Goal: Contribute content: Contribute content

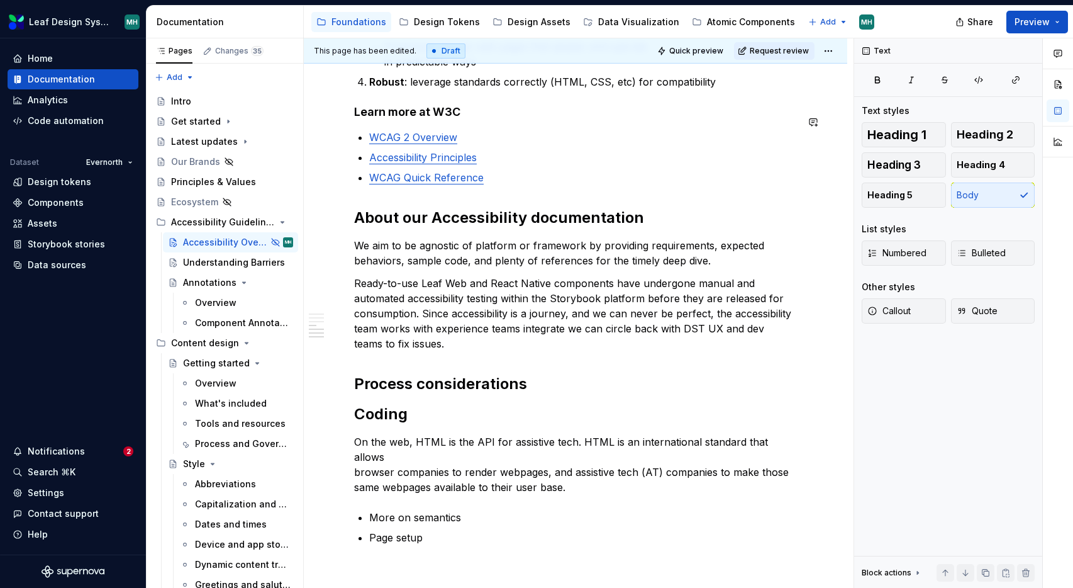
scroll to position [1145, 0]
click at [444, 207] on h2 "About our Accessibility documentation" at bounding box center [575, 217] width 443 height 20
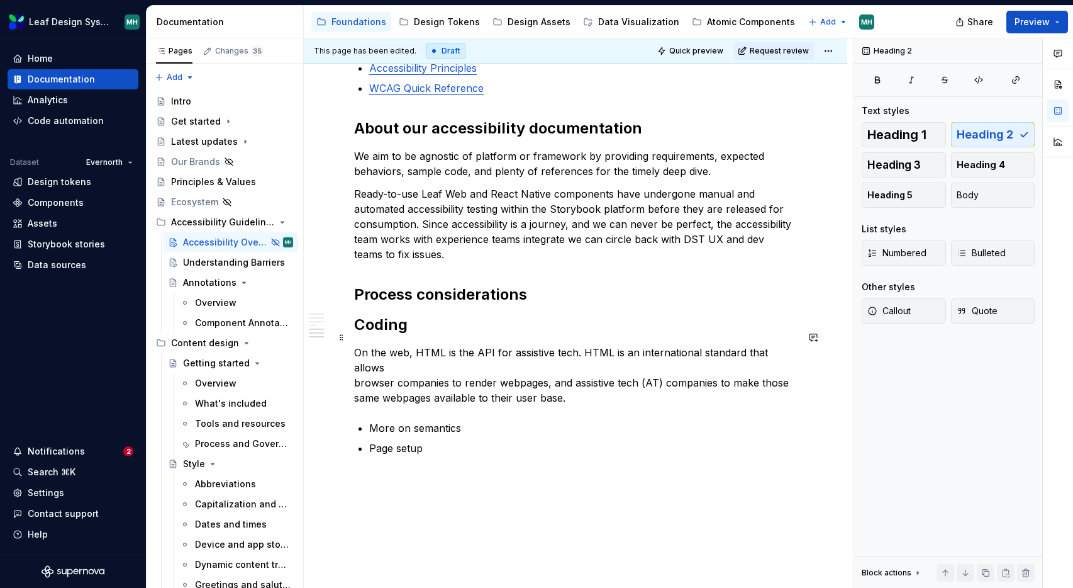
scroll to position [1262, 0]
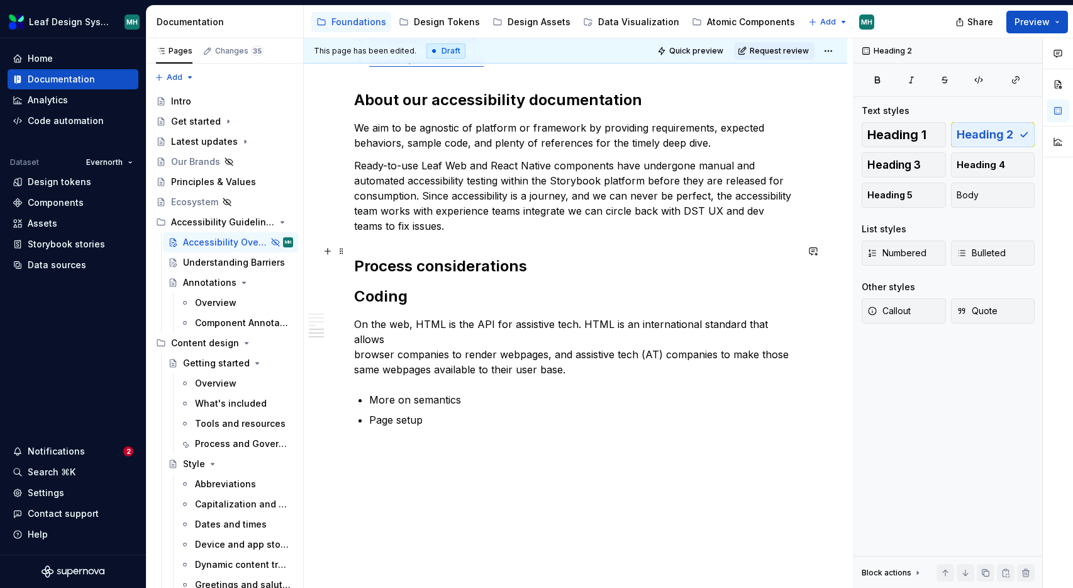
click at [539, 256] on h2 "Process considerations" at bounding box center [575, 266] width 443 height 20
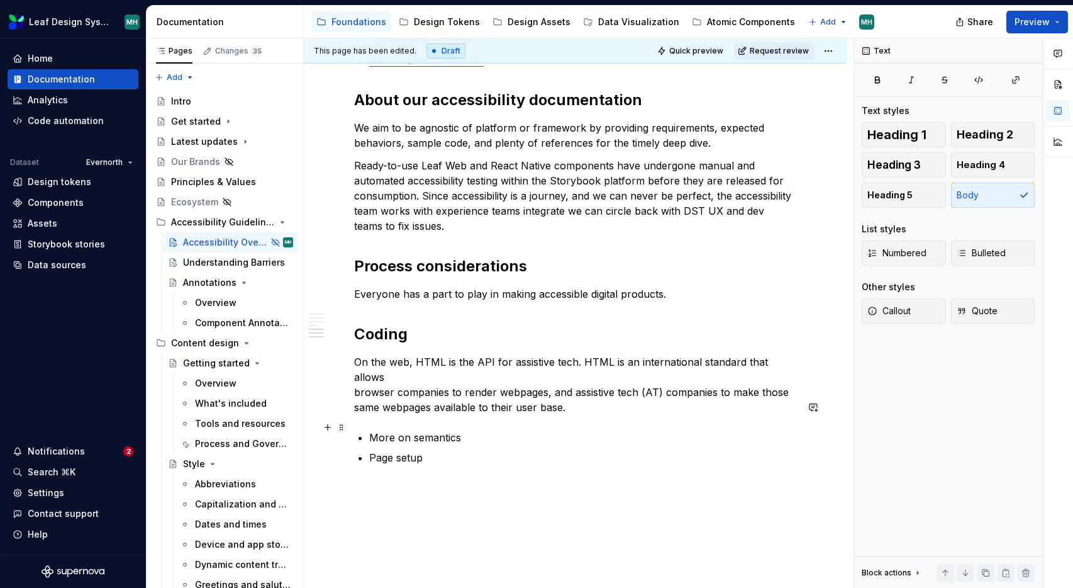
click at [442, 450] on p "Page setup" at bounding box center [583, 457] width 428 height 15
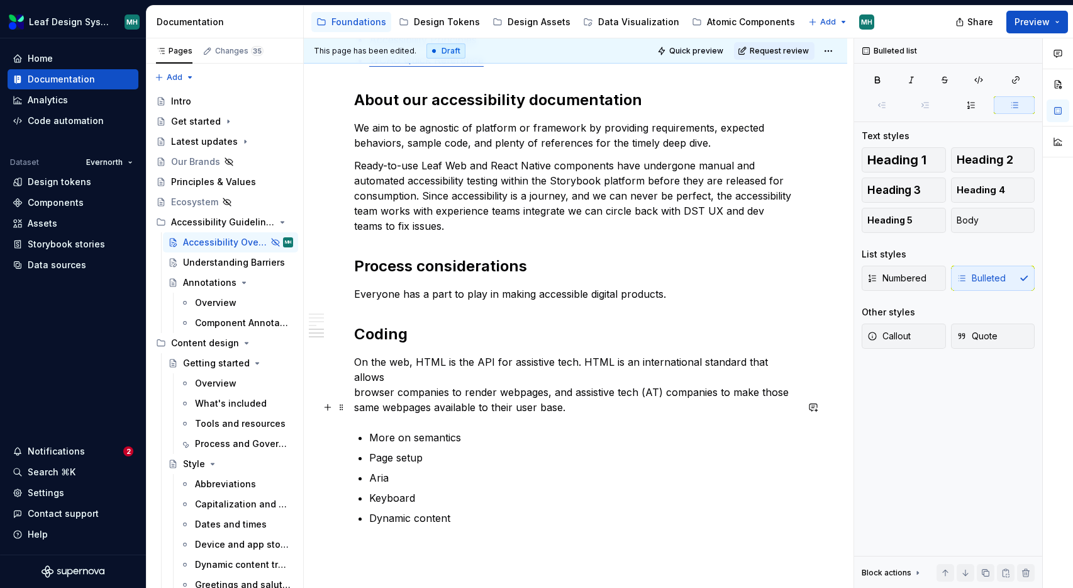
click at [416, 430] on p "More on semantics" at bounding box center [583, 437] width 428 height 15
click at [428, 430] on p "Semantics" at bounding box center [583, 437] width 428 height 15
click at [435, 450] on p "Page setup" at bounding box center [583, 457] width 428 height 15
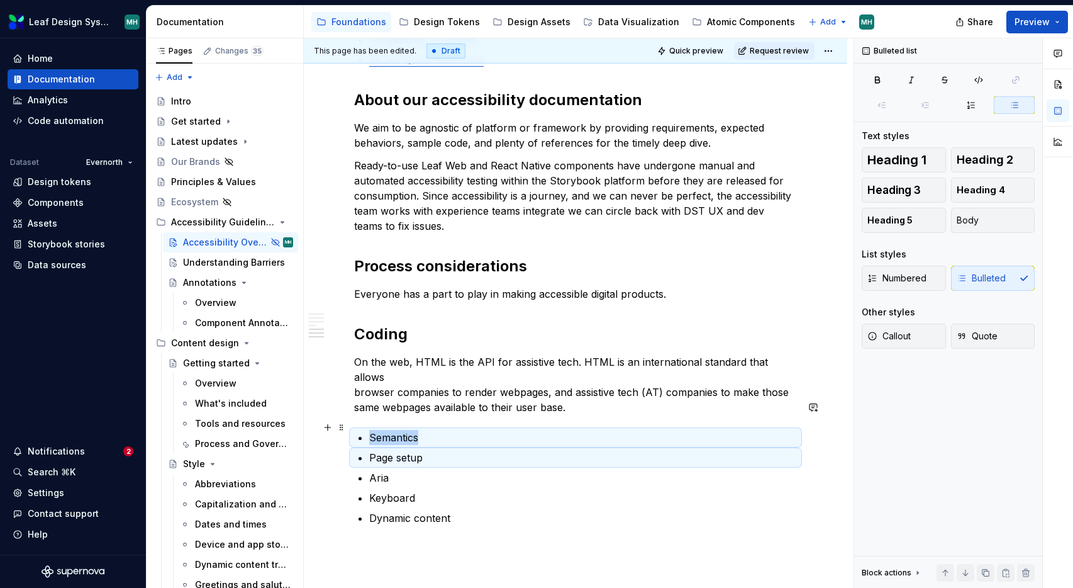
click at [435, 450] on p "Page setup" at bounding box center [583, 457] width 428 height 15
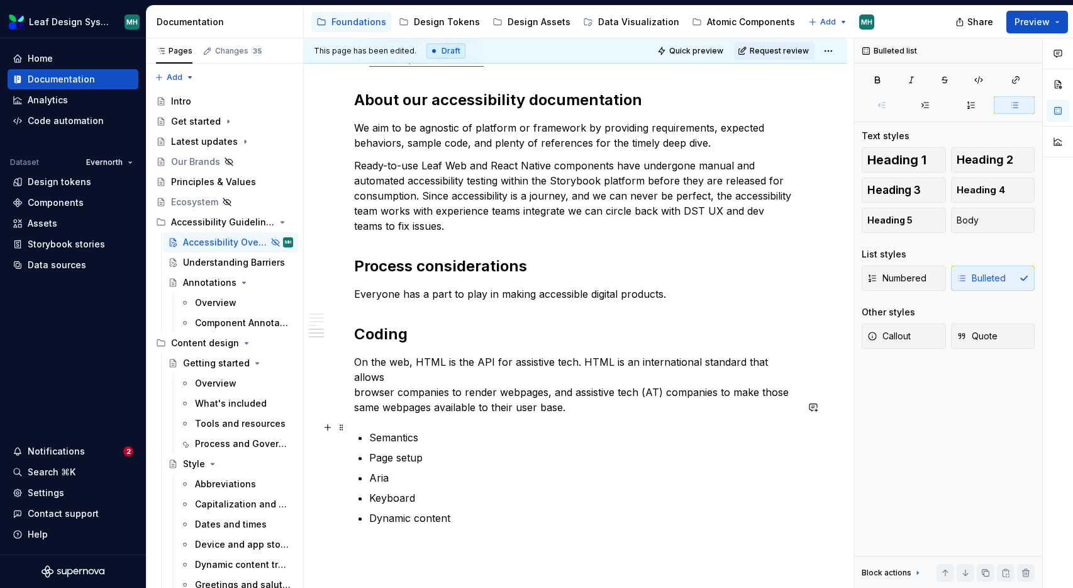
click at [408, 450] on p "Page setup" at bounding box center [583, 457] width 428 height 15
click at [343, 430] on span at bounding box center [342, 427] width 10 height 18
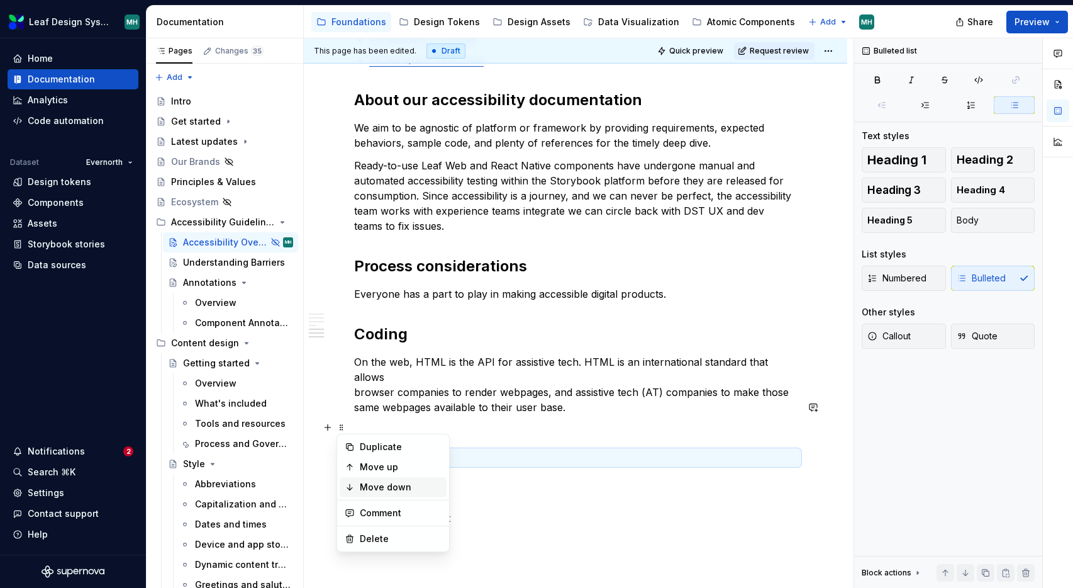
click at [382, 483] on div "Move down" at bounding box center [401, 487] width 82 height 13
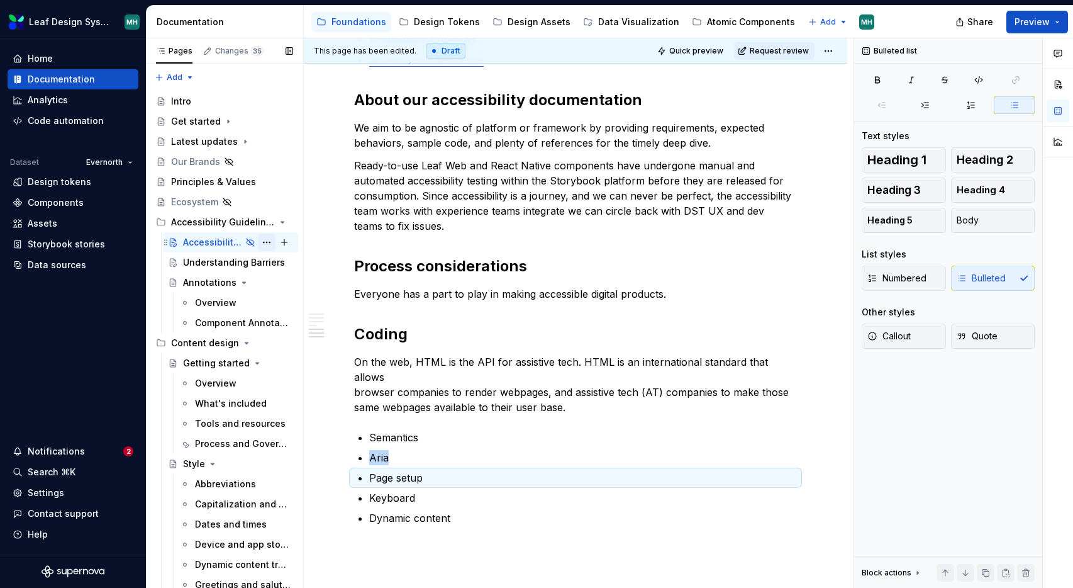
click at [267, 245] on button "Page tree" at bounding box center [267, 242] width 18 height 18
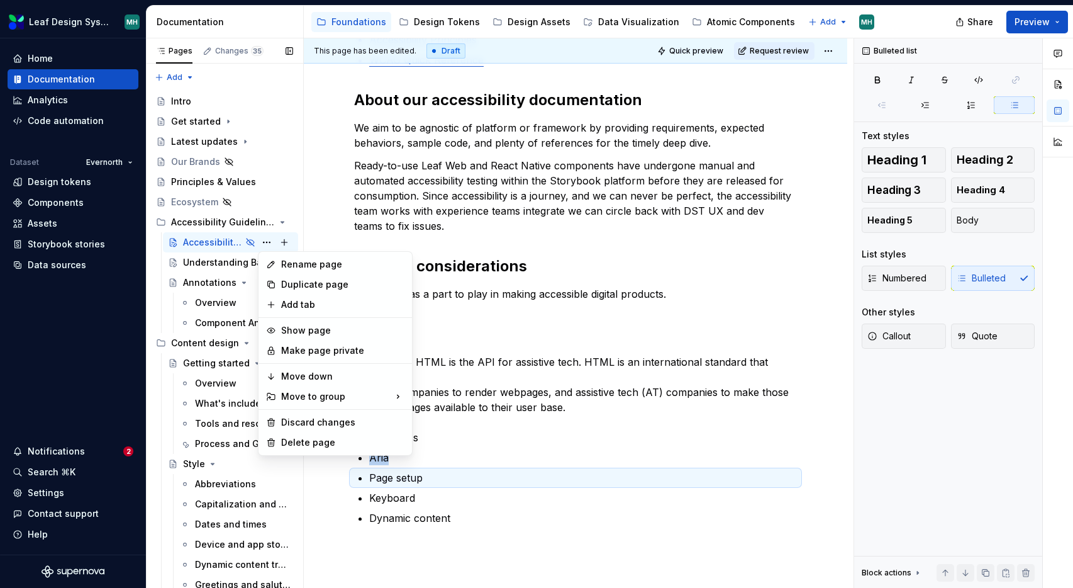
click at [207, 240] on div "Pages Changes 35 Add Accessibility guide for tree Page tree. Navigate the tree …" at bounding box center [224, 315] width 157 height 555
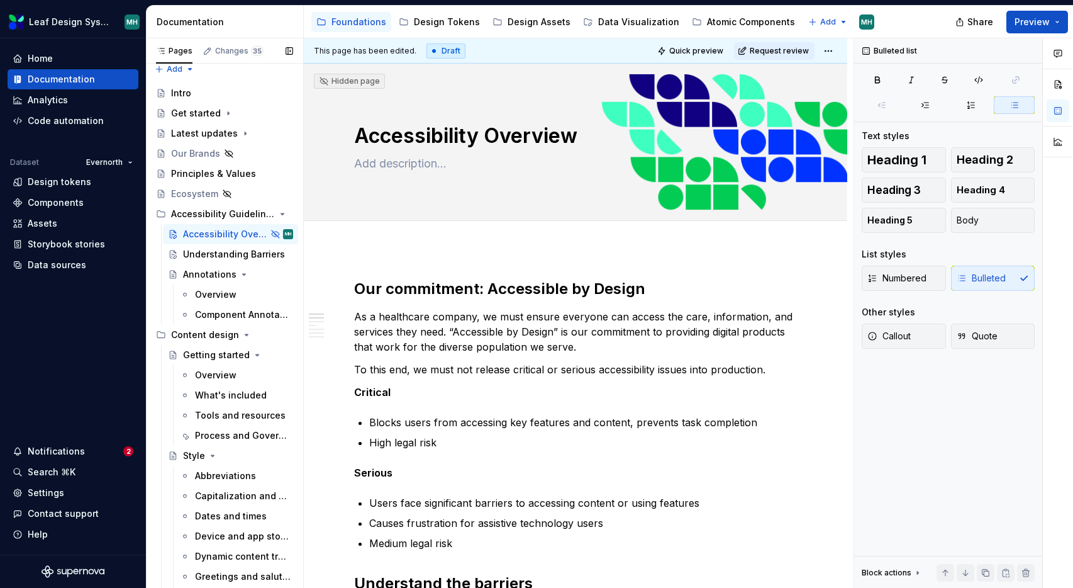
scroll to position [8, 0]
click at [267, 233] on button "Page tree" at bounding box center [267, 235] width 18 height 18
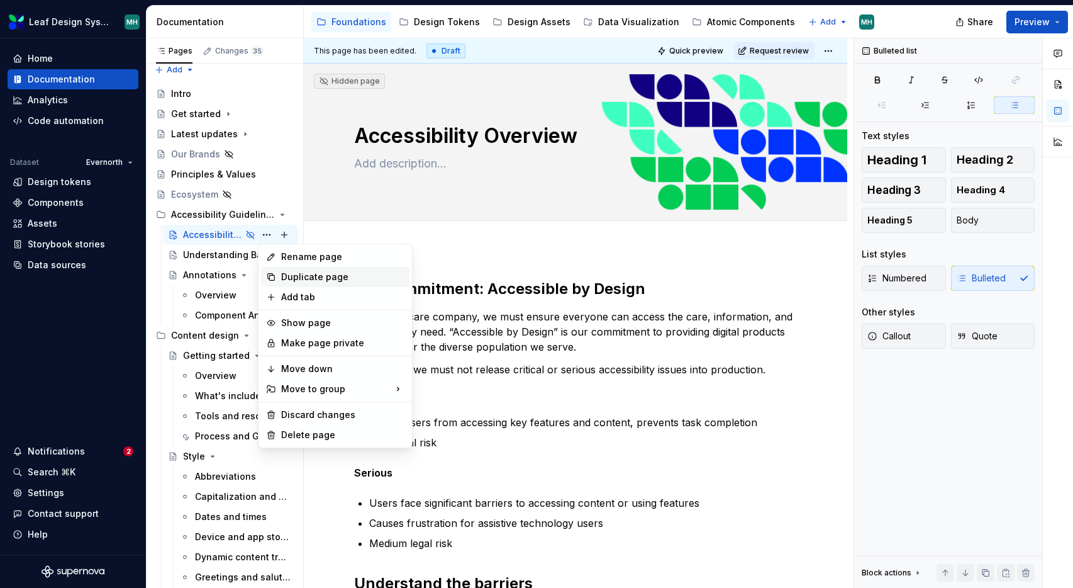
type textarea "*"
click at [294, 294] on div "Add tab" at bounding box center [342, 297] width 123 height 13
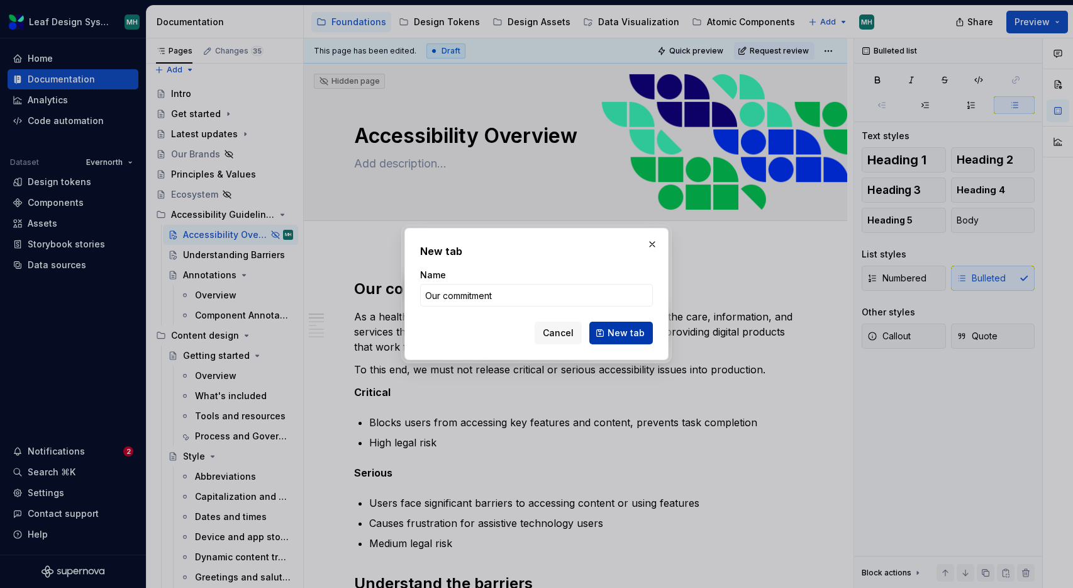
type input "Our commitment"
click at [635, 334] on span "New tab" at bounding box center [626, 333] width 37 height 13
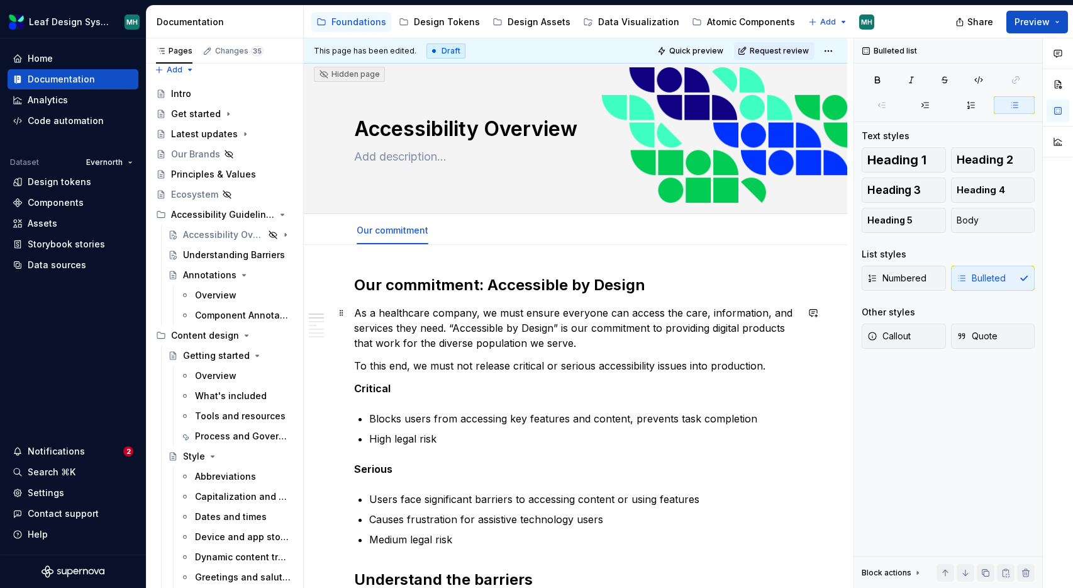
scroll to position [0, 0]
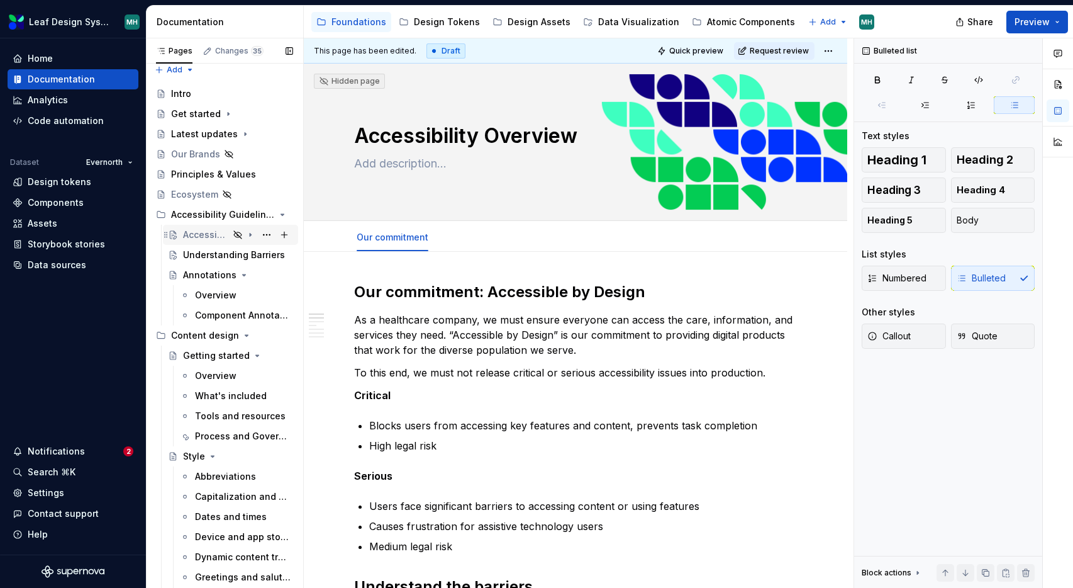
click at [250, 233] on icon "Page tree" at bounding box center [250, 234] width 1 height 3
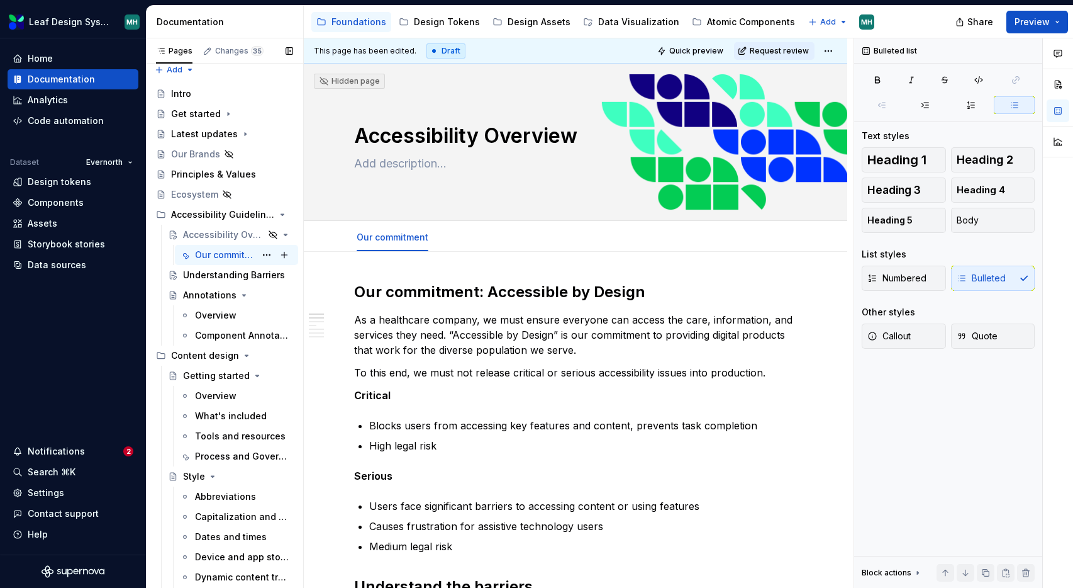
click at [236, 253] on div "Our commitment" at bounding box center [225, 254] width 60 height 13
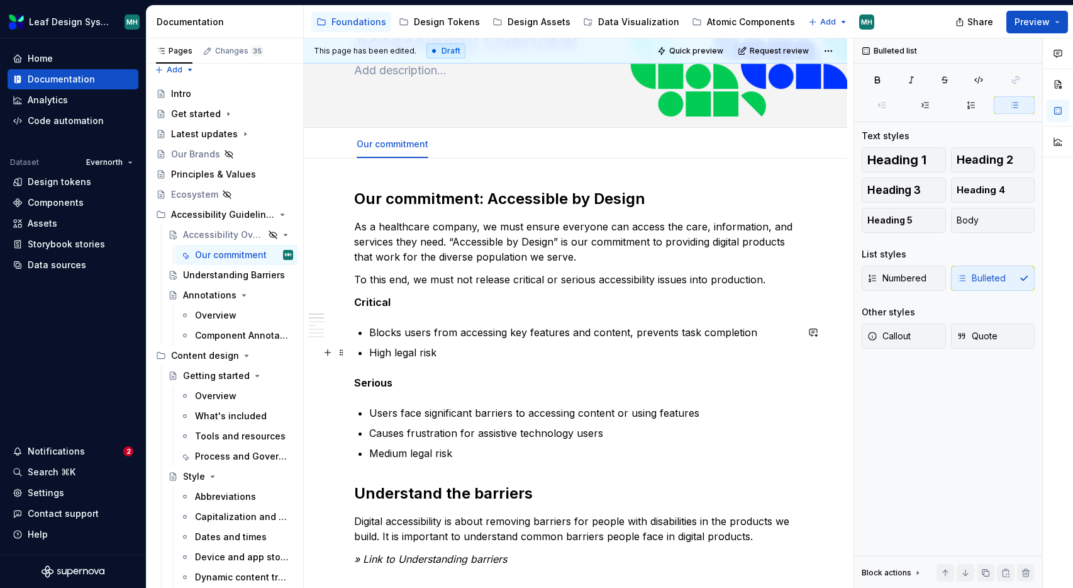
scroll to position [92, 0]
click at [491, 147] on link "Understanding Barriers" at bounding box center [492, 144] width 102 height 11
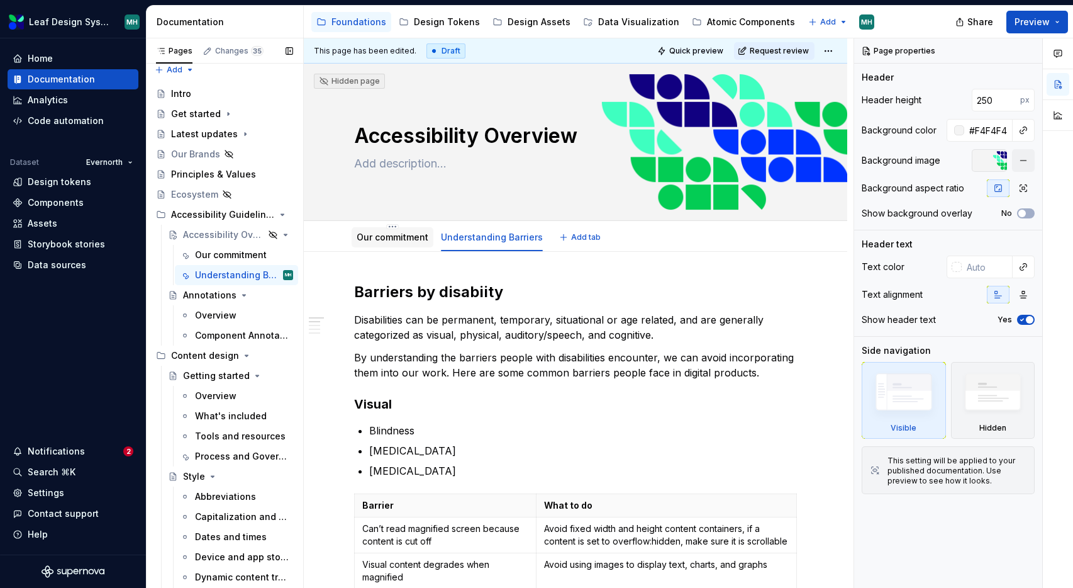
click at [377, 239] on link "Our commitment" at bounding box center [393, 237] width 72 height 11
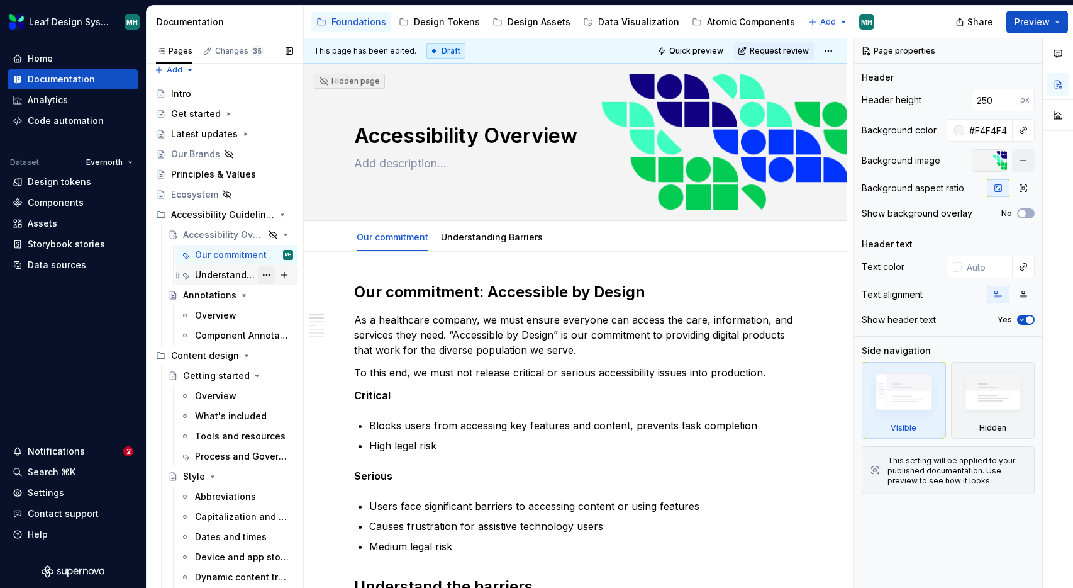
click at [265, 274] on button "Page tree" at bounding box center [267, 275] width 18 height 18
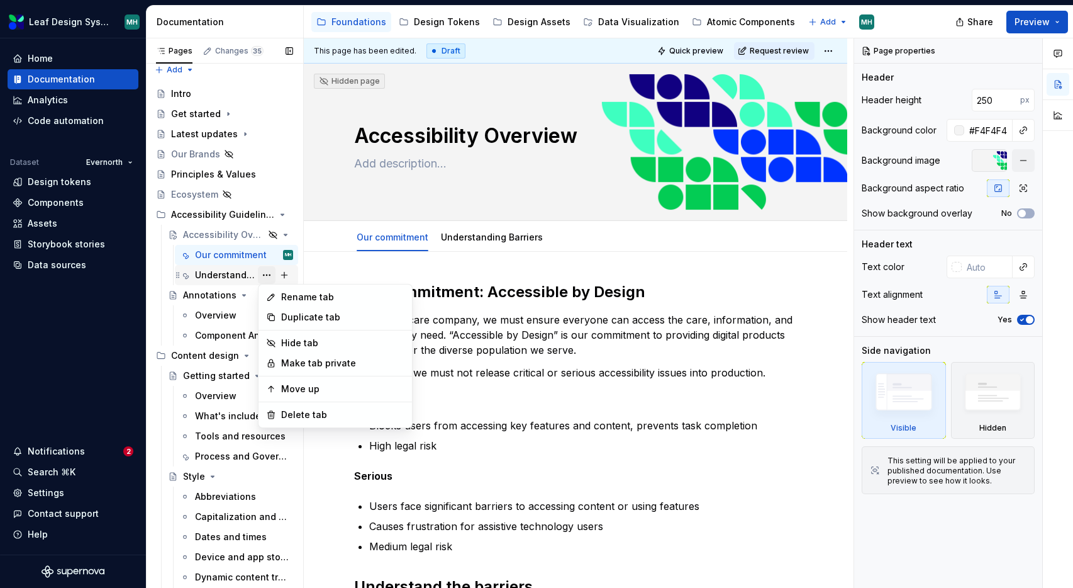
type textarea "*"
click at [281, 298] on div "Rename tab" at bounding box center [342, 297] width 123 height 13
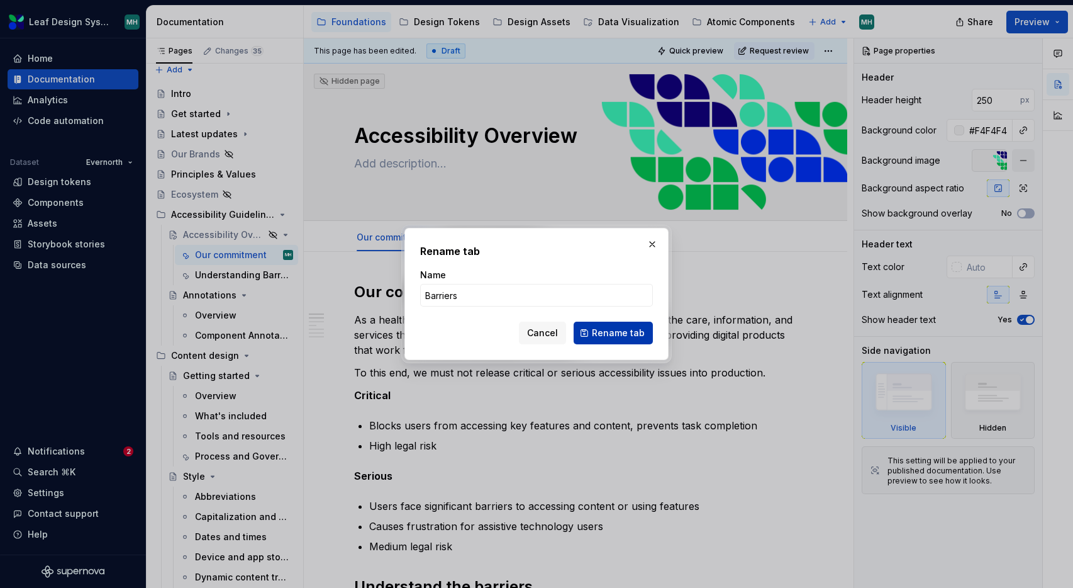
type input "Barriers"
click at [618, 337] on span "Rename tab" at bounding box center [618, 333] width 53 height 13
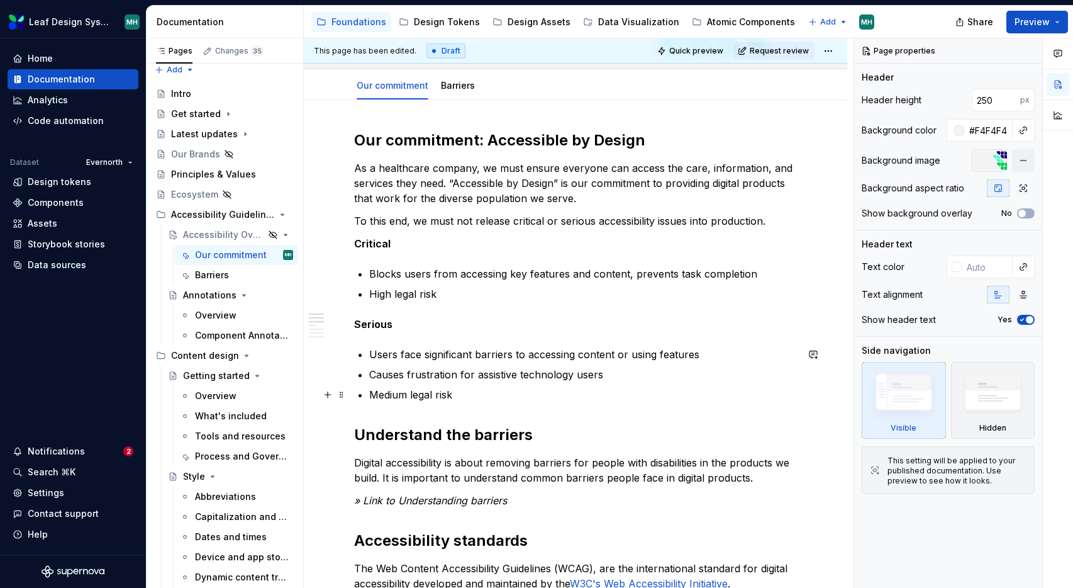
scroll to position [153, 0]
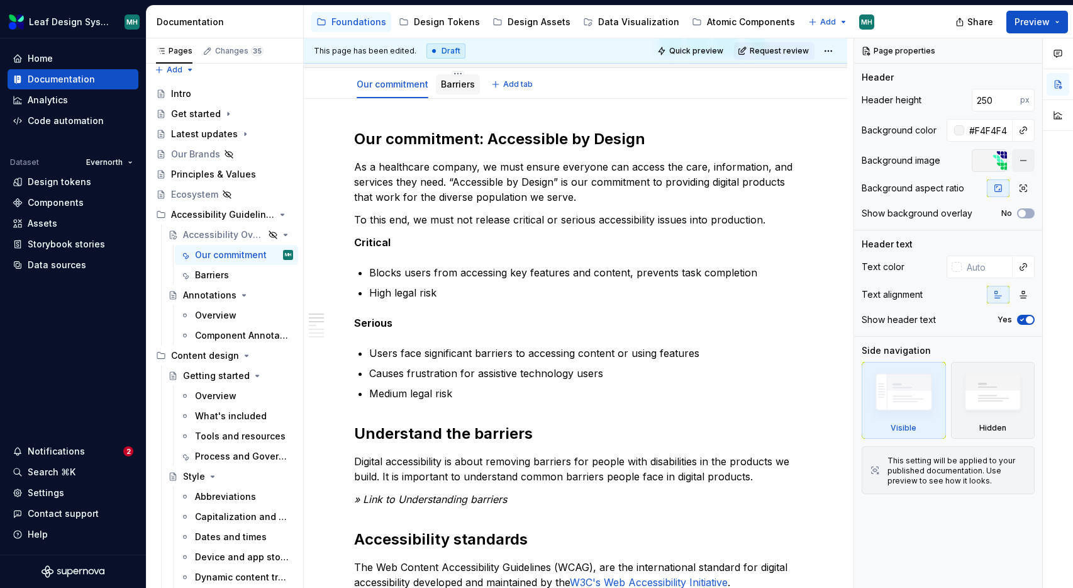
click at [452, 85] on link "Barriers" at bounding box center [458, 84] width 34 height 11
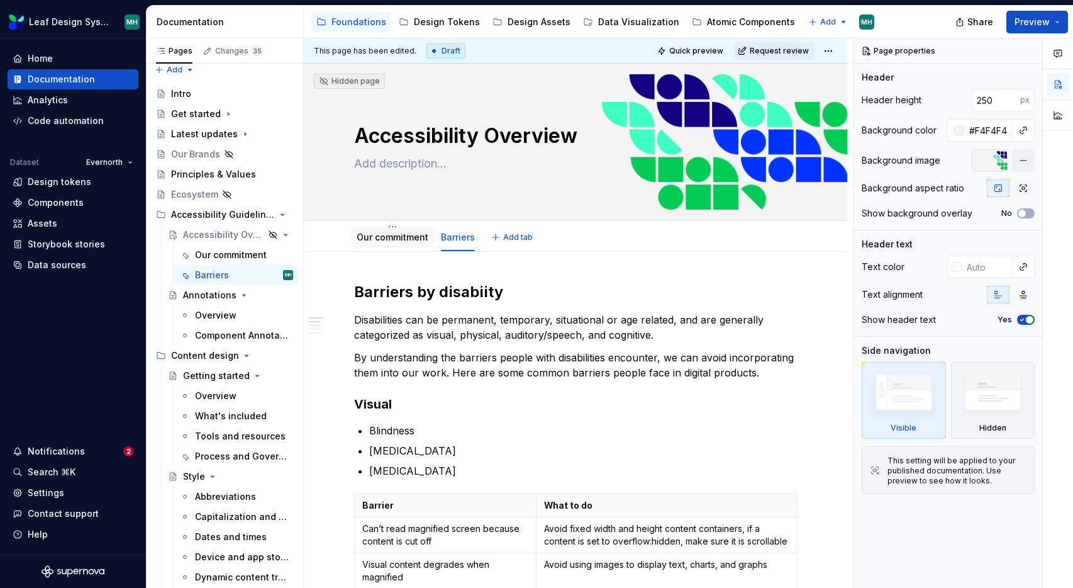
click at [406, 238] on link "Our commitment" at bounding box center [393, 237] width 72 height 11
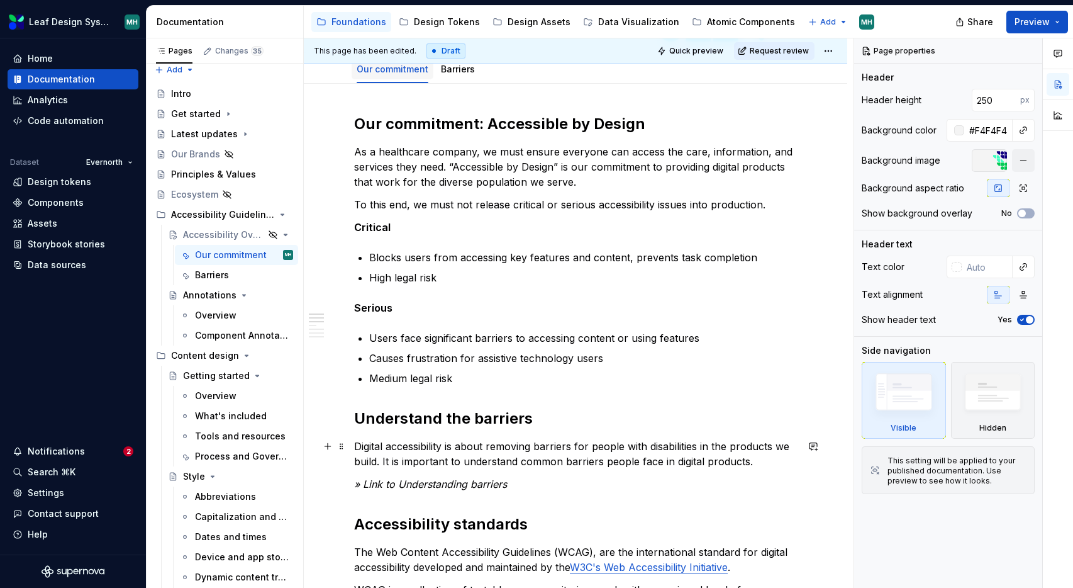
scroll to position [169, 0]
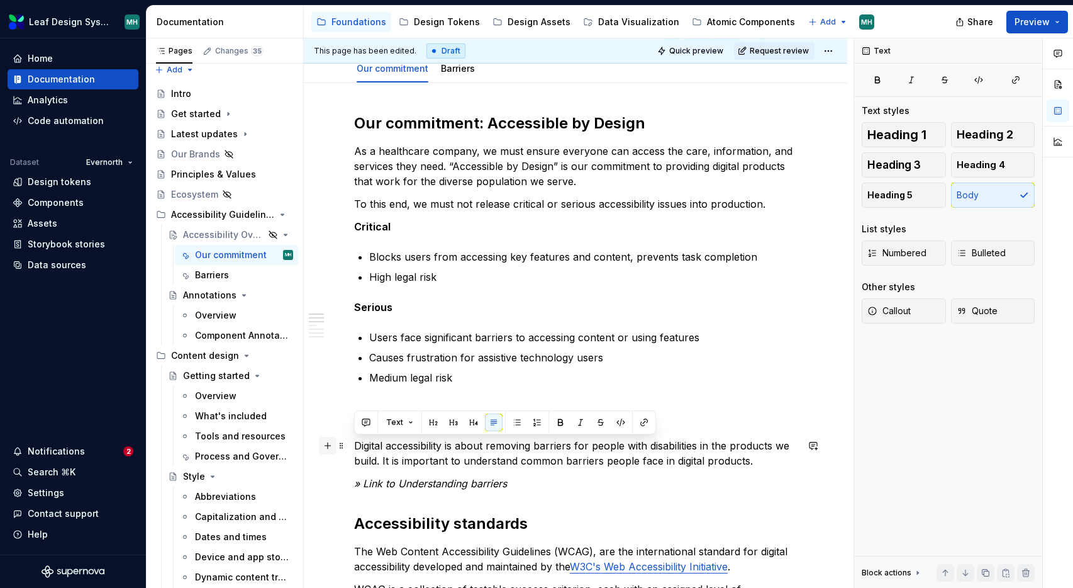
drag, startPoint x: 773, startPoint y: 459, endPoint x: 320, endPoint y: 444, distance: 453.2
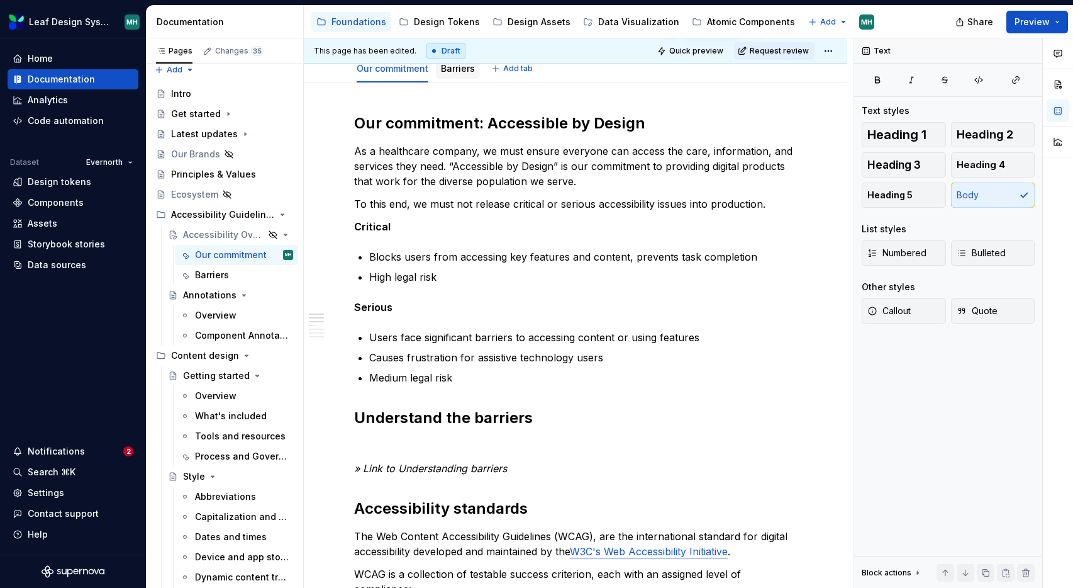
click at [461, 72] on link "Barriers" at bounding box center [458, 68] width 34 height 11
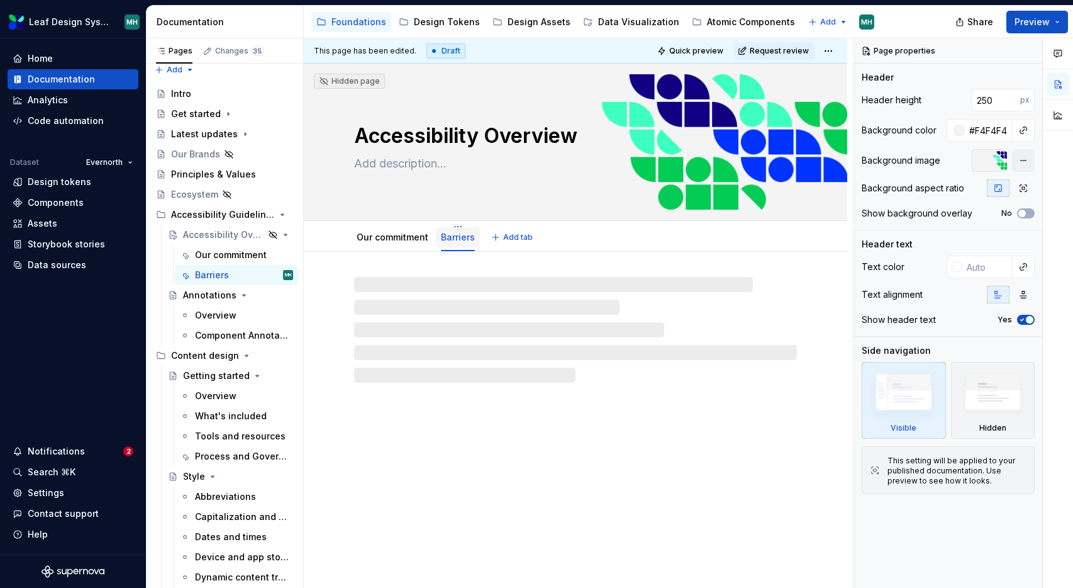
type textarea "*"
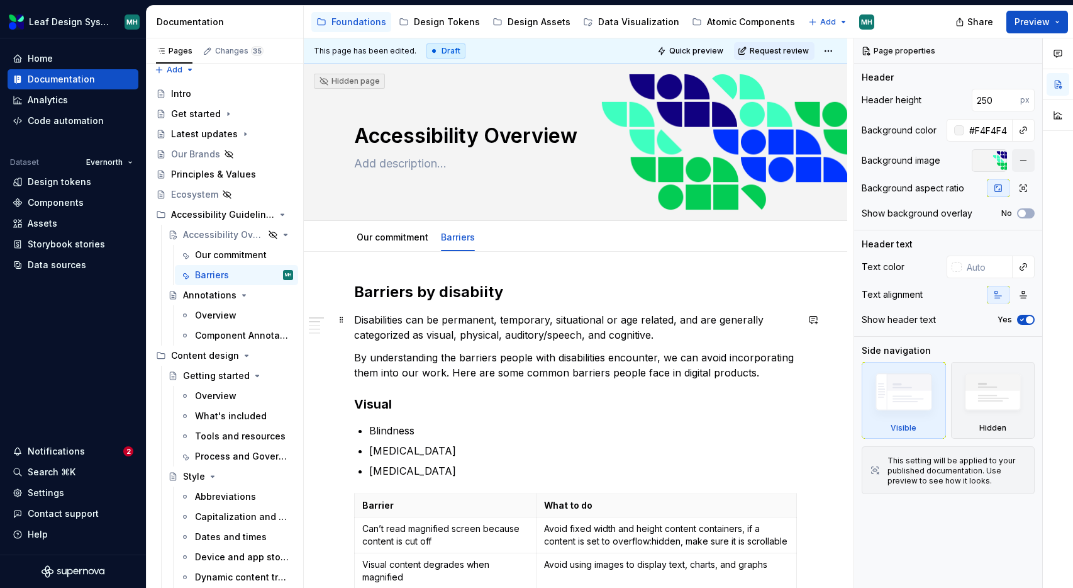
click at [359, 322] on p "Disabilities can be permanent, temporary, situational or age related, and are g…" at bounding box center [575, 327] width 443 height 30
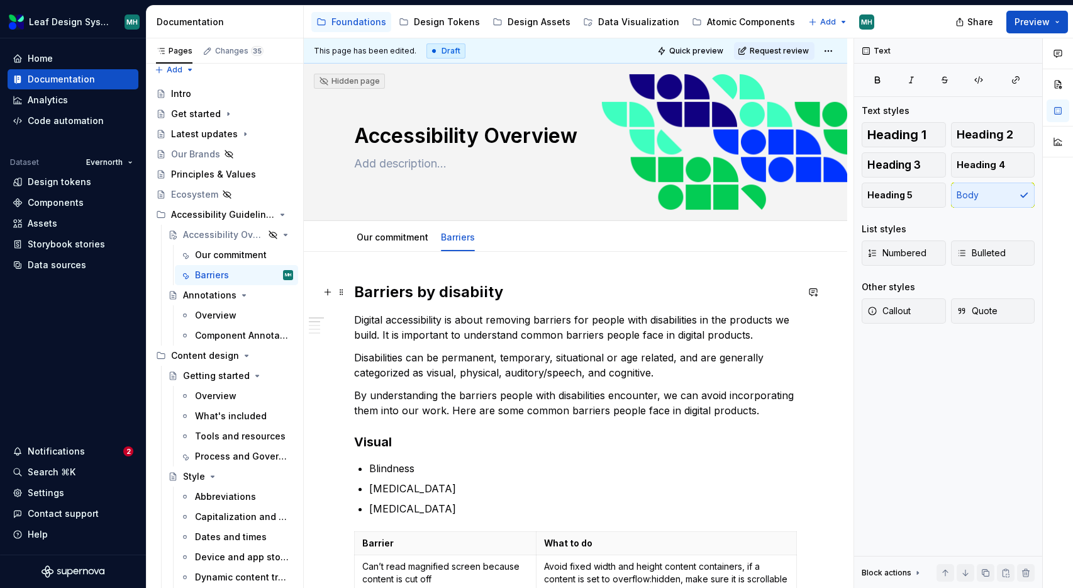
click at [482, 293] on h2 "Barriers by disabiity" at bounding box center [575, 292] width 443 height 20
click at [226, 255] on div "Our commitment" at bounding box center [225, 254] width 60 height 13
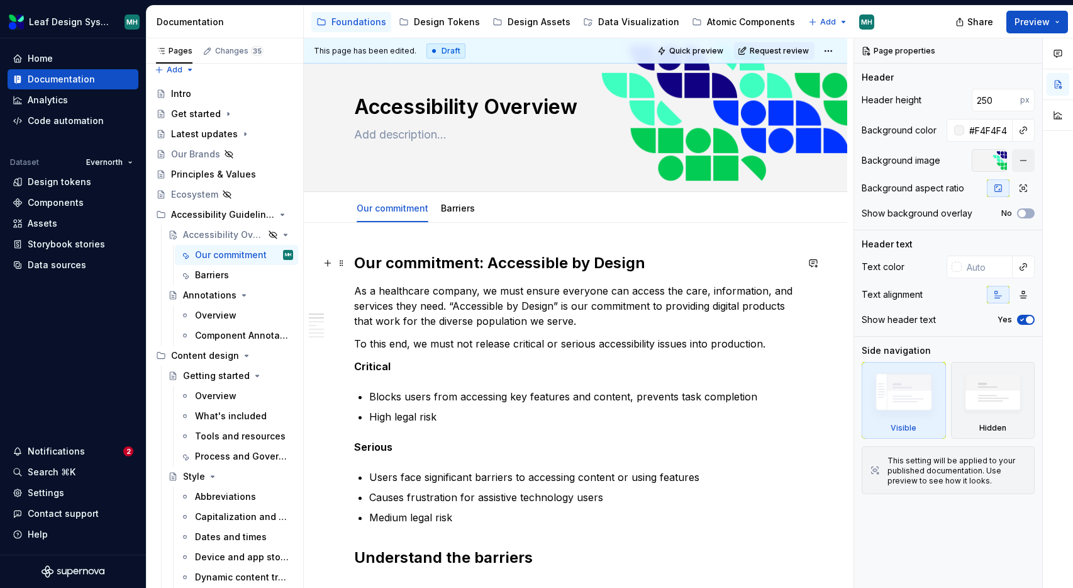
scroll to position [61, 0]
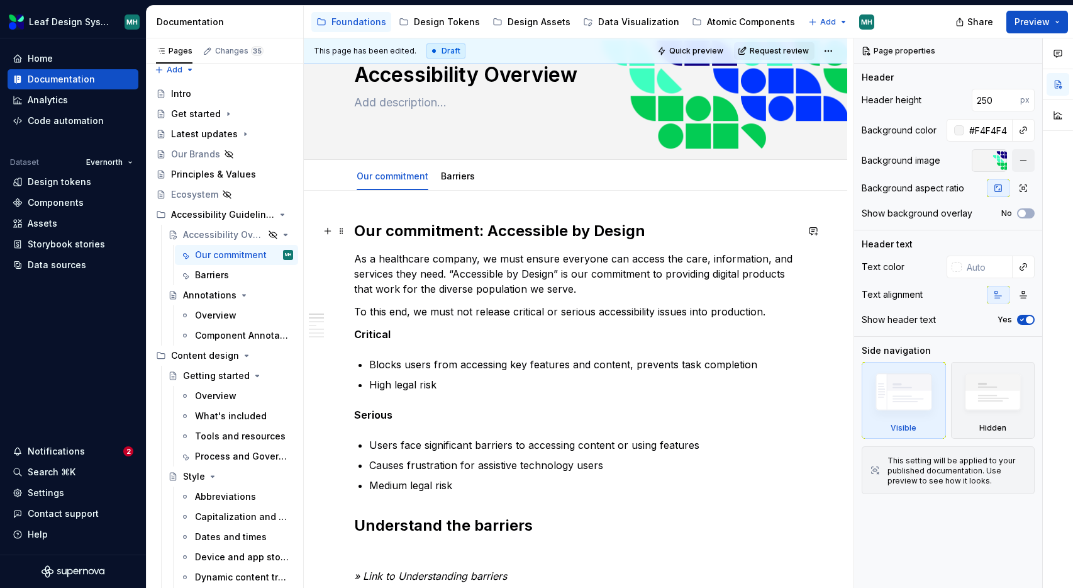
click at [488, 230] on h2 "Our commitment: Accessible by Design" at bounding box center [575, 231] width 443 height 20
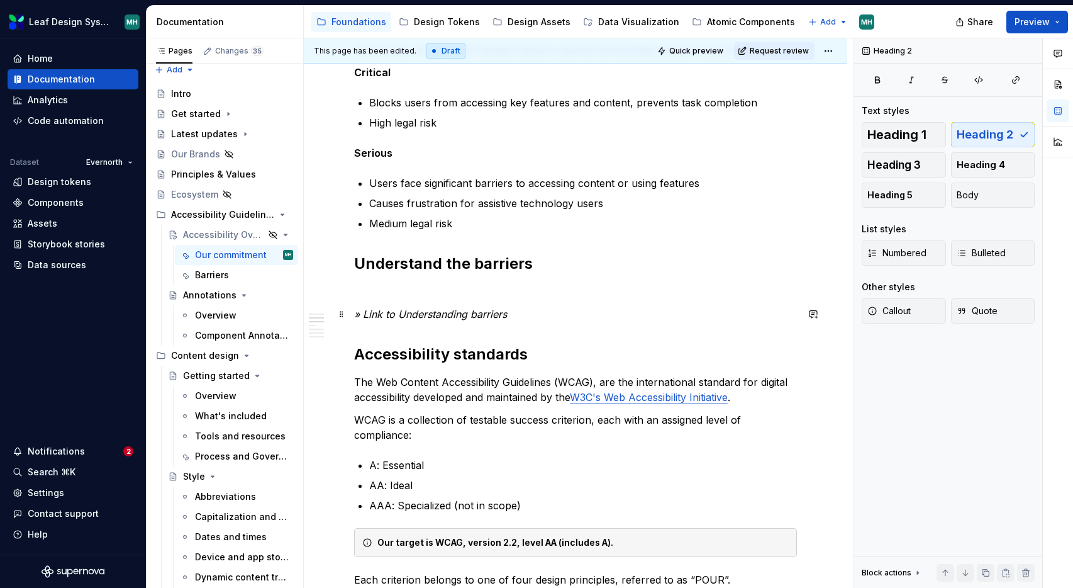
scroll to position [346, 0]
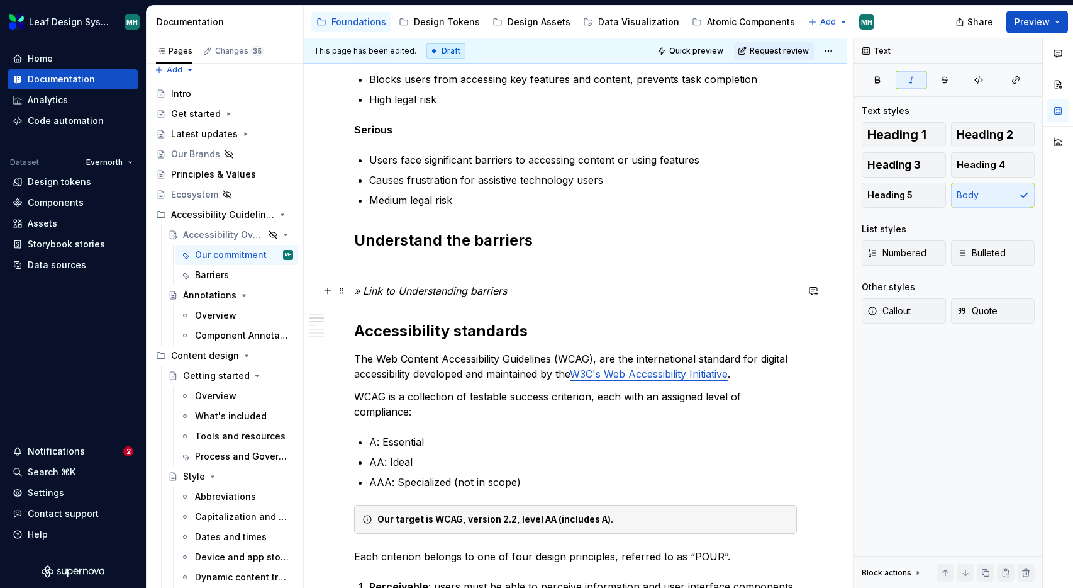
click at [518, 291] on p "» Link to Understanding barriers" at bounding box center [575, 290] width 443 height 15
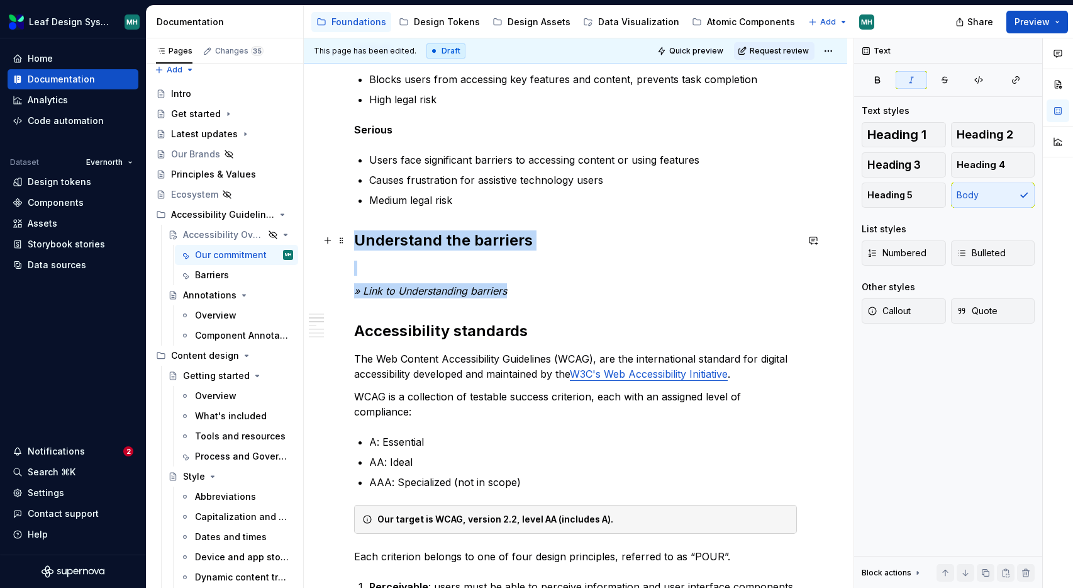
click at [355, 239] on h2 "Understand the barriers" at bounding box center [575, 240] width 443 height 20
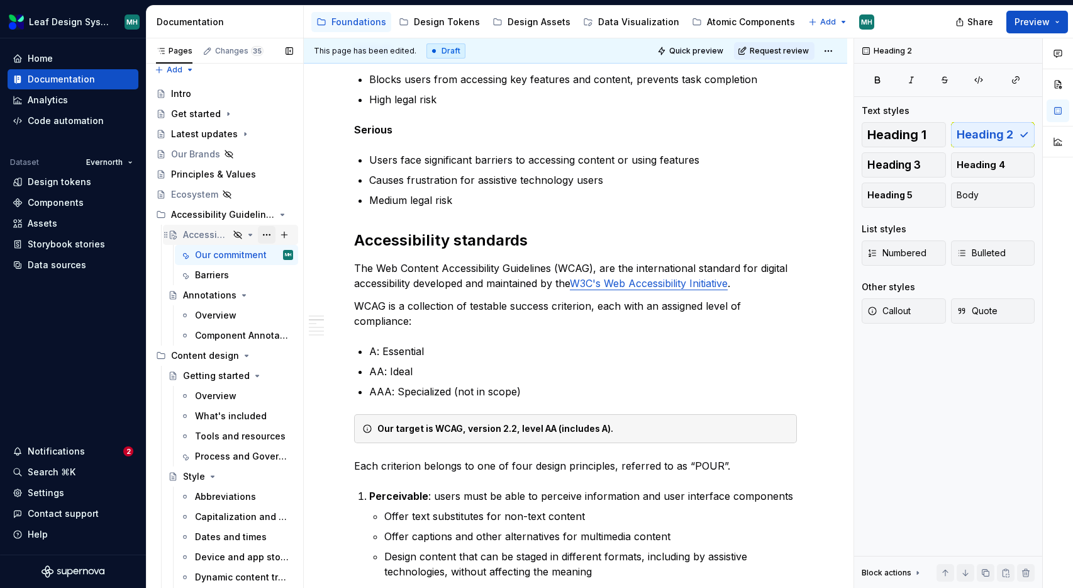
click at [264, 235] on button "Page tree" at bounding box center [267, 235] width 18 height 18
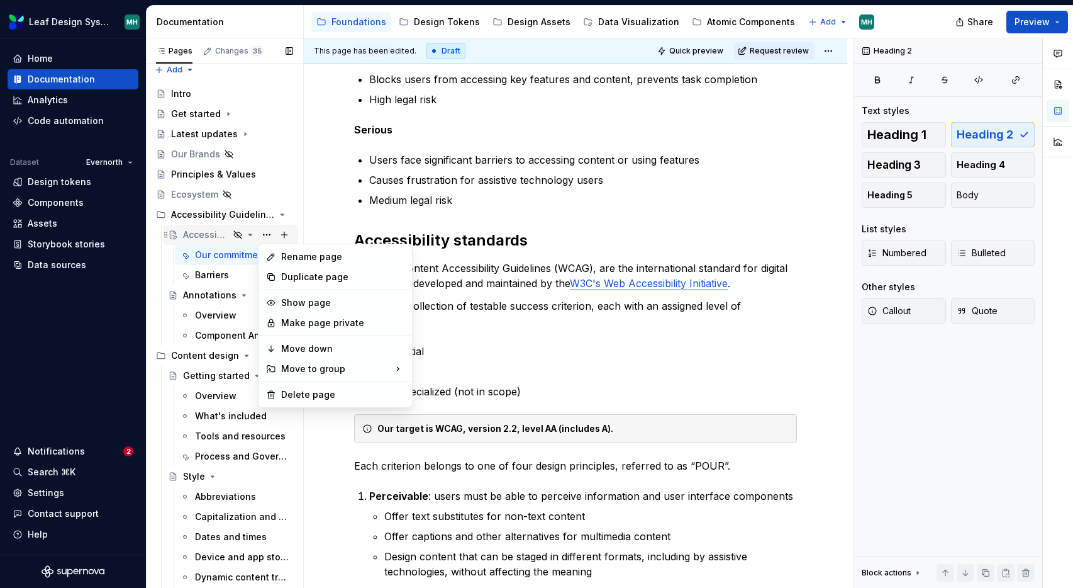
click at [199, 232] on div "Pages Changes 35 Add Accessibility guide for tree Page tree. Navigate the tree …" at bounding box center [224, 315] width 157 height 555
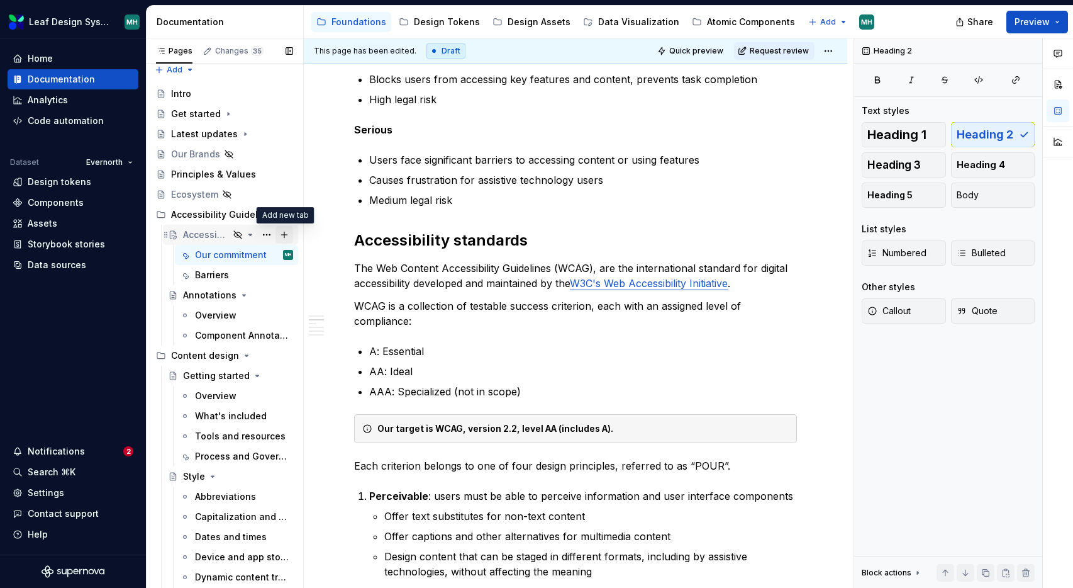
click at [286, 237] on button "Page tree" at bounding box center [285, 235] width 18 height 18
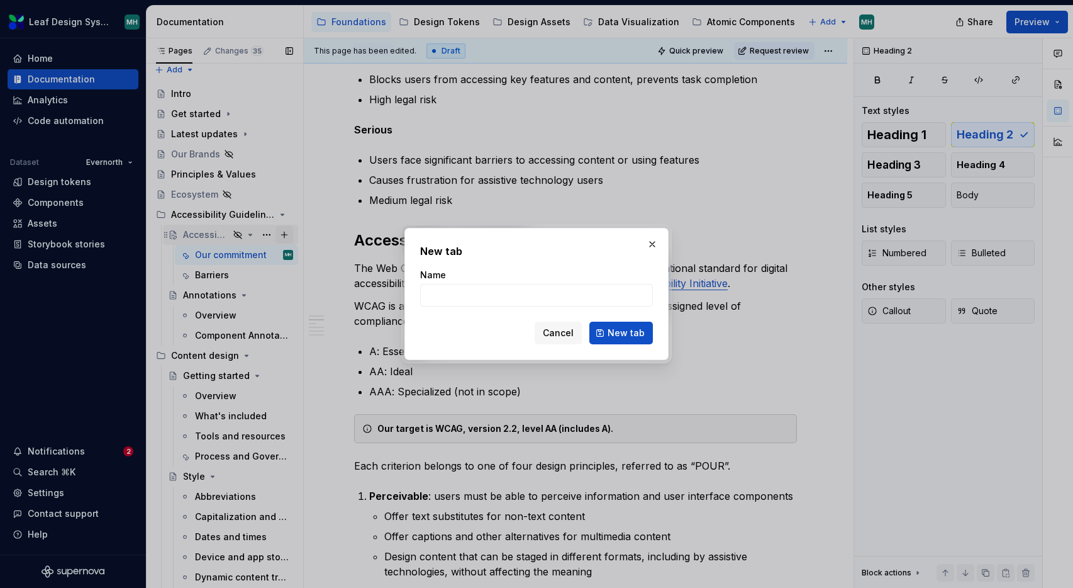
type textarea "*"
type input "Standards"
click button "New tab" at bounding box center [621, 332] width 64 height 23
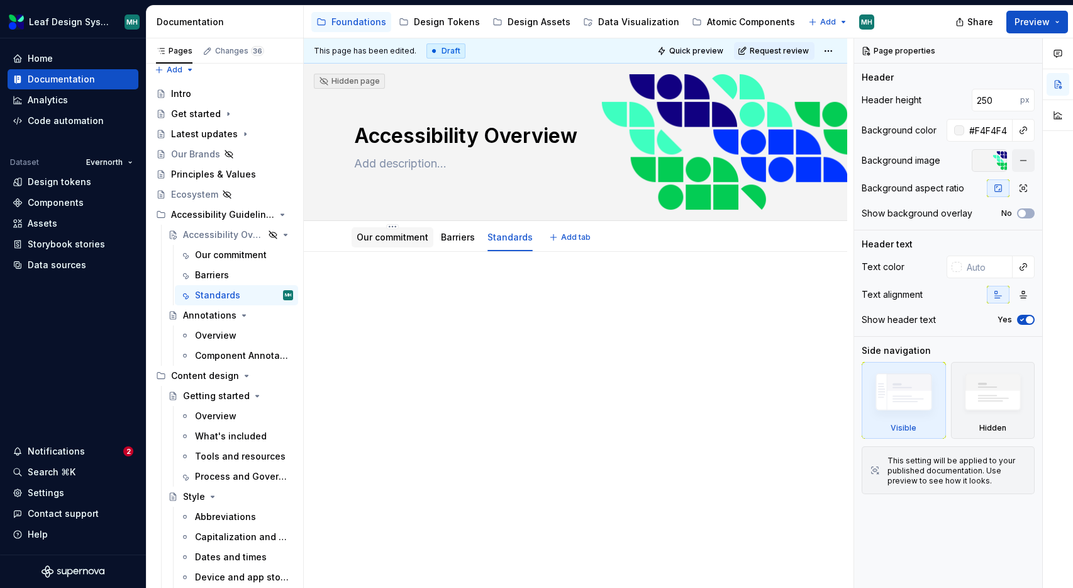
click at [381, 238] on link "Our commitment" at bounding box center [393, 237] width 72 height 11
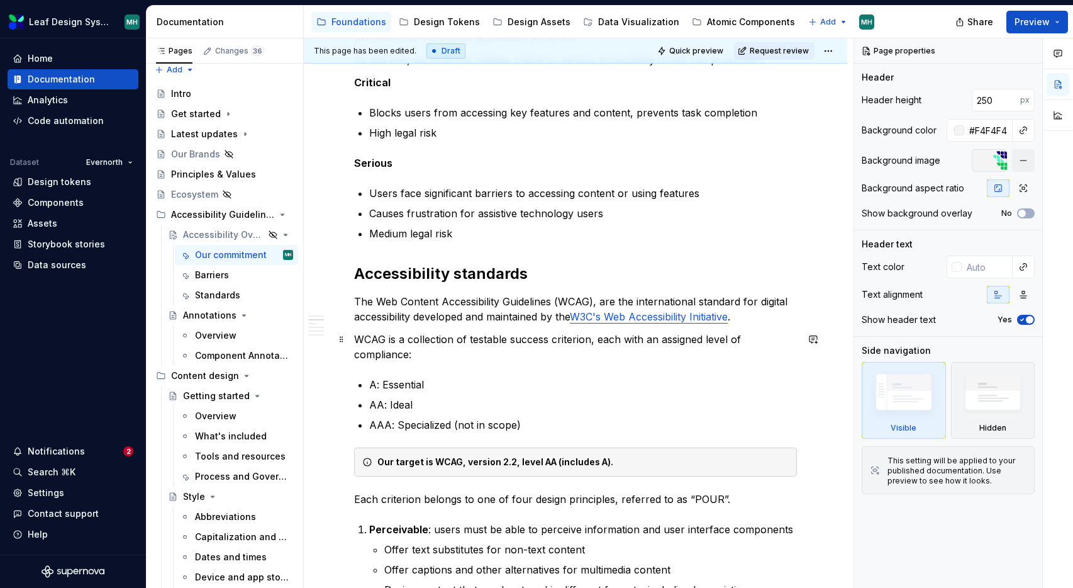
scroll to position [319, 0]
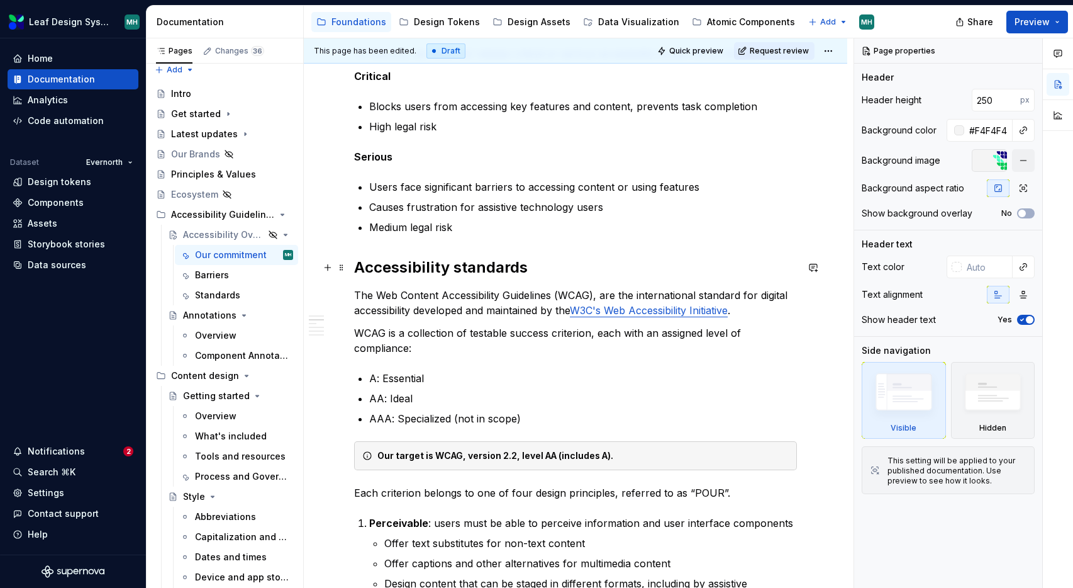
click at [357, 271] on h2 "Accessibility standards" at bounding box center [575, 267] width 443 height 20
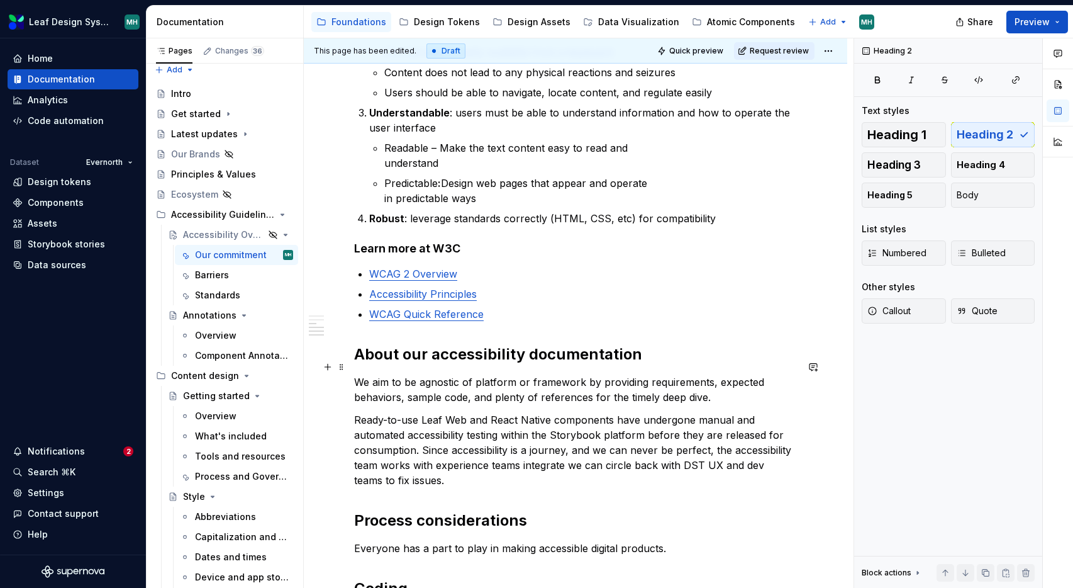
scroll to position [907, 0]
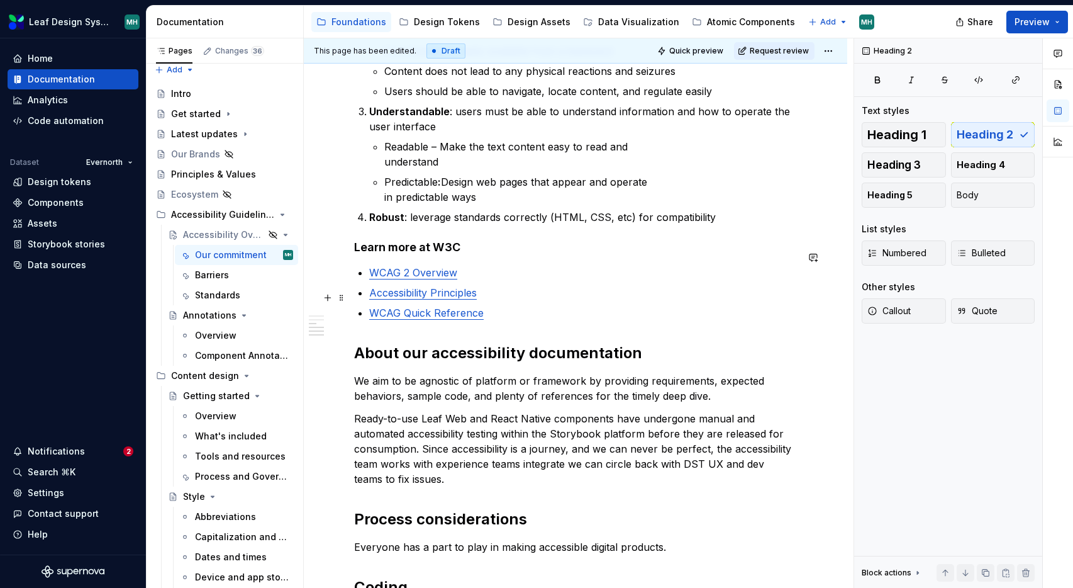
click at [498, 305] on p "WCAG Quick Reference" at bounding box center [583, 312] width 428 height 15
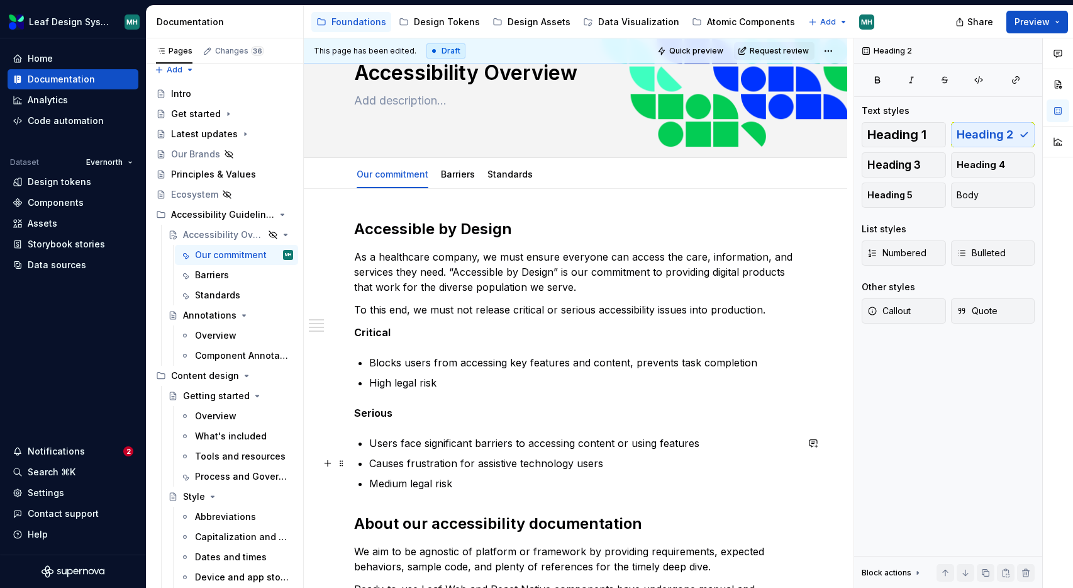
scroll to position [0, 0]
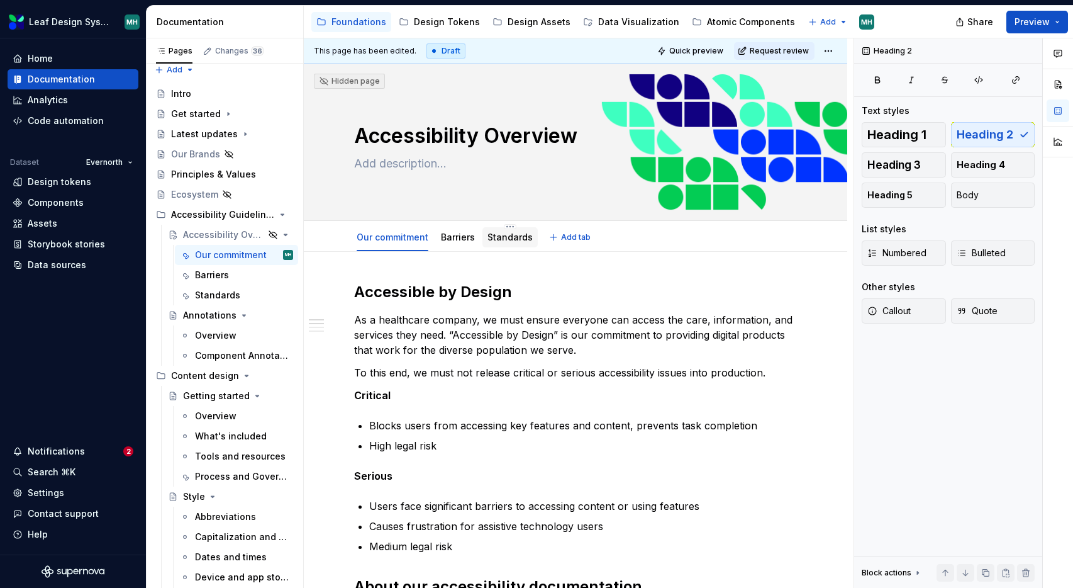
click at [497, 239] on link "Standards" at bounding box center [510, 237] width 45 height 11
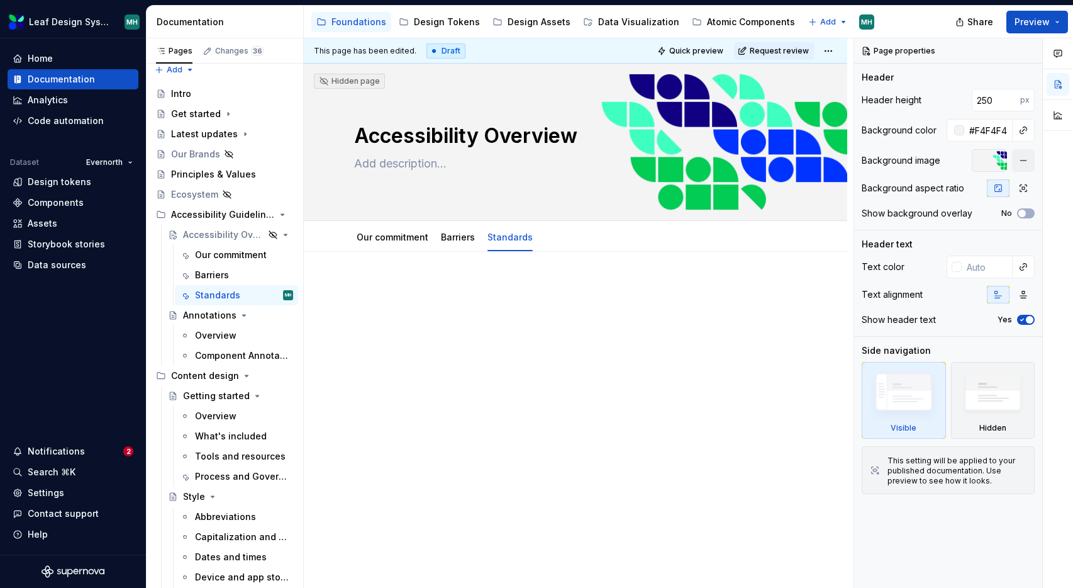
click at [402, 289] on p at bounding box center [575, 289] width 443 height 15
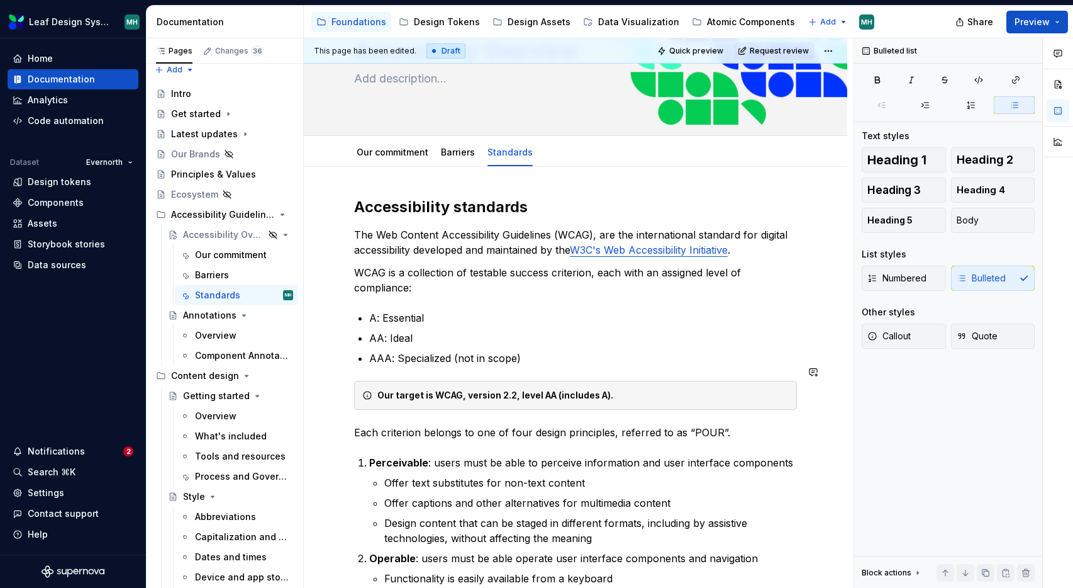
scroll to position [83, 0]
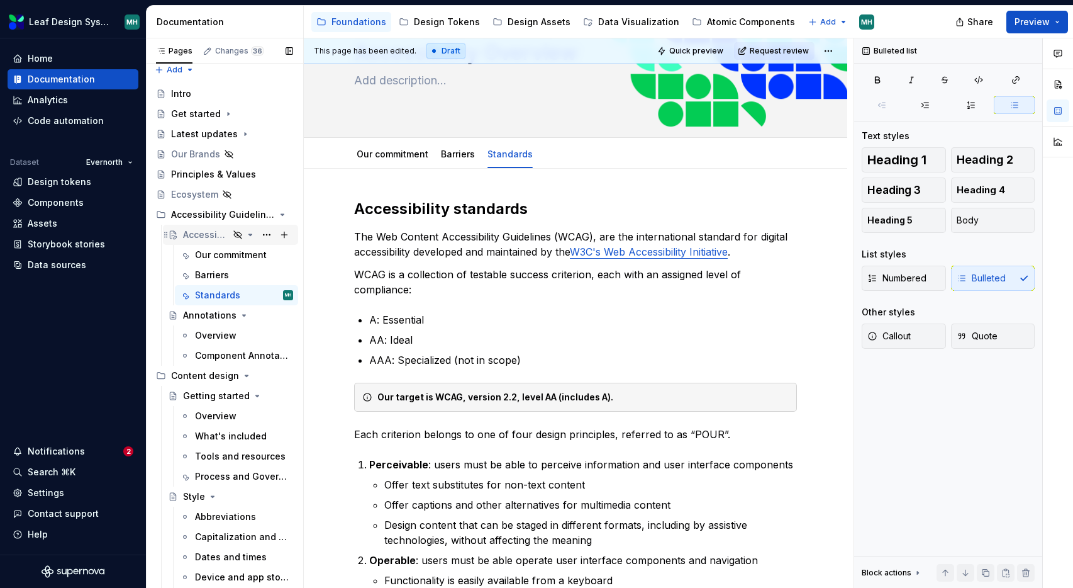
click at [201, 232] on div "Accessibility Overview" at bounding box center [206, 234] width 46 height 13
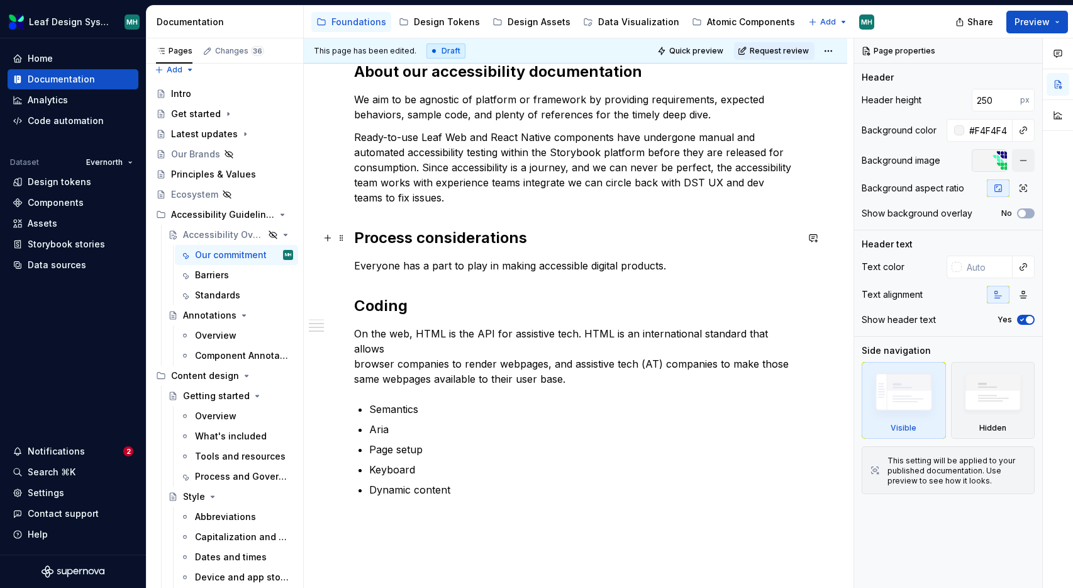
scroll to position [515, 0]
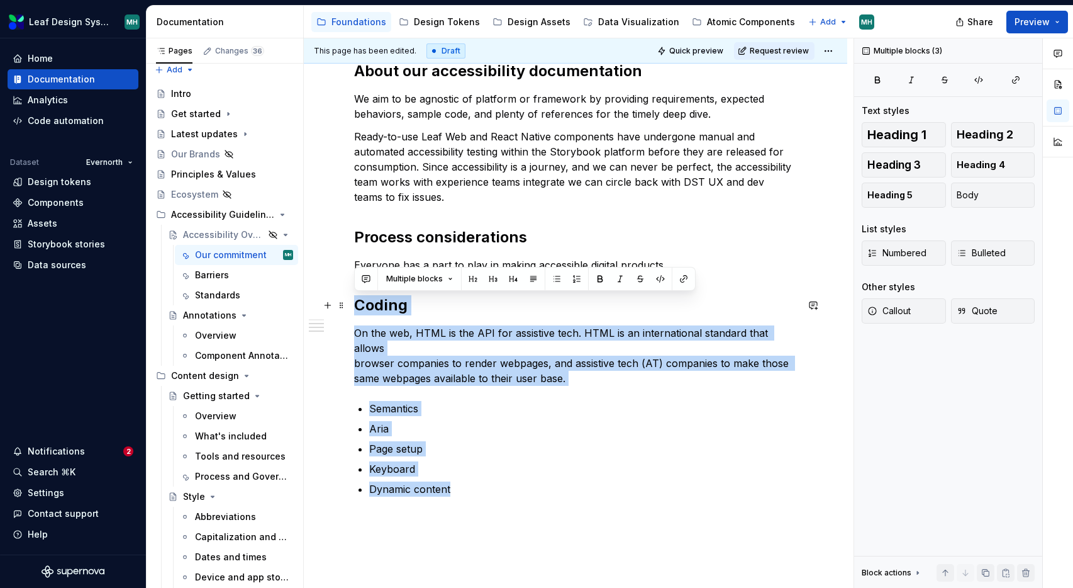
drag, startPoint x: 466, startPoint y: 472, endPoint x: 355, endPoint y: 309, distance: 197.4
click at [355, 310] on div "Accessible by Design As a healthcare company, we must ensure everyone can acces…" at bounding box center [575, 132] width 443 height 730
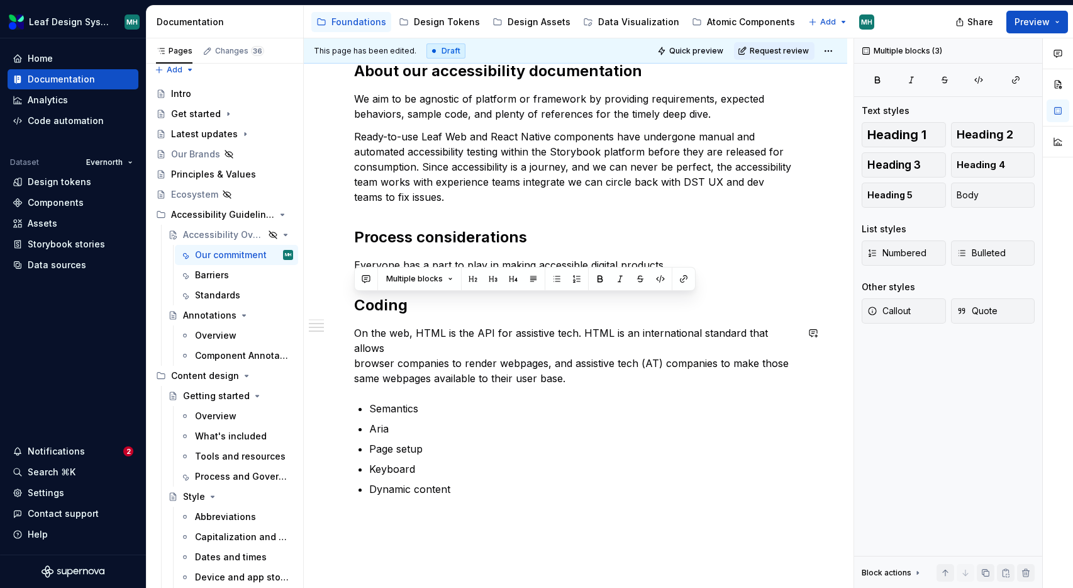
scroll to position [433, 0]
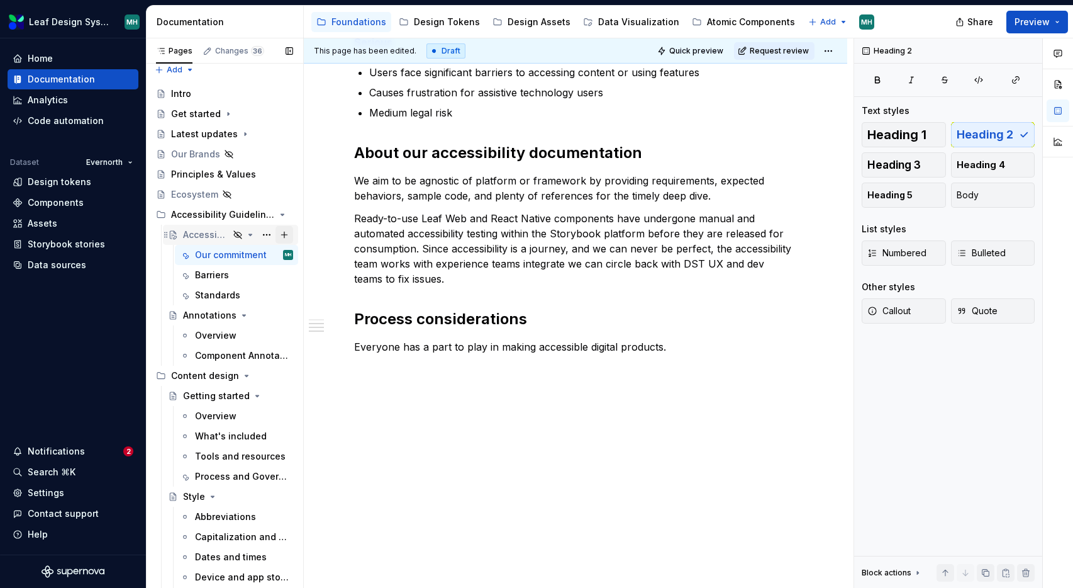
click at [285, 233] on button "Page tree" at bounding box center [285, 235] width 18 height 18
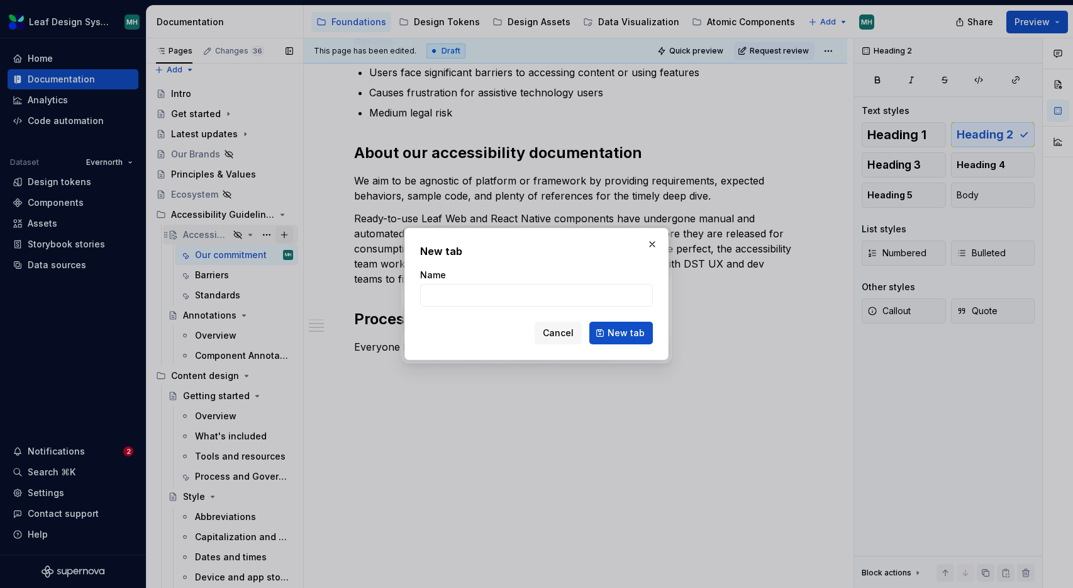
type textarea "*"
type input "Code"
click at [613, 330] on span "New tab" at bounding box center [626, 333] width 37 height 13
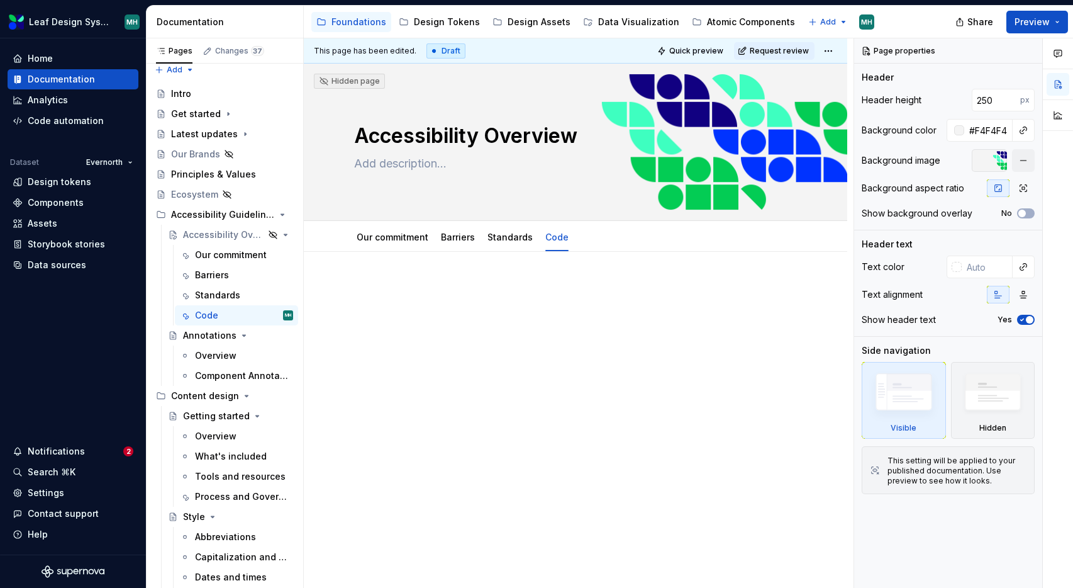
click at [613, 330] on div at bounding box center [575, 313] width 443 height 63
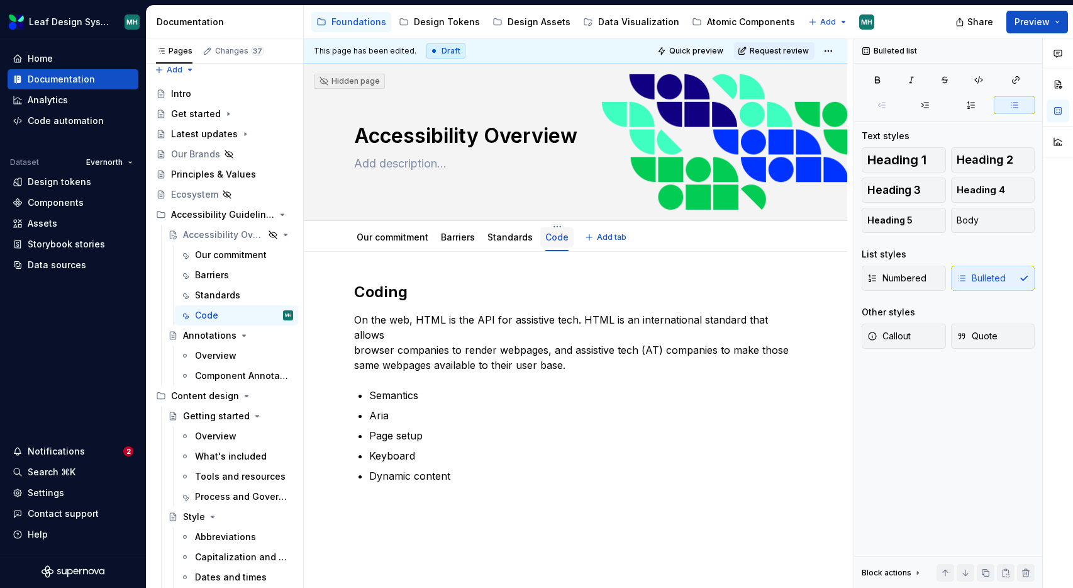
click at [557, 239] on link "Code" at bounding box center [556, 237] width 23 height 11
click at [556, 225] on html "Leaf Design System MH Home Documentation Analytics Code automation Dataset Ever…" at bounding box center [536, 294] width 1073 height 588
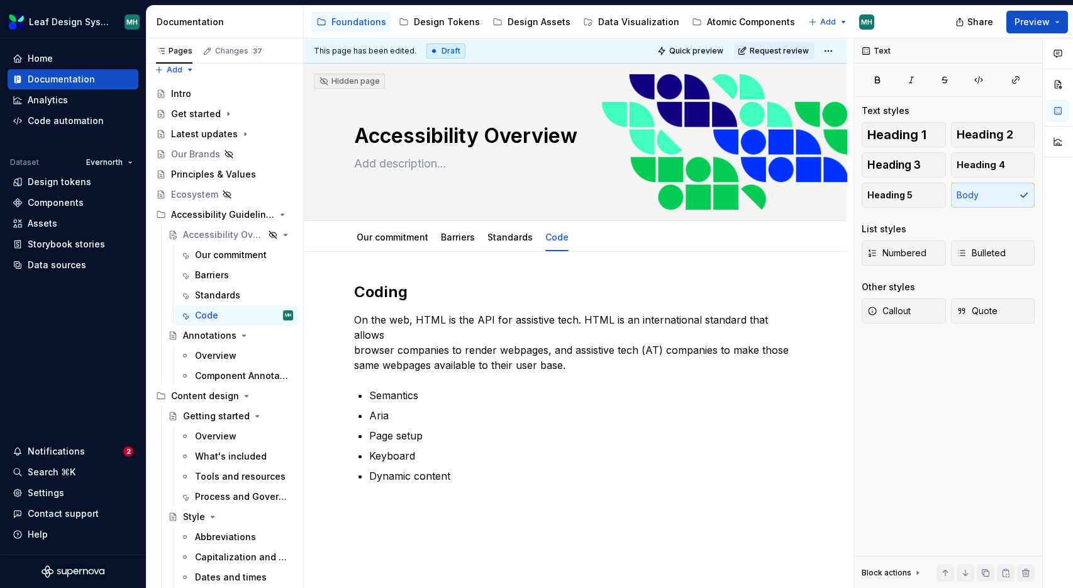
click at [452, 340] on html "Leaf Design System MH Home Documentation Analytics Code automation Dataset Ever…" at bounding box center [536, 294] width 1073 height 588
click at [392, 296] on h2 "Coding" at bounding box center [575, 292] width 443 height 20
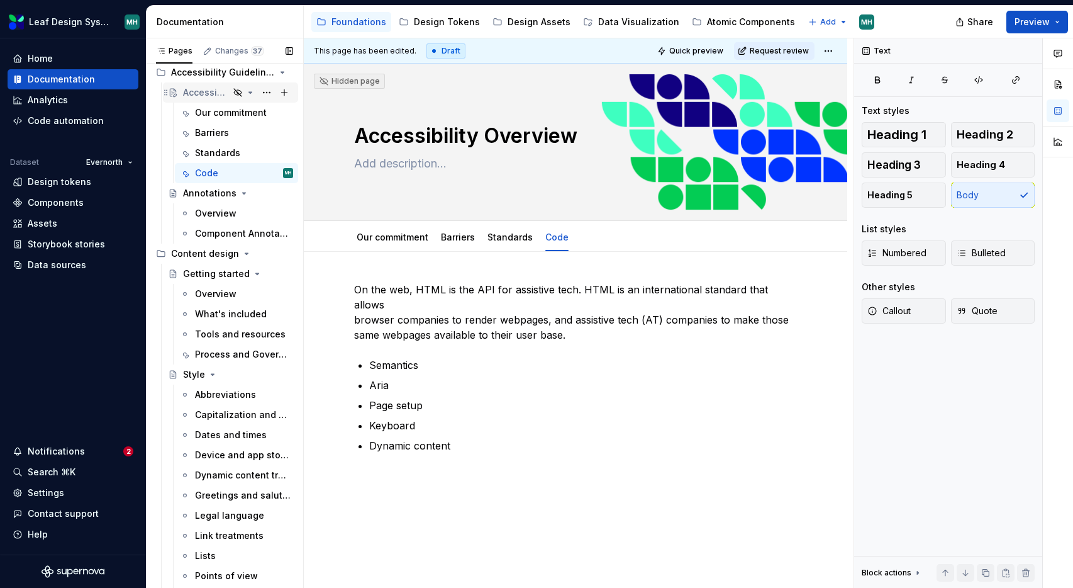
scroll to position [131, 0]
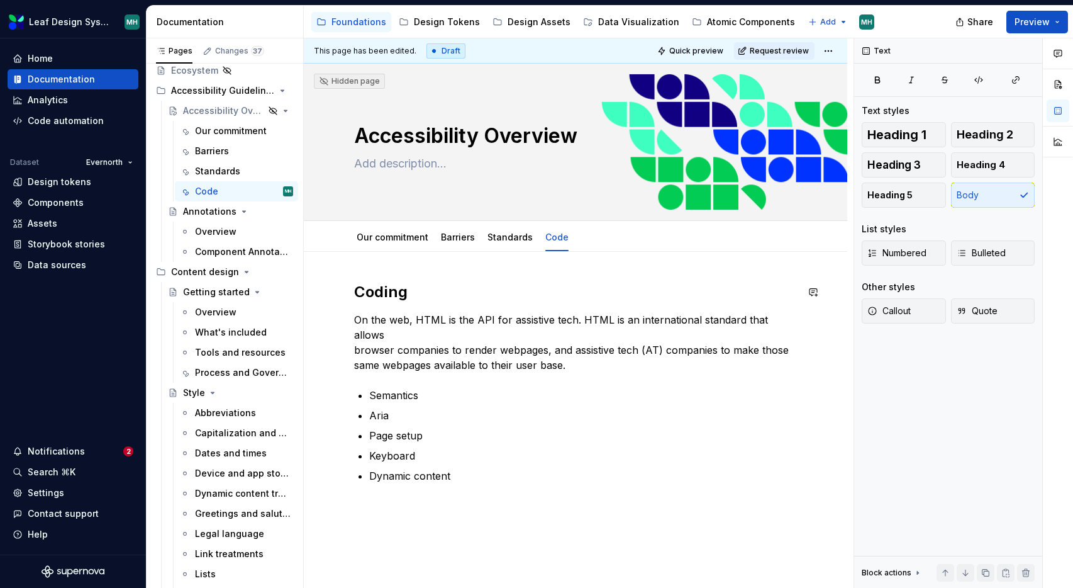
type textarea "*"
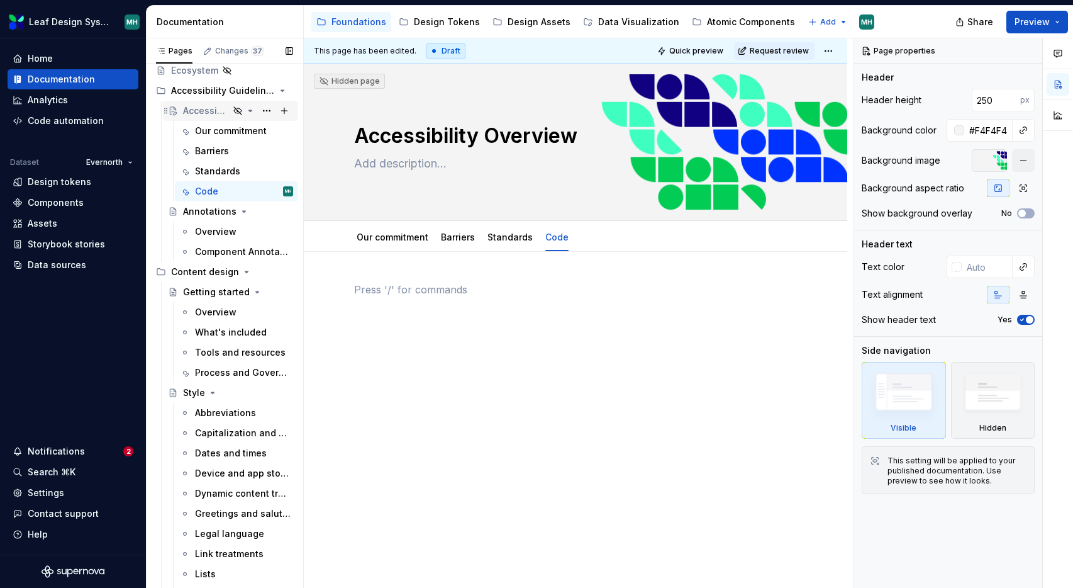
click at [221, 114] on div "Accessibility Overview" at bounding box center [206, 110] width 46 height 13
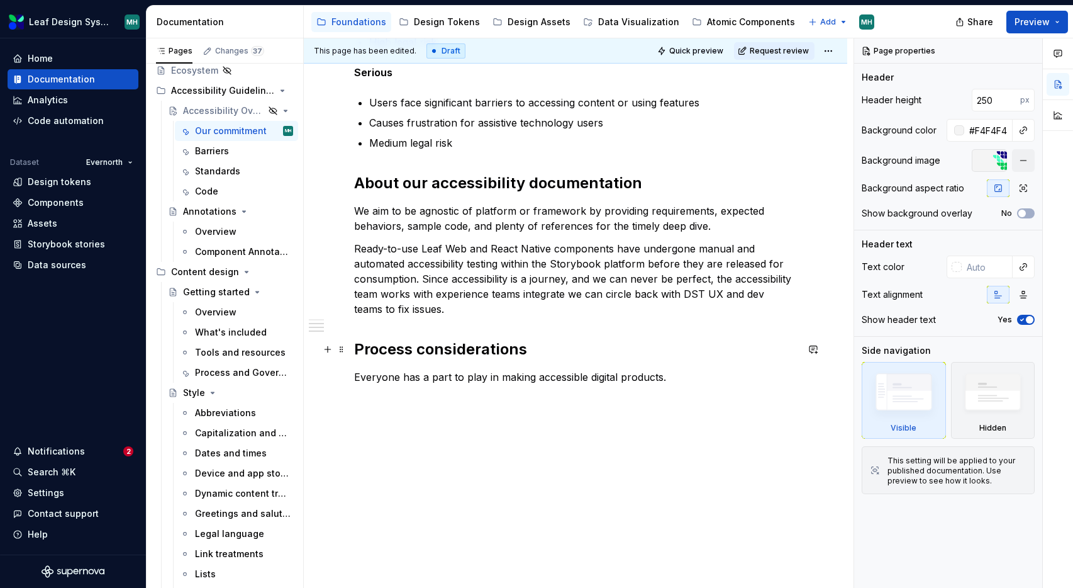
scroll to position [405, 0]
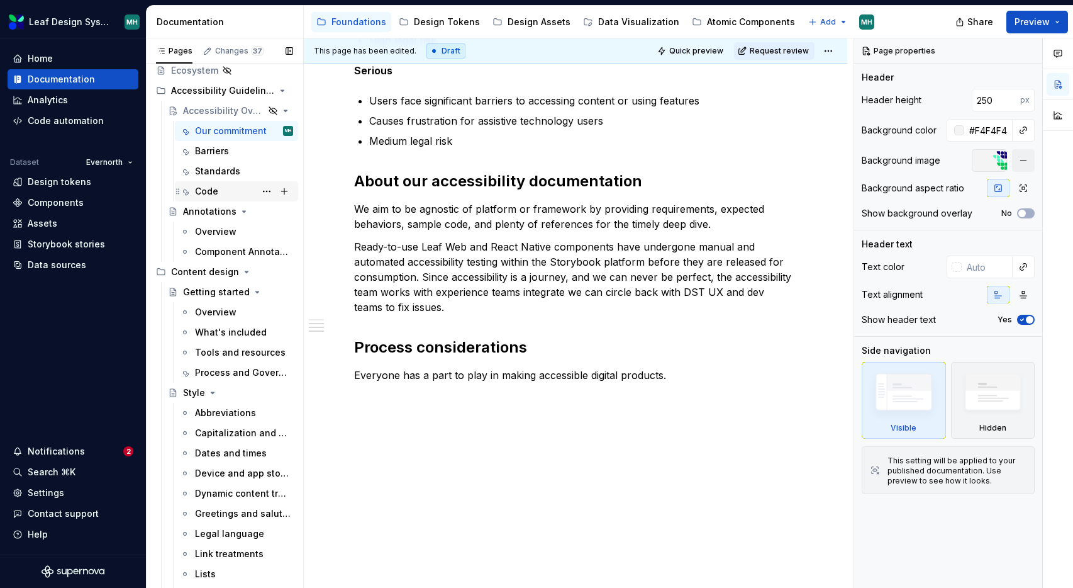
click at [210, 193] on div "Code" at bounding box center [206, 191] width 23 height 13
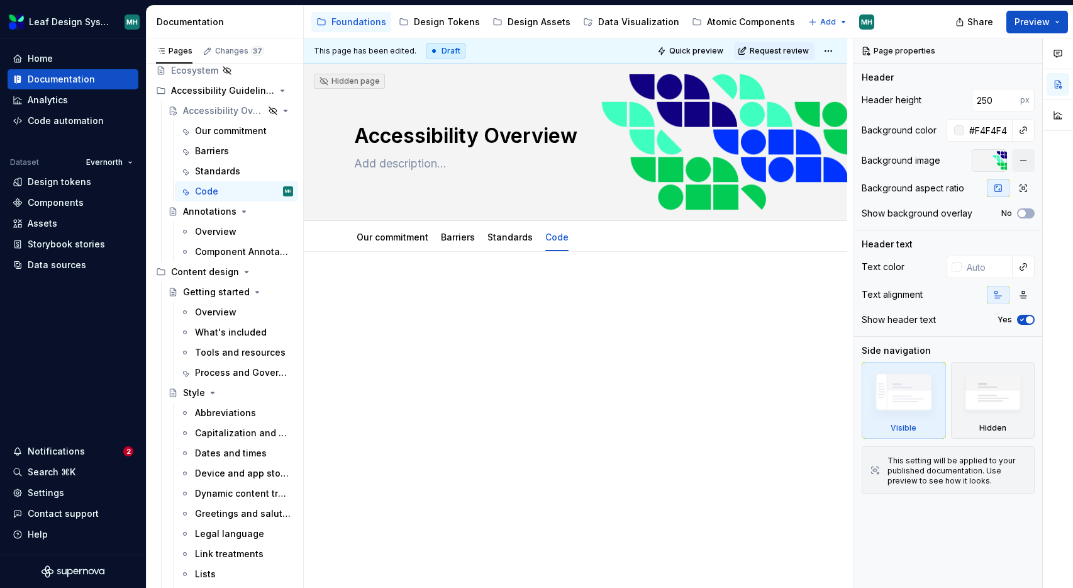
click at [399, 318] on div at bounding box center [575, 306] width 443 height 48
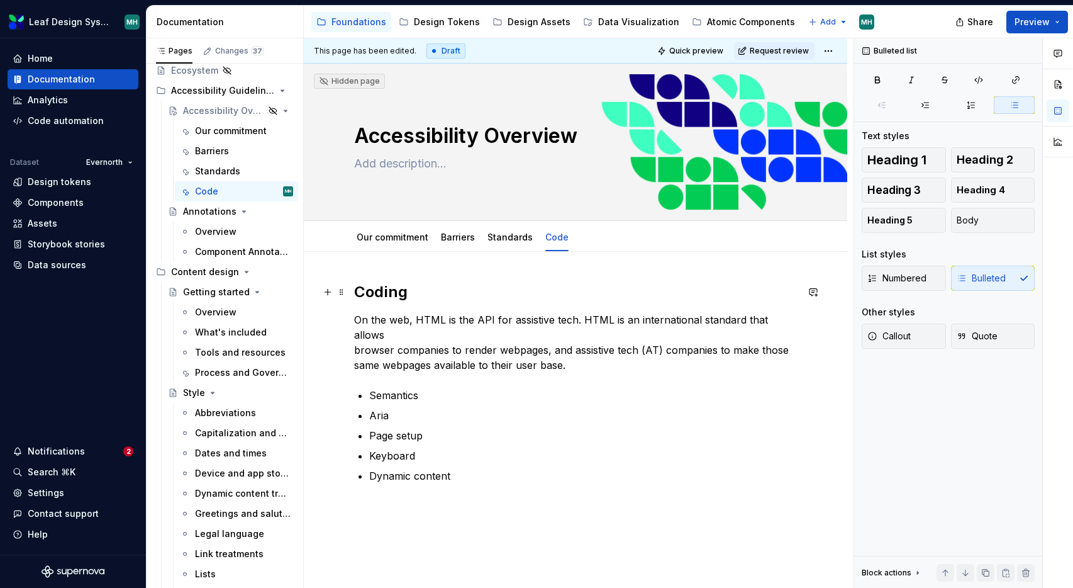
click at [389, 297] on h2 "Coding" at bounding box center [575, 292] width 443 height 20
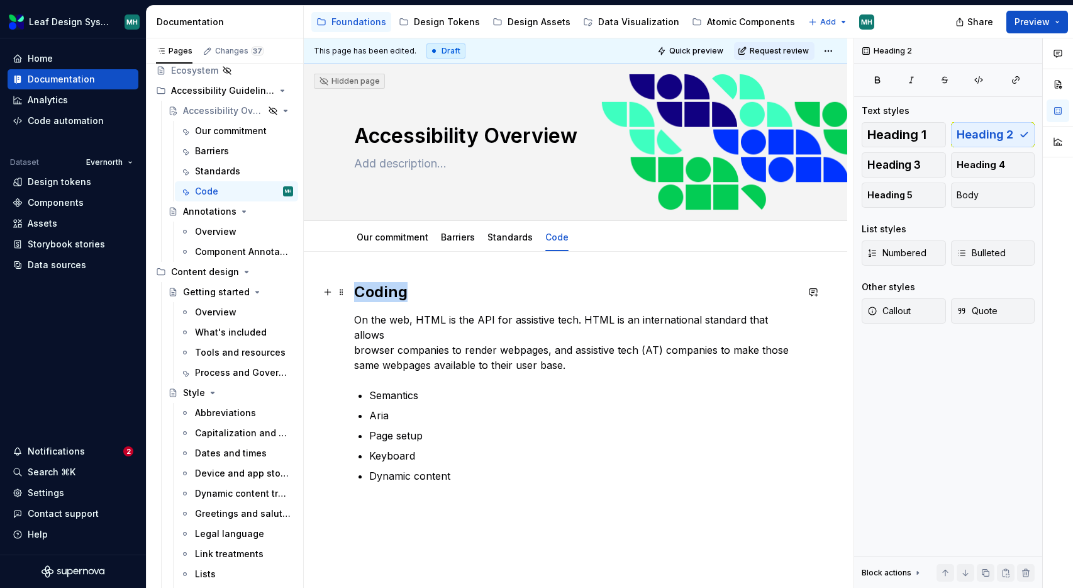
click at [389, 297] on h2 "Coding" at bounding box center [575, 292] width 443 height 20
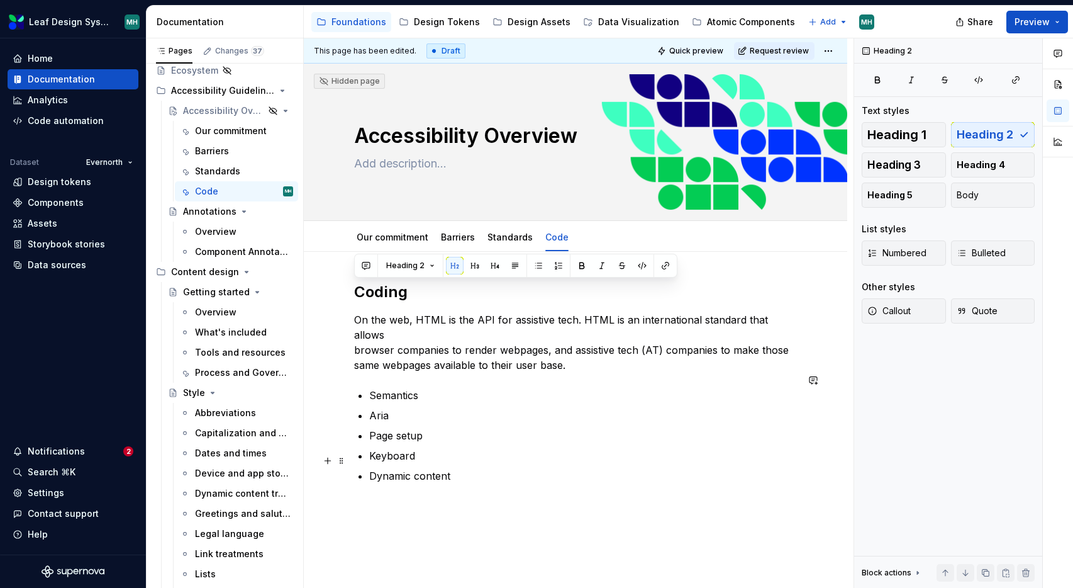
click at [462, 468] on p "Dynamic content" at bounding box center [583, 475] width 428 height 15
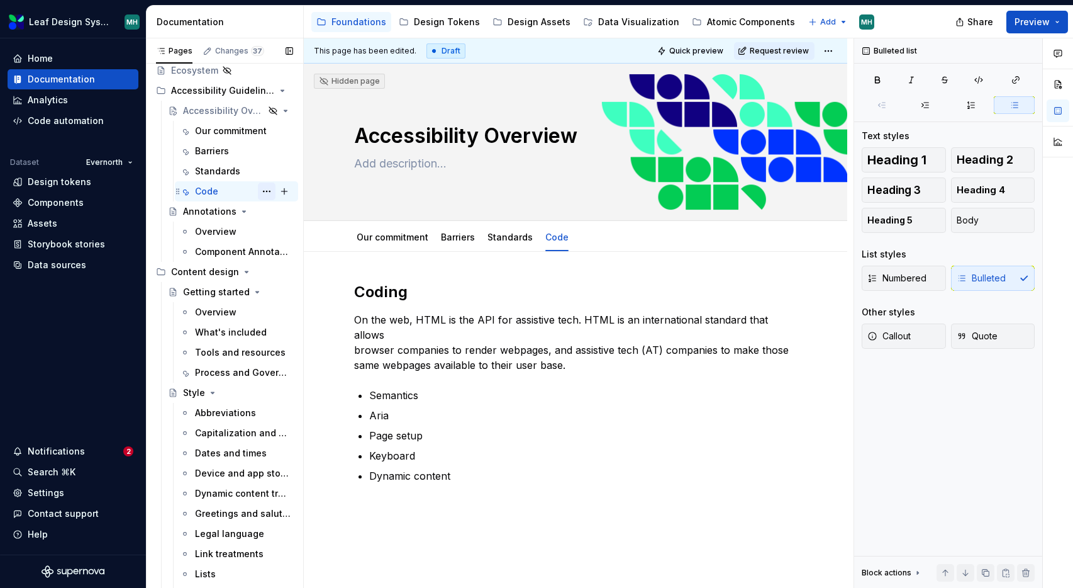
click at [267, 191] on button "Page tree" at bounding box center [267, 191] width 18 height 18
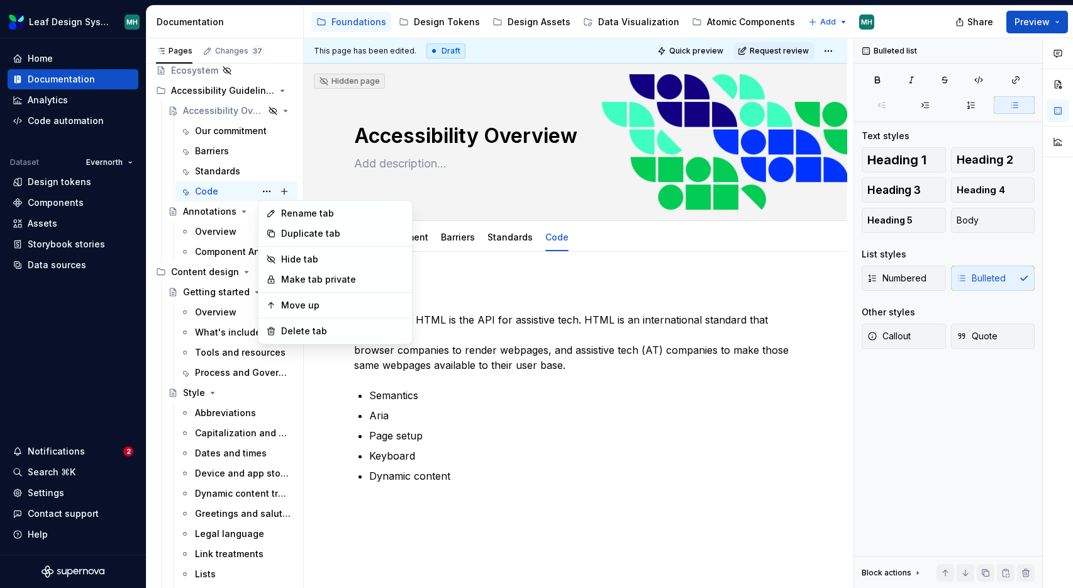
click at [490, 443] on html "Leaf Design System MH Home Documentation Analytics Code automation Dataset Ever…" at bounding box center [536, 294] width 1073 height 588
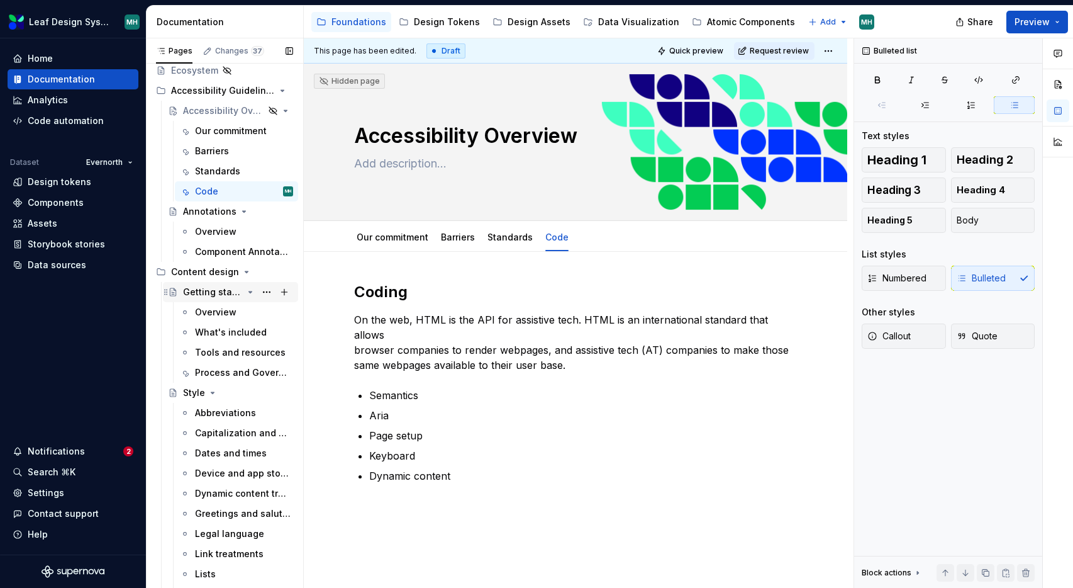
click at [247, 293] on icon "Page tree" at bounding box center [250, 292] width 10 height 10
click at [210, 314] on icon "Page tree" at bounding box center [213, 312] width 10 height 10
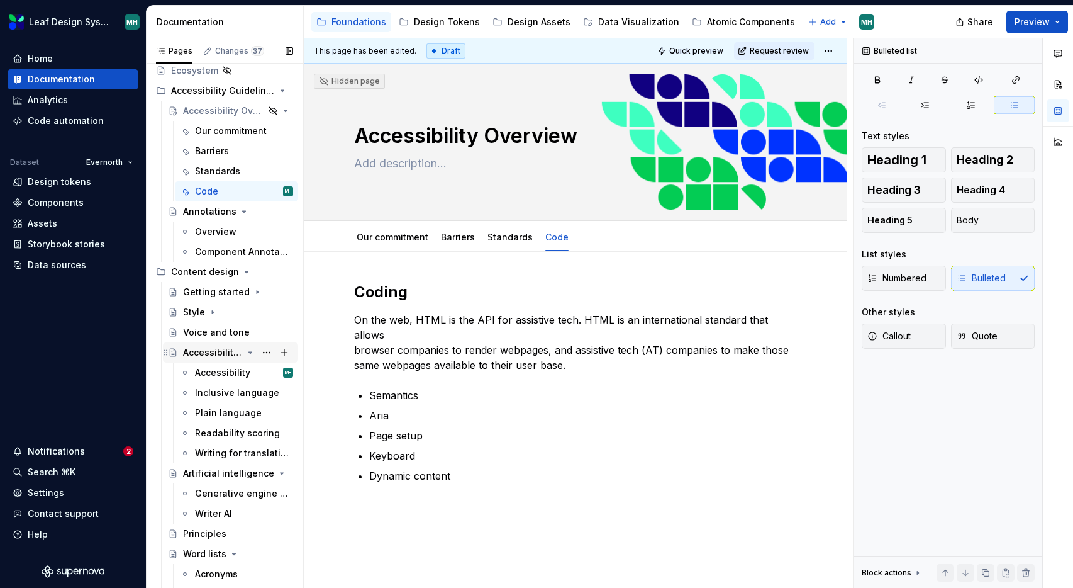
click at [251, 352] on icon "Page tree" at bounding box center [250, 352] width 3 height 1
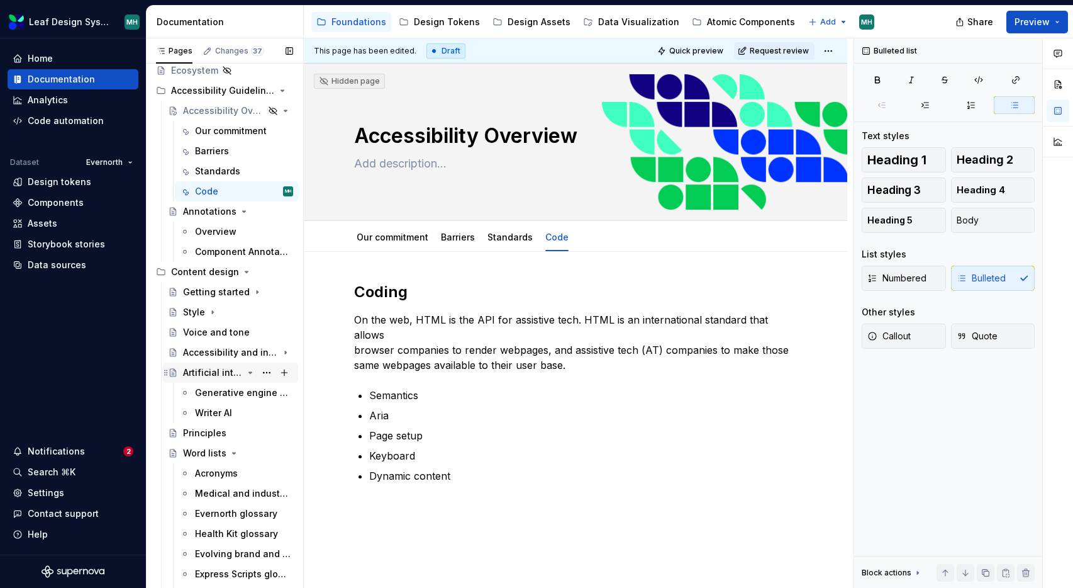
click at [250, 372] on icon "Page tree" at bounding box center [250, 372] width 3 height 1
click at [233, 413] on icon "Page tree" at bounding box center [234, 412] width 3 height 1
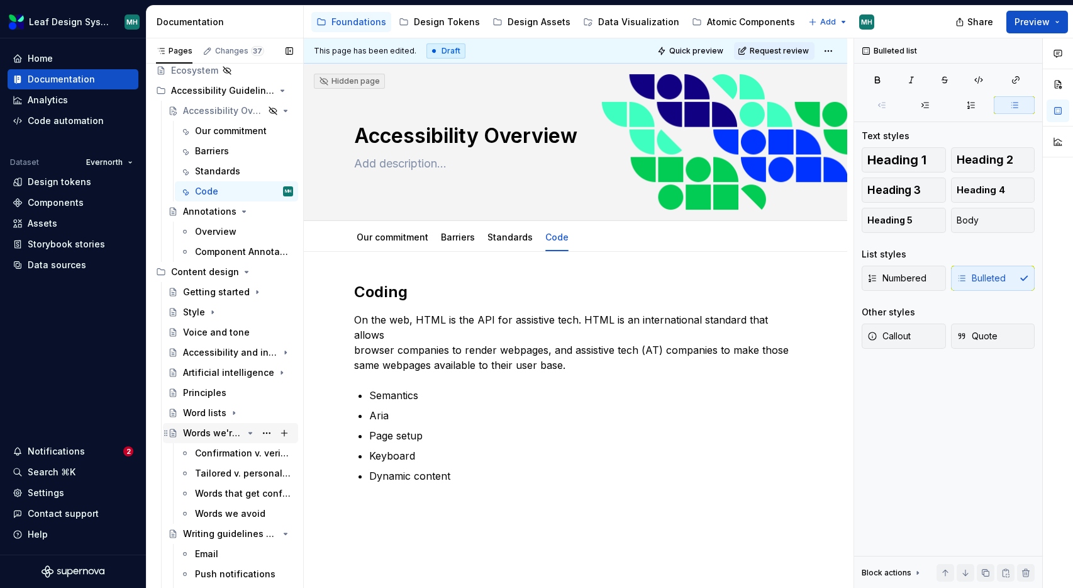
click at [252, 432] on icon "Page tree" at bounding box center [250, 432] width 3 height 1
click at [250, 452] on icon "Page tree" at bounding box center [250, 452] width 3 height 1
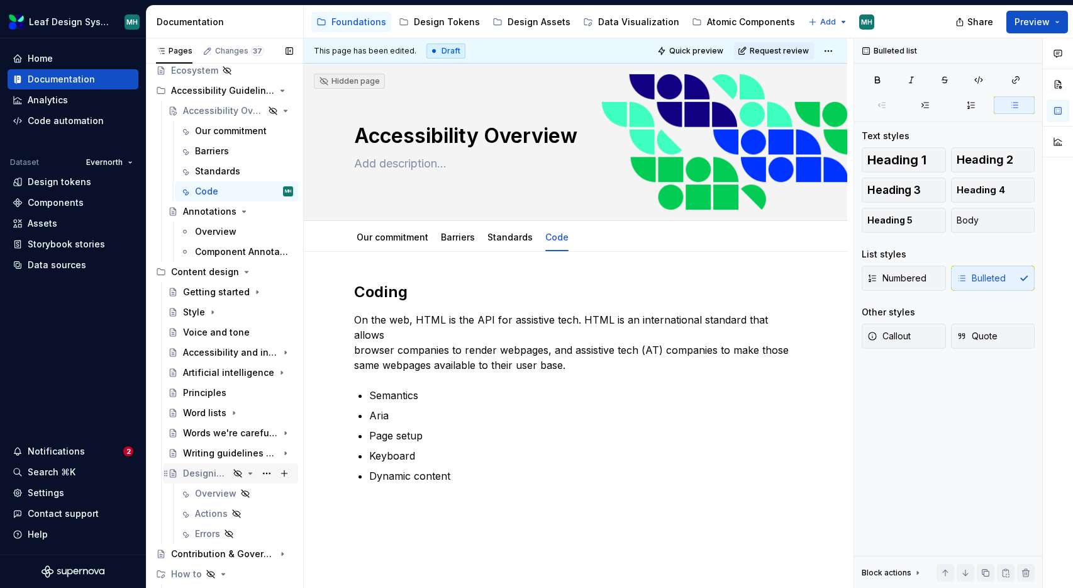
click at [252, 472] on icon "Page tree" at bounding box center [250, 472] width 3 height 1
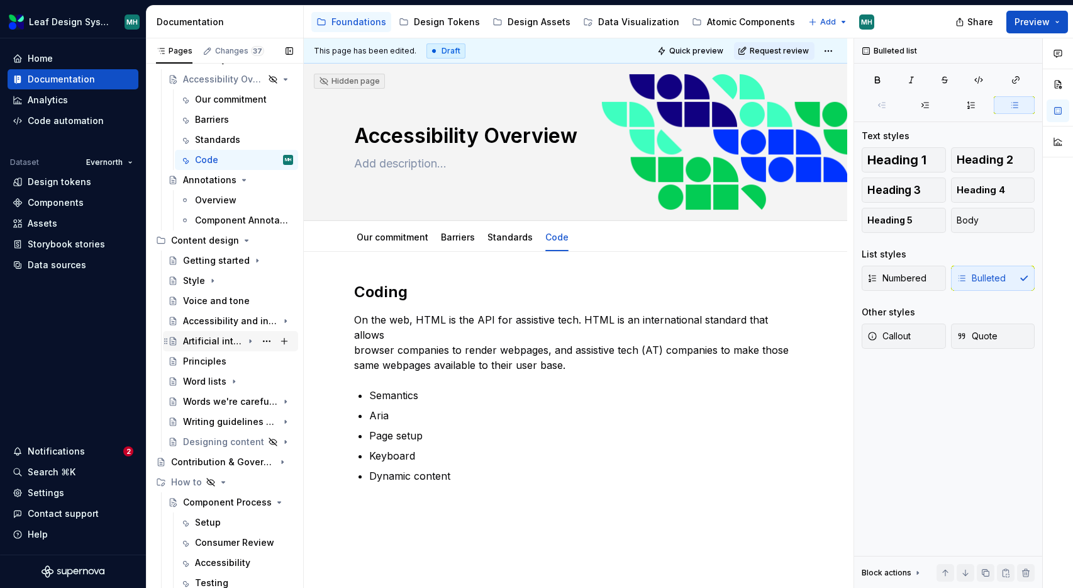
scroll to position [145, 0]
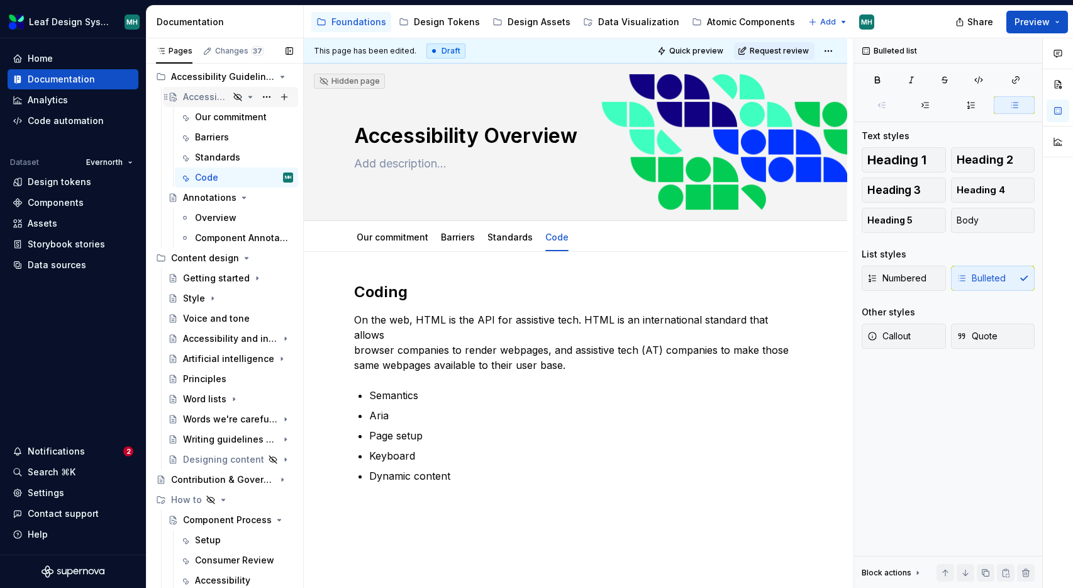
click at [210, 94] on div "Accessibility Overview" at bounding box center [206, 97] width 46 height 13
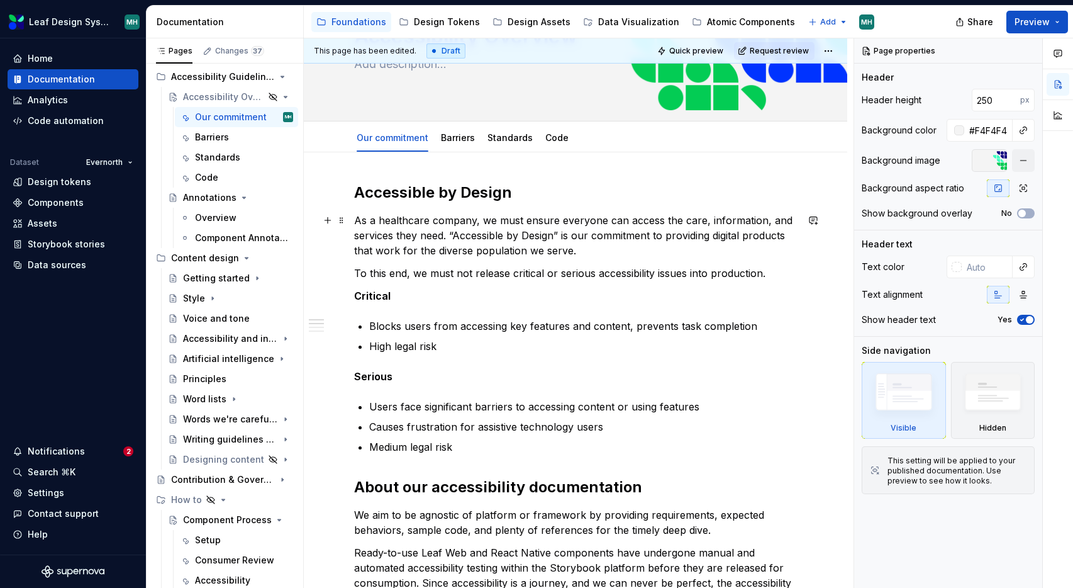
scroll to position [94, 0]
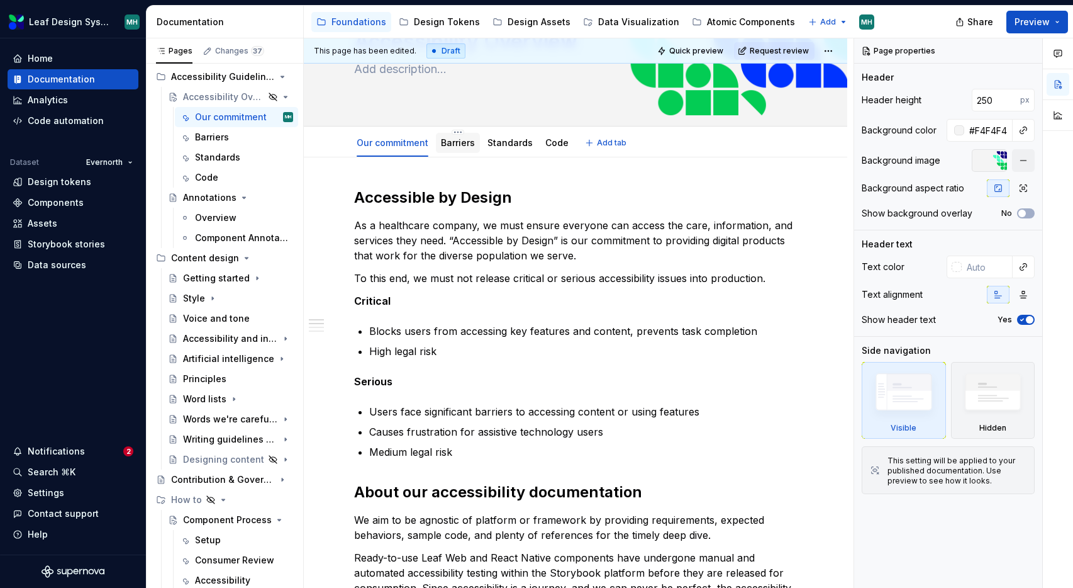
click at [457, 147] on link "Barriers" at bounding box center [458, 142] width 34 height 11
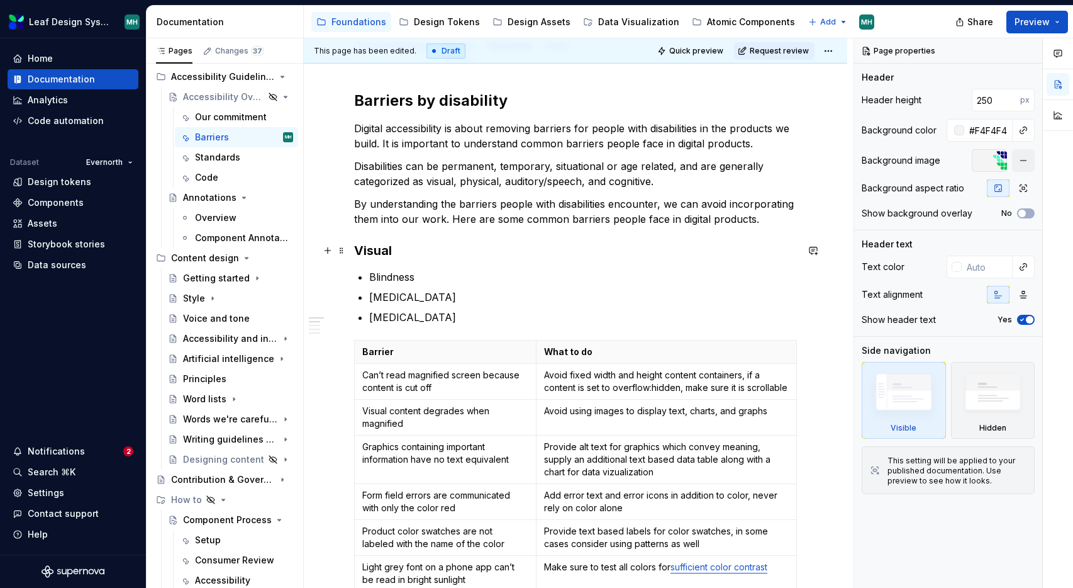
scroll to position [197, 0]
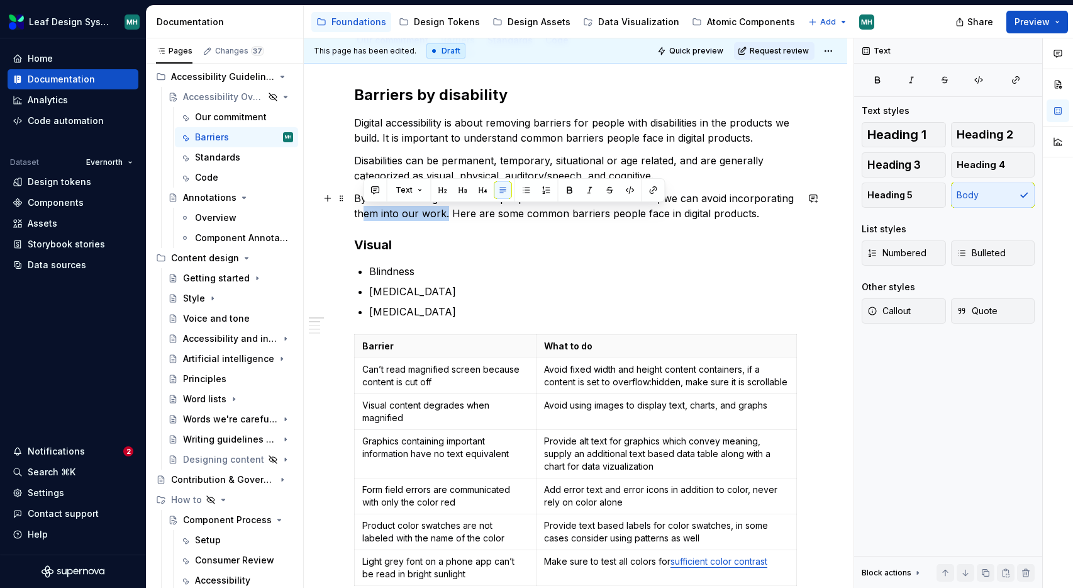
type textarea "*"
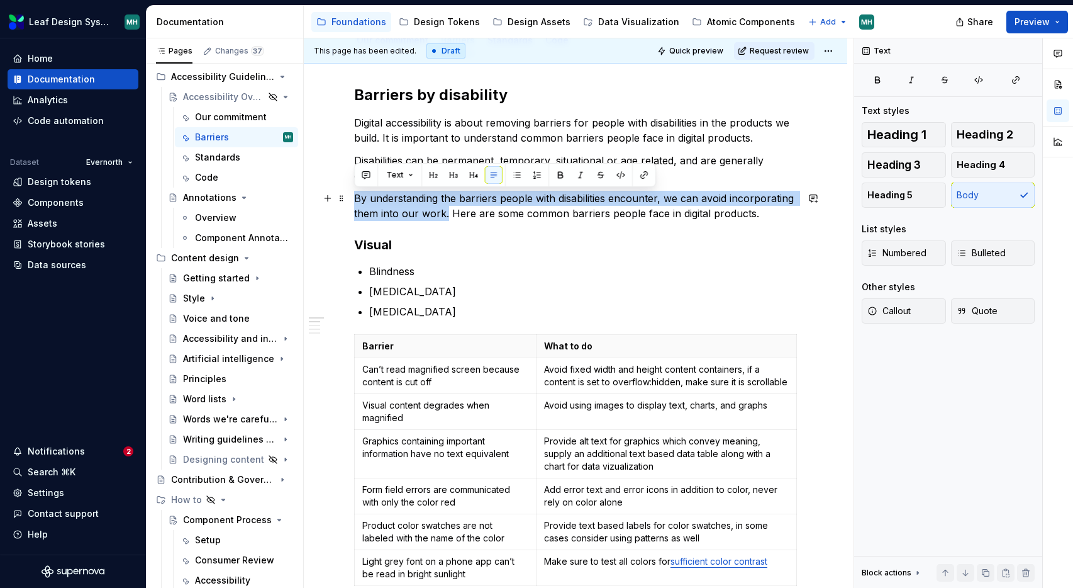
drag, startPoint x: 446, startPoint y: 214, endPoint x: 351, endPoint y: 202, distance: 95.7
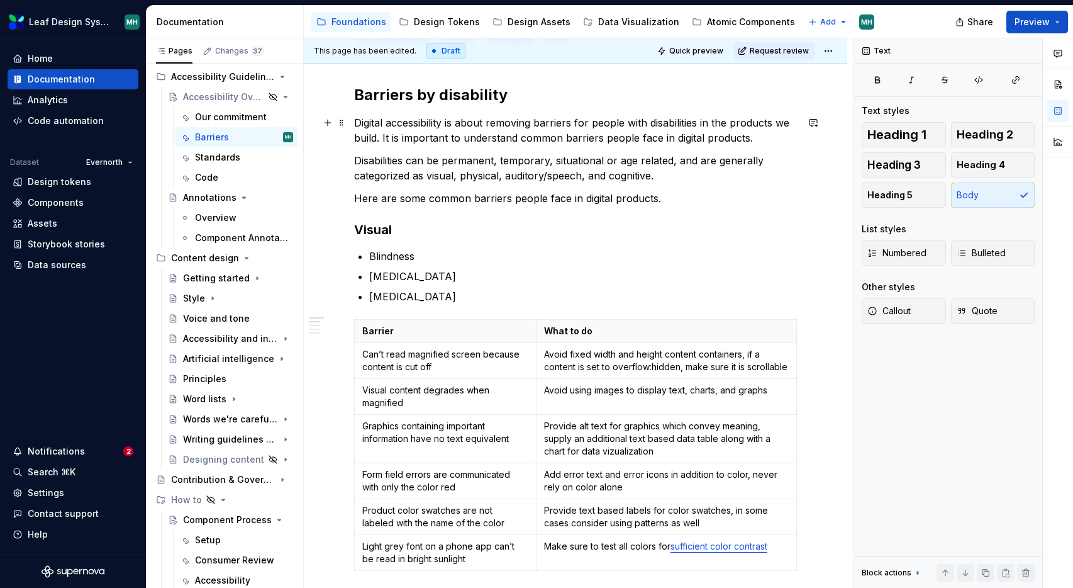
click at [382, 137] on p "Digital accessibility is about removing barriers for people with disabilities i…" at bounding box center [575, 130] width 443 height 30
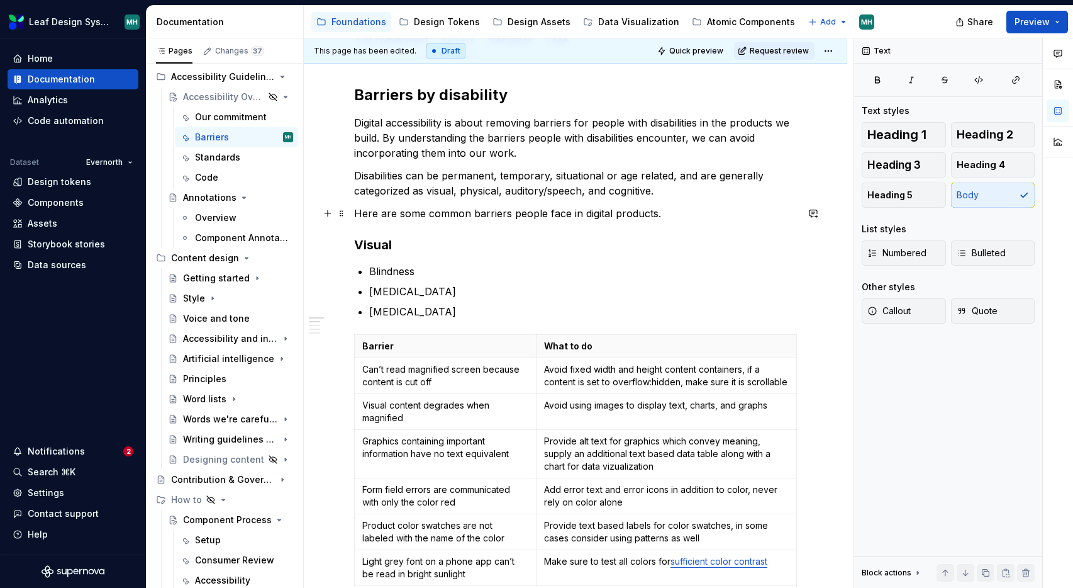
click at [664, 211] on p "Here are some common barriers people face in digital products." at bounding box center [575, 213] width 443 height 15
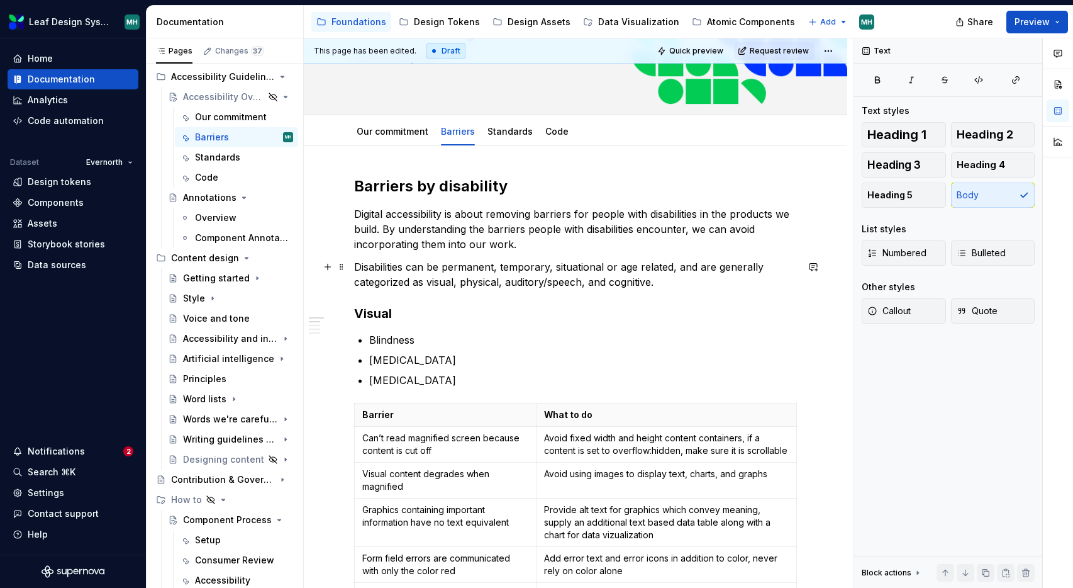
scroll to position [109, 0]
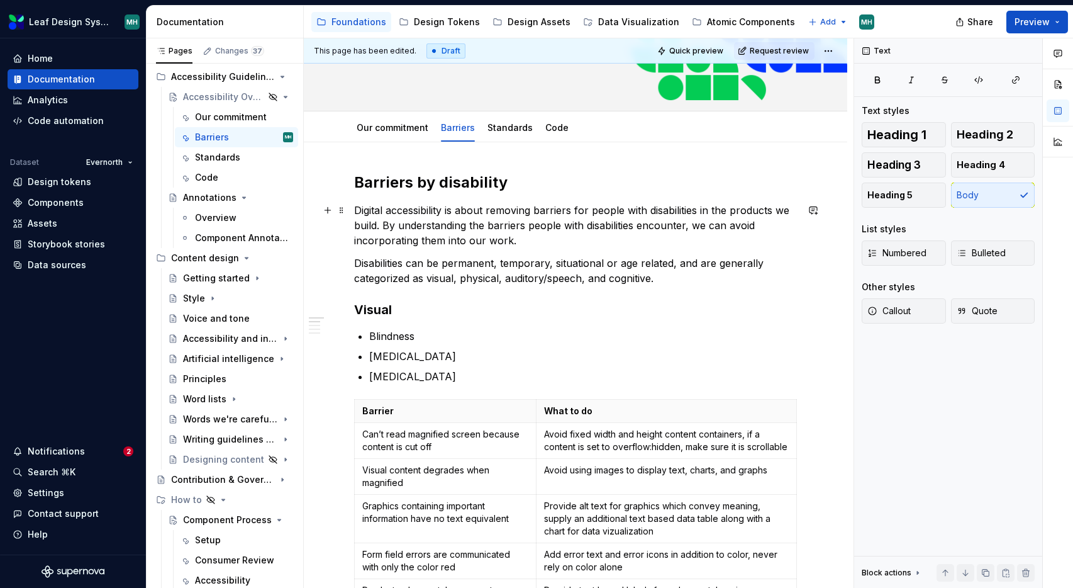
click at [484, 225] on p "Digital accessibility is about removing barriers for people with disabilities i…" at bounding box center [575, 225] width 443 height 45
click at [537, 228] on p "Digital accessibility is about removing barriers for people with disabilities i…" at bounding box center [575, 225] width 443 height 45
click at [695, 232] on p "Digital accessibility is about removing barriers for people with disabilities i…" at bounding box center [575, 225] width 443 height 45
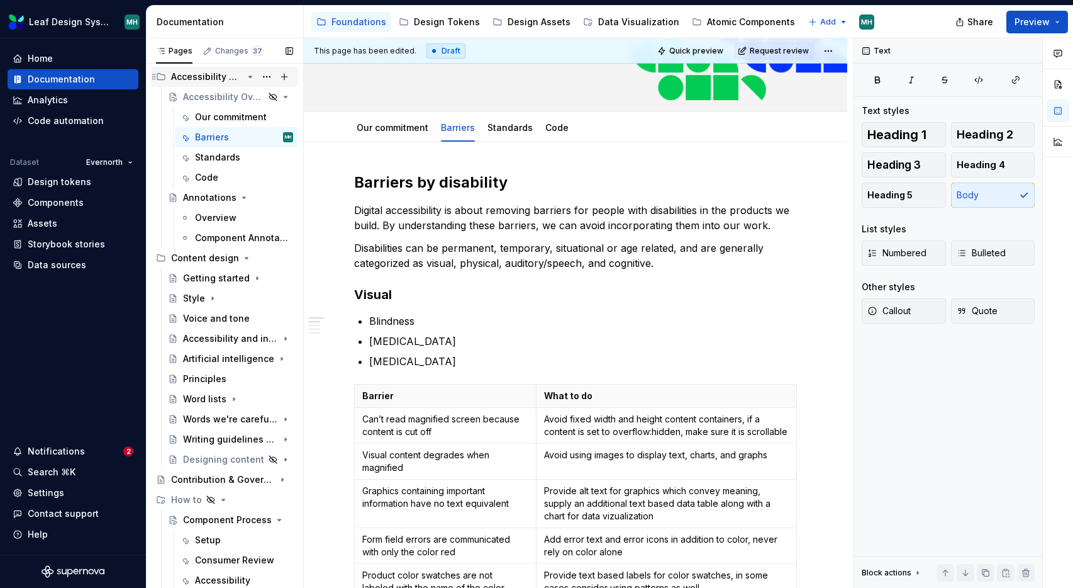
click at [208, 76] on div "Accessibility Guidelines" at bounding box center [207, 76] width 72 height 13
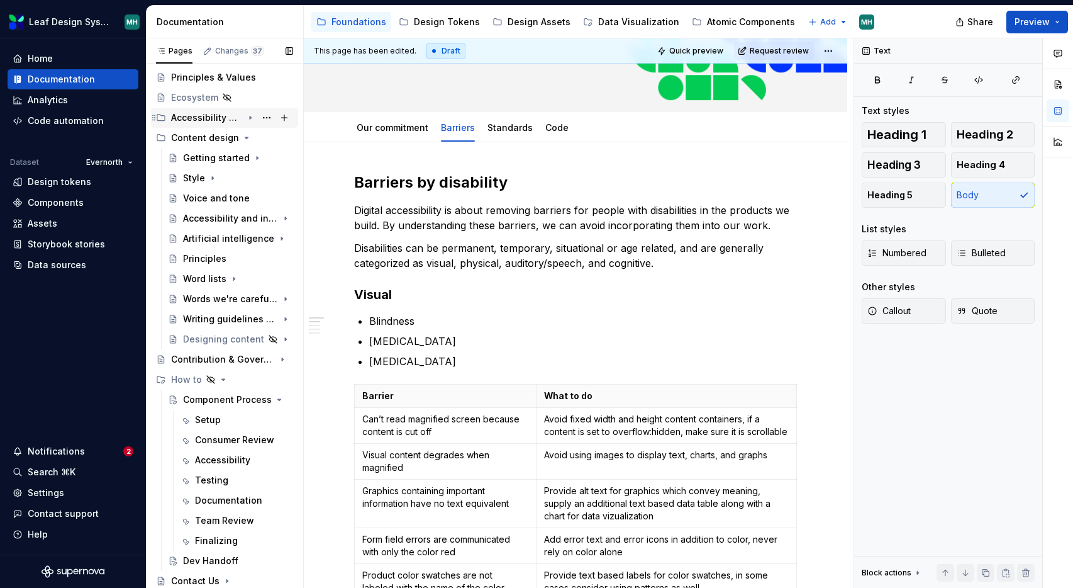
click at [213, 123] on div "Accessibility Guidelines" at bounding box center [207, 117] width 72 height 13
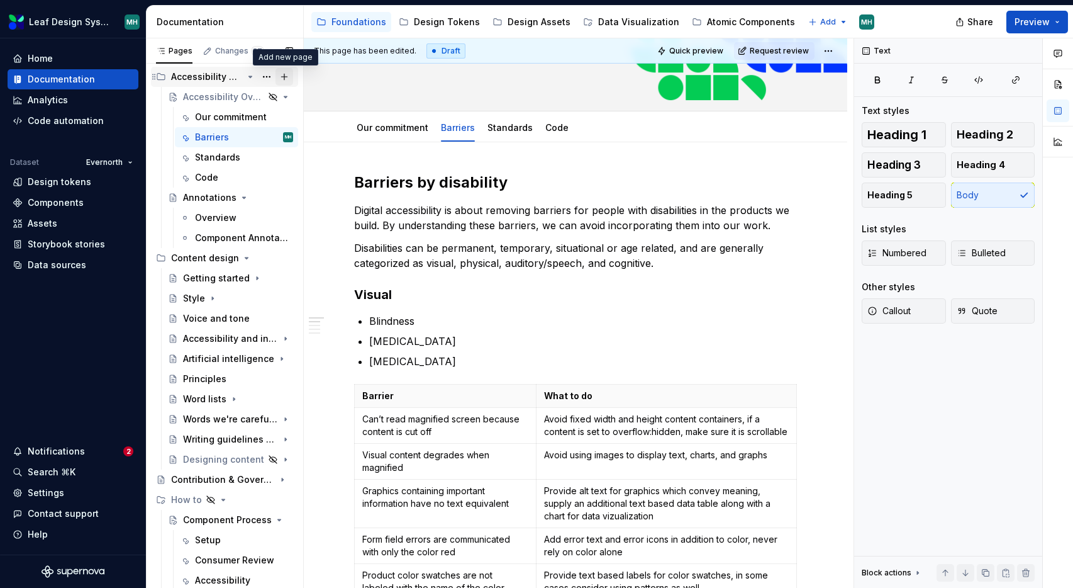
click at [284, 77] on button "Page tree" at bounding box center [285, 77] width 18 height 18
type textarea "*"
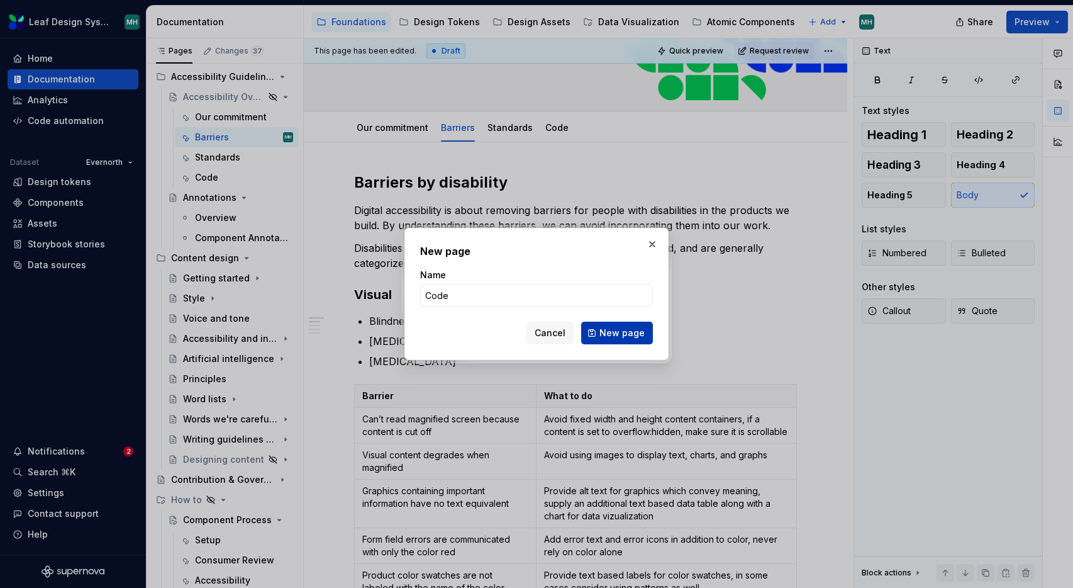
type input "Code"
click at [620, 333] on span "New page" at bounding box center [622, 333] width 45 height 13
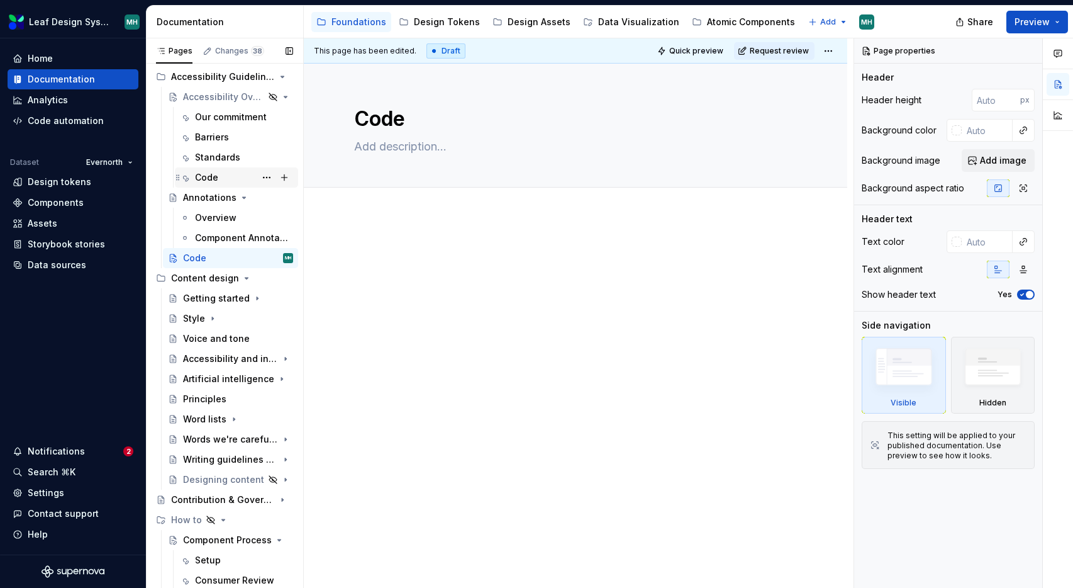
click at [208, 174] on div "Code" at bounding box center [206, 177] width 23 height 13
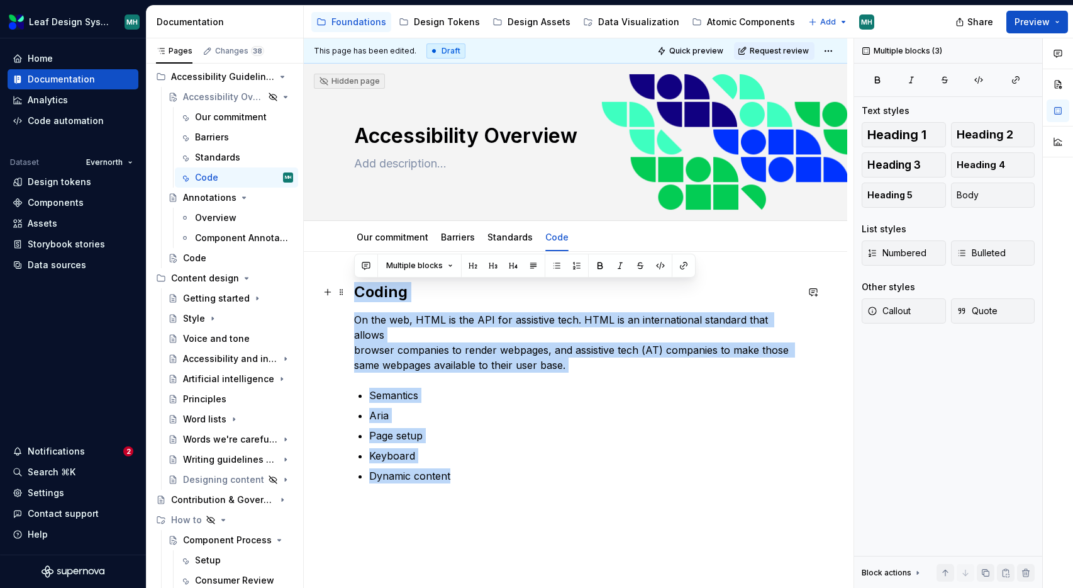
drag, startPoint x: 469, startPoint y: 459, endPoint x: 350, endPoint y: 293, distance: 203.7
click at [350, 293] on div "Coding On the web, HTML is the API for assistive tech. HTML is an international…" at bounding box center [576, 463] width 544 height 423
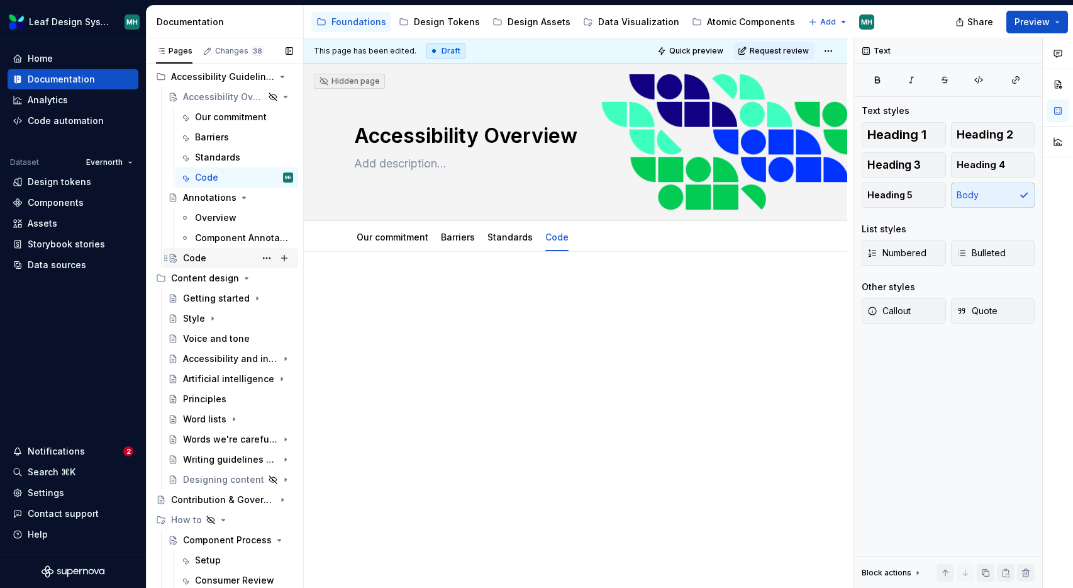
click at [198, 259] on div "Code" at bounding box center [194, 258] width 23 height 13
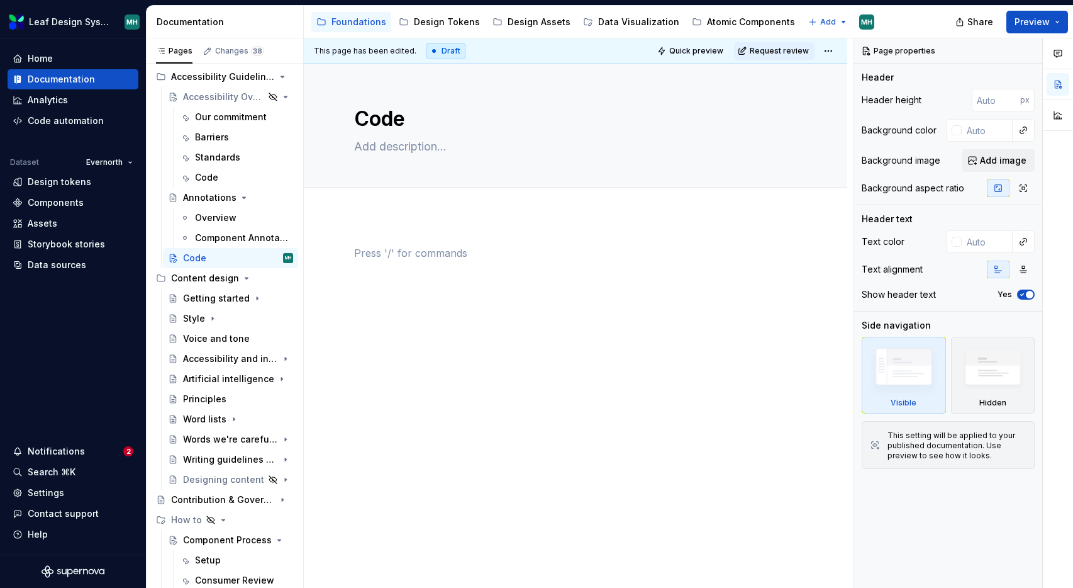
click at [437, 259] on p at bounding box center [575, 252] width 443 height 15
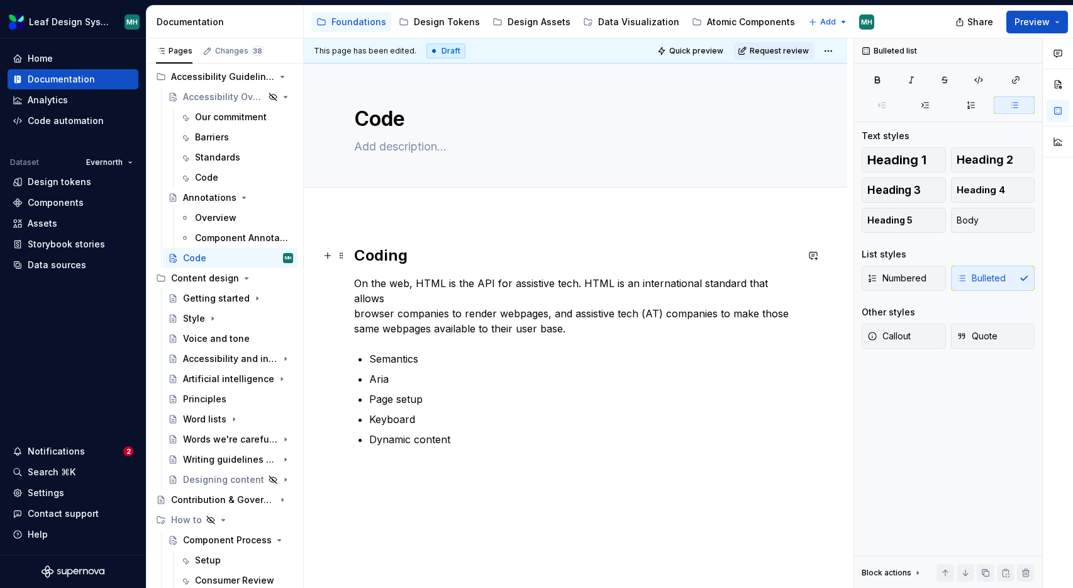
click at [386, 254] on h2 "Coding" at bounding box center [575, 255] width 443 height 20
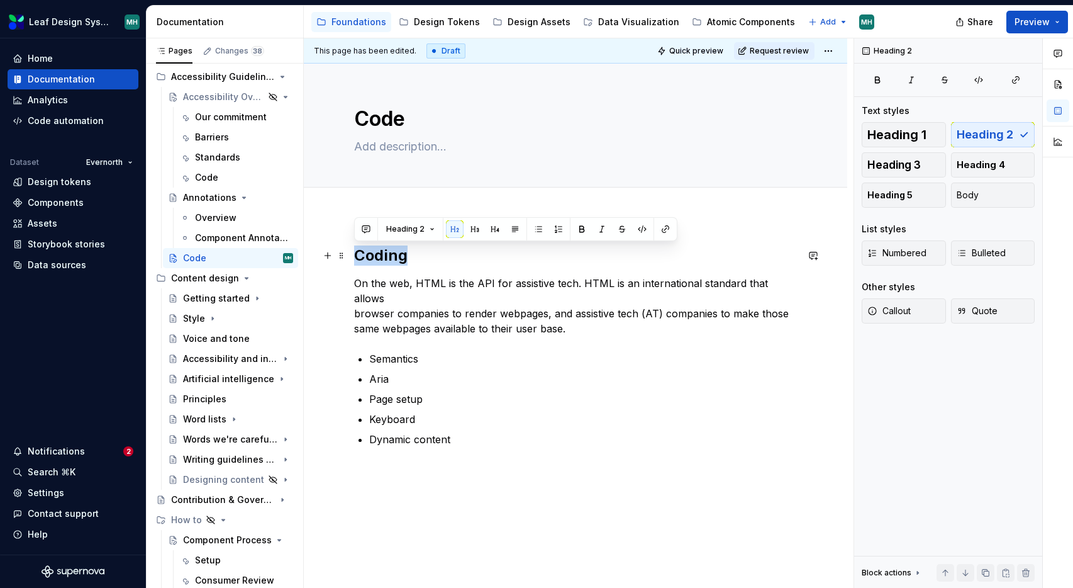
click at [386, 254] on h2 "Coding" at bounding box center [575, 255] width 443 height 20
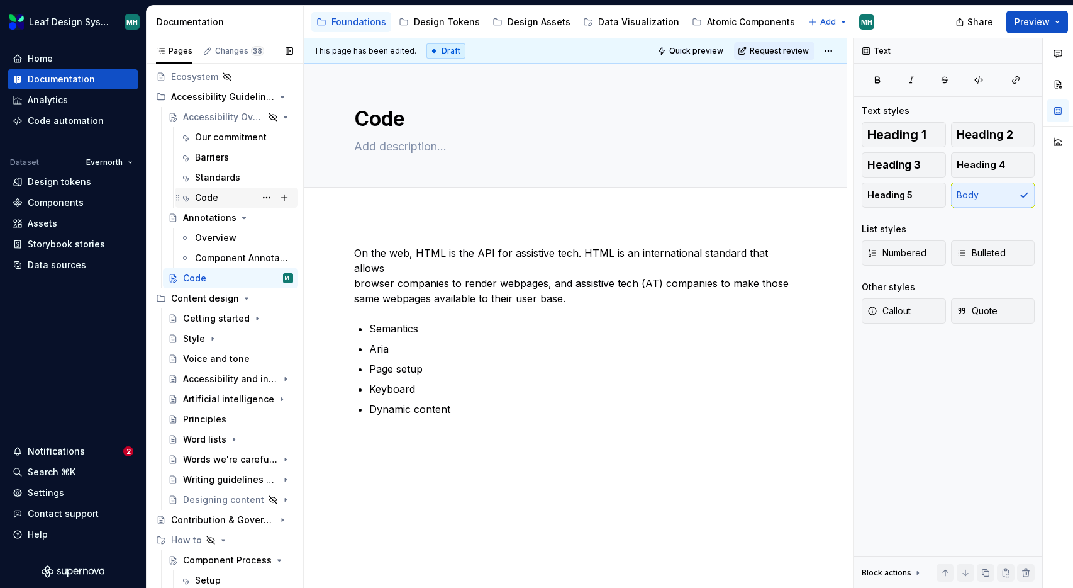
scroll to position [126, 0]
click at [269, 197] on button "Page tree" at bounding box center [267, 196] width 18 height 18
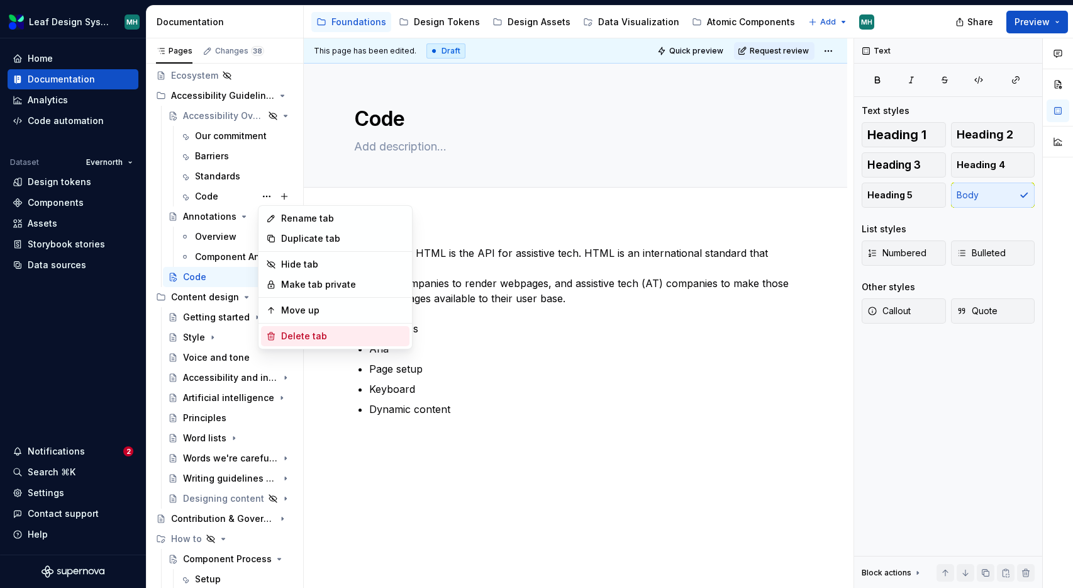
click at [293, 338] on div "Delete tab" at bounding box center [342, 336] width 123 height 13
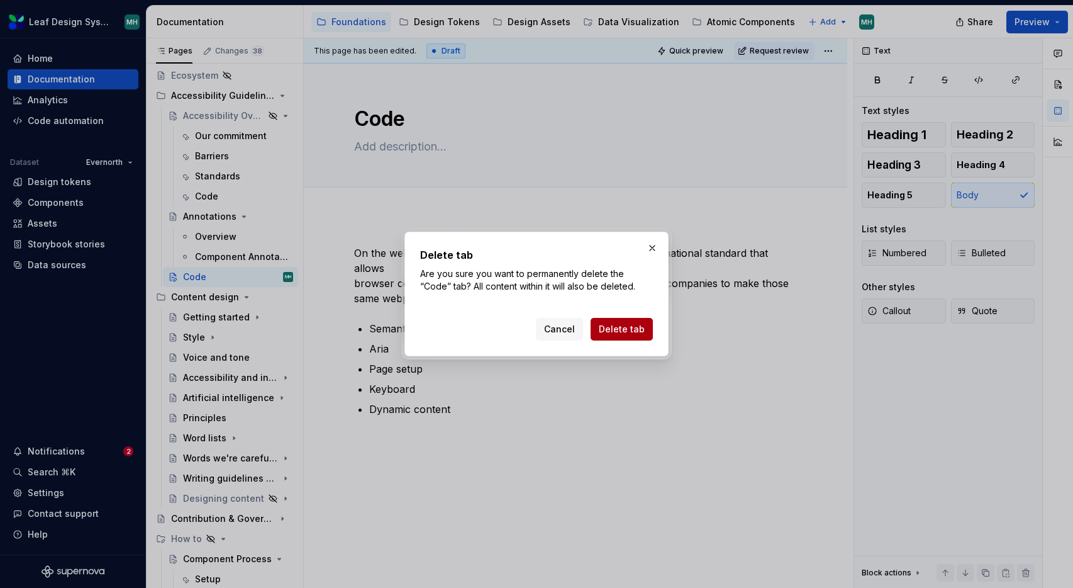
click at [614, 332] on span "Delete tab" at bounding box center [622, 329] width 46 height 13
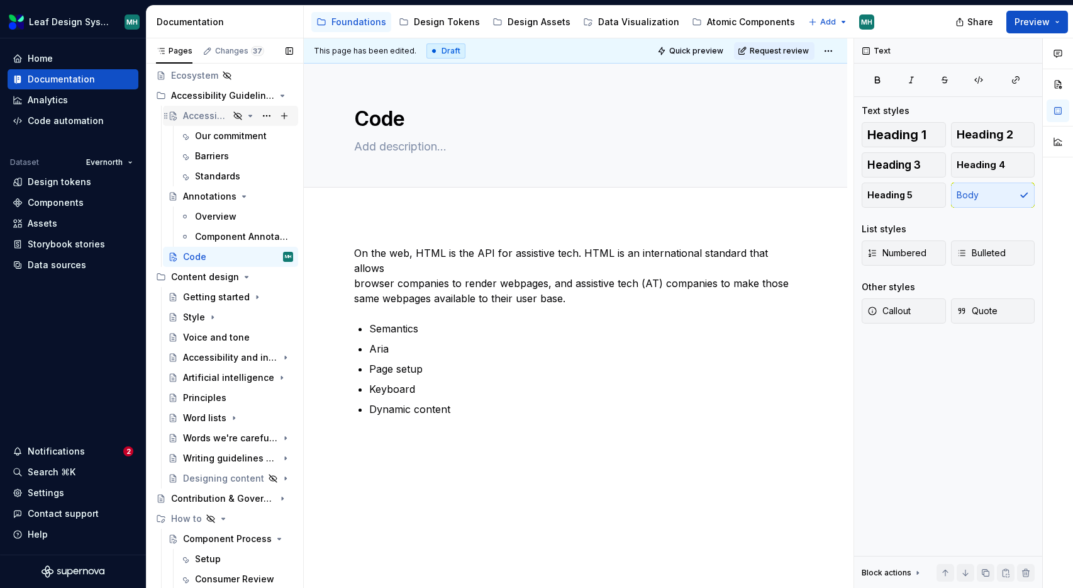
click at [213, 121] on div "Accessibility Overview" at bounding box center [206, 115] width 46 height 13
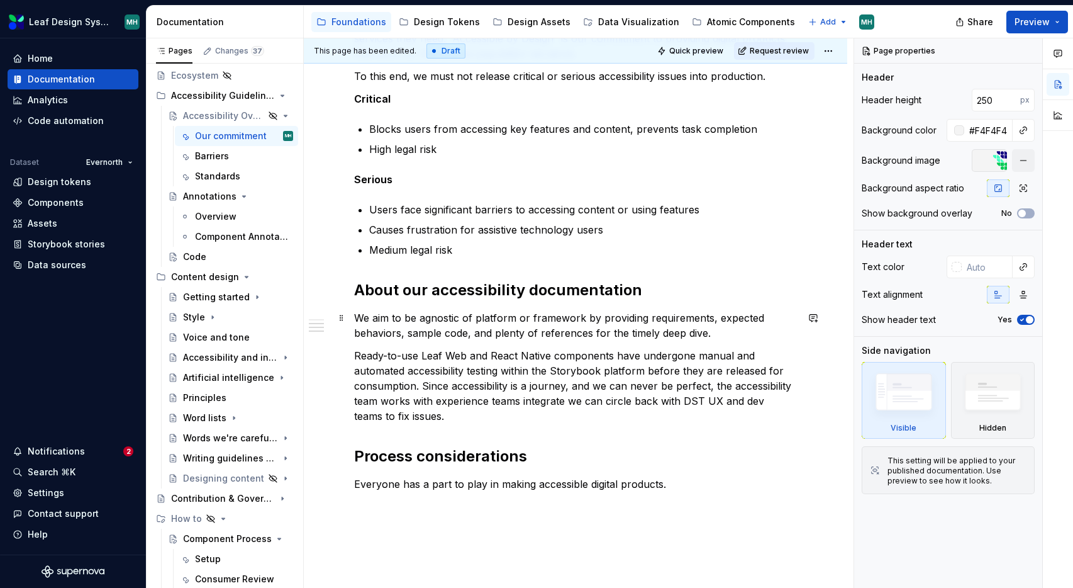
scroll to position [305, 0]
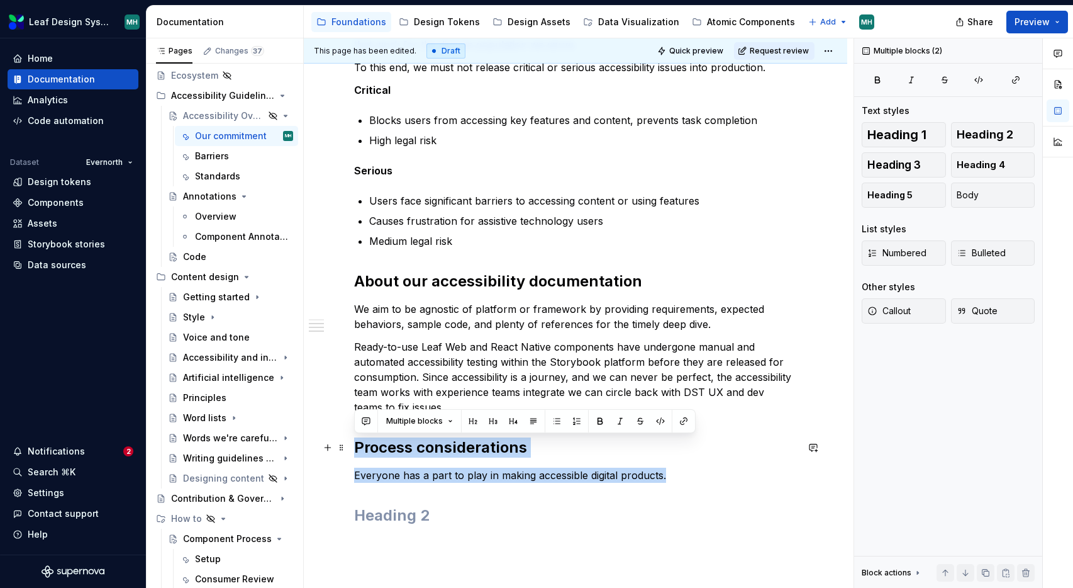
drag, startPoint x: 675, startPoint y: 476, endPoint x: 352, endPoint y: 455, distance: 324.1
click at [352, 455] on div "Accessible by Design As a healthcare company, we must ensure everyone can acces…" at bounding box center [576, 332] width 544 height 770
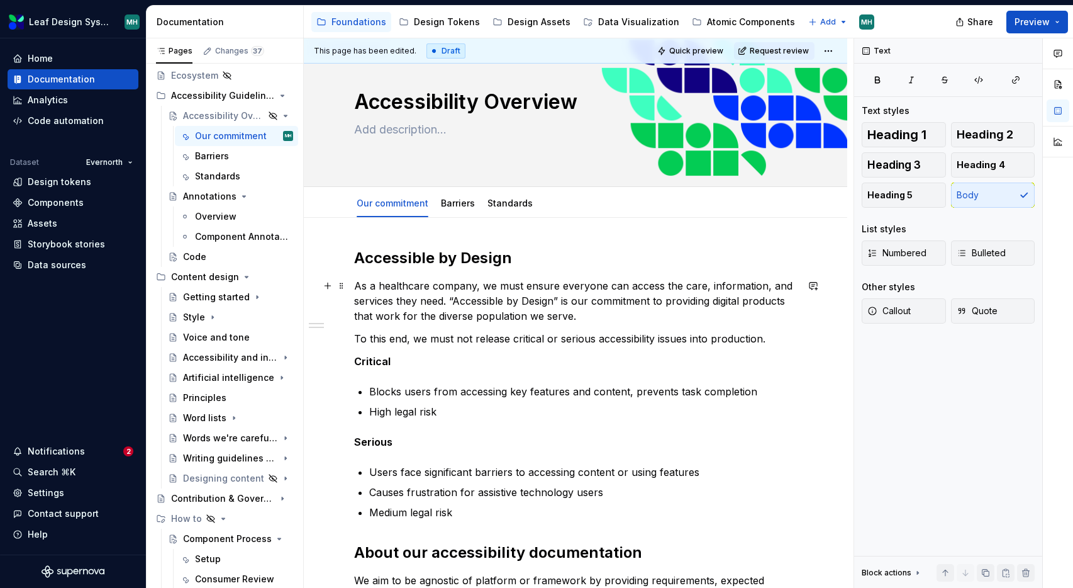
scroll to position [0, 0]
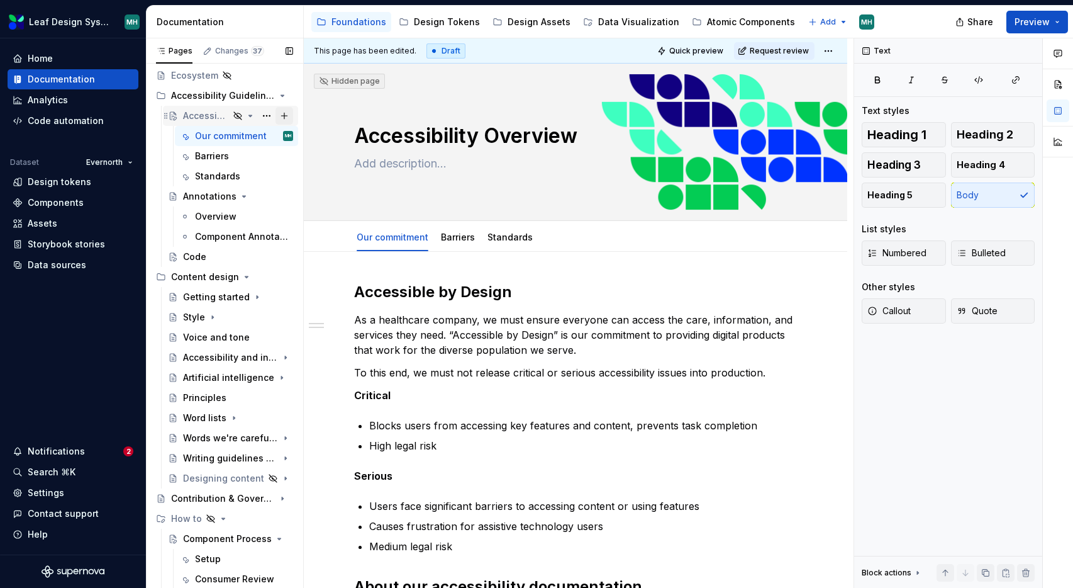
click at [286, 114] on button "Page tree" at bounding box center [285, 116] width 18 height 18
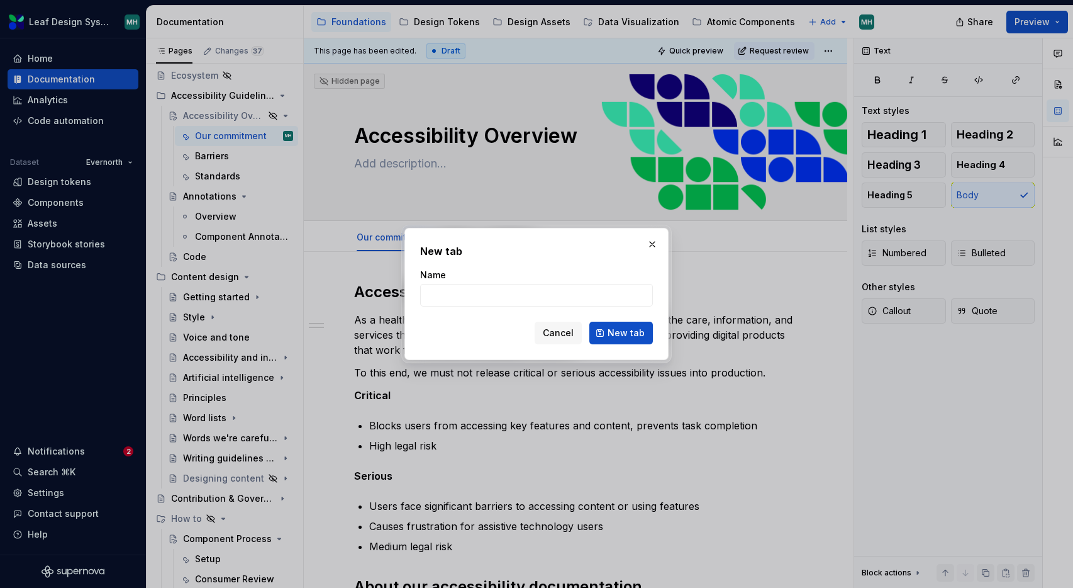
type textarea "*"
type input "Overview"
click at [635, 337] on span "New tab" at bounding box center [626, 333] width 37 height 13
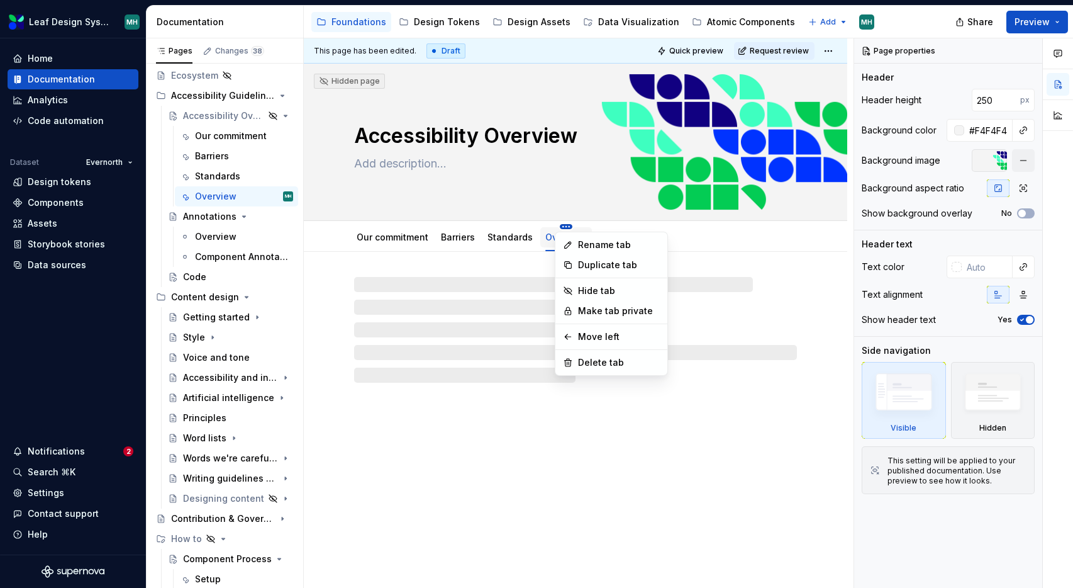
click at [460, 223] on html "Leaf Design System MH Home Documentation Analytics Code automation Dataset Ever…" at bounding box center [536, 294] width 1073 height 588
click at [605, 337] on div "Move left" at bounding box center [619, 336] width 82 height 13
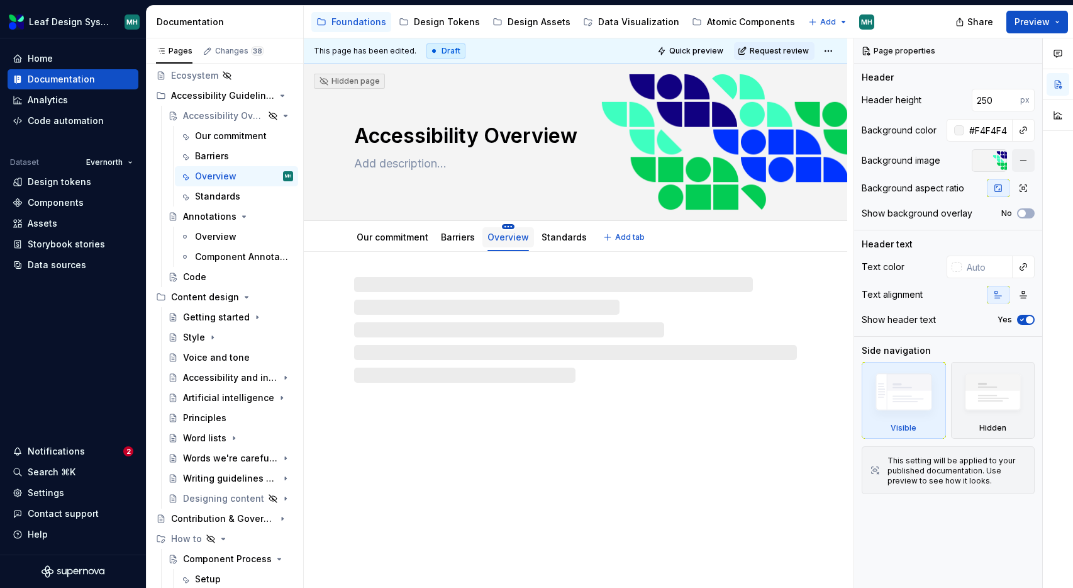
click at [507, 223] on html "Leaf Design System MH Home Documentation Analytics Code automation Dataset Ever…" at bounding box center [536, 294] width 1073 height 588
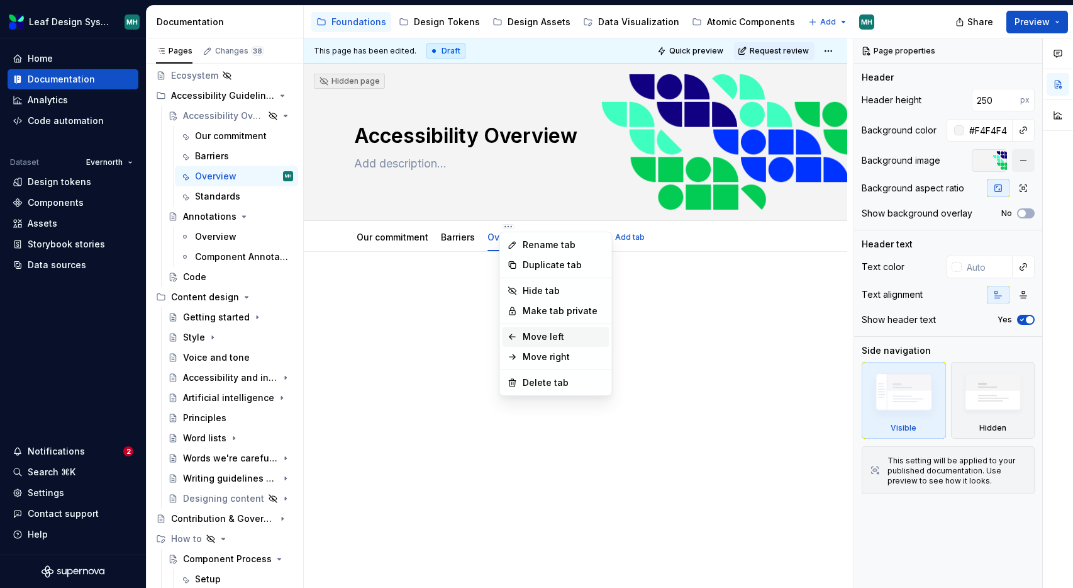
click at [528, 342] on div "Move left" at bounding box center [564, 336] width 82 height 13
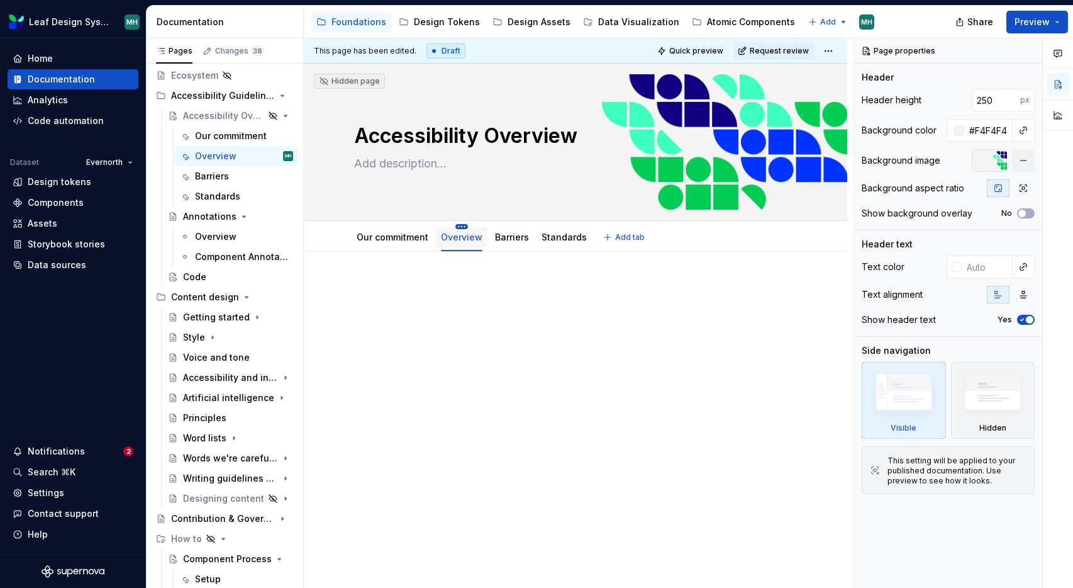
click at [455, 225] on html "Leaf Design System MH Home Documentation Analytics Code automation Dataset Ever…" at bounding box center [536, 294] width 1073 height 588
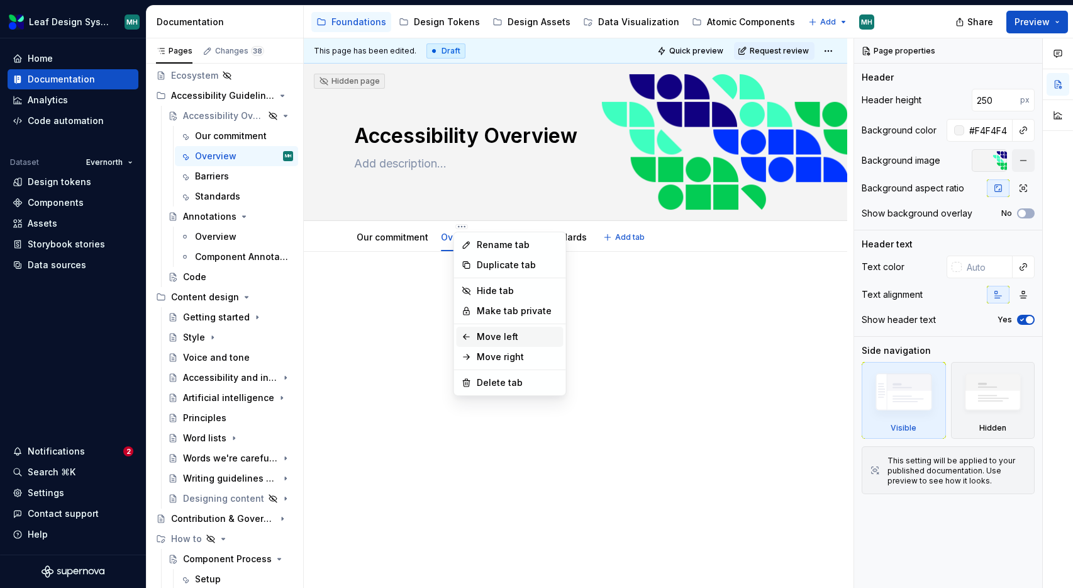
click at [481, 337] on div "Move left" at bounding box center [518, 336] width 82 height 13
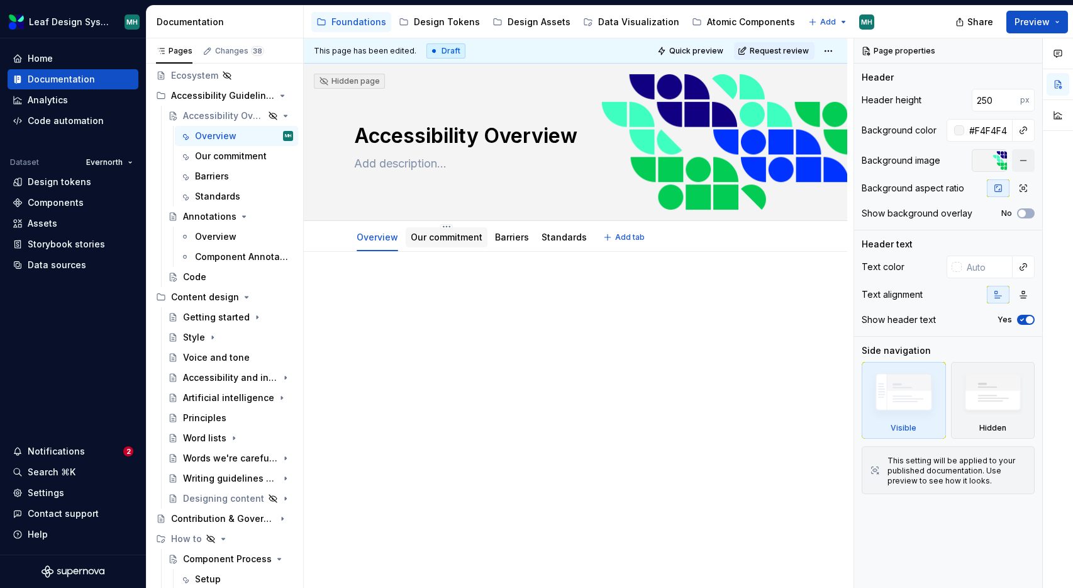
click at [417, 239] on link "Our commitment" at bounding box center [447, 237] width 72 height 11
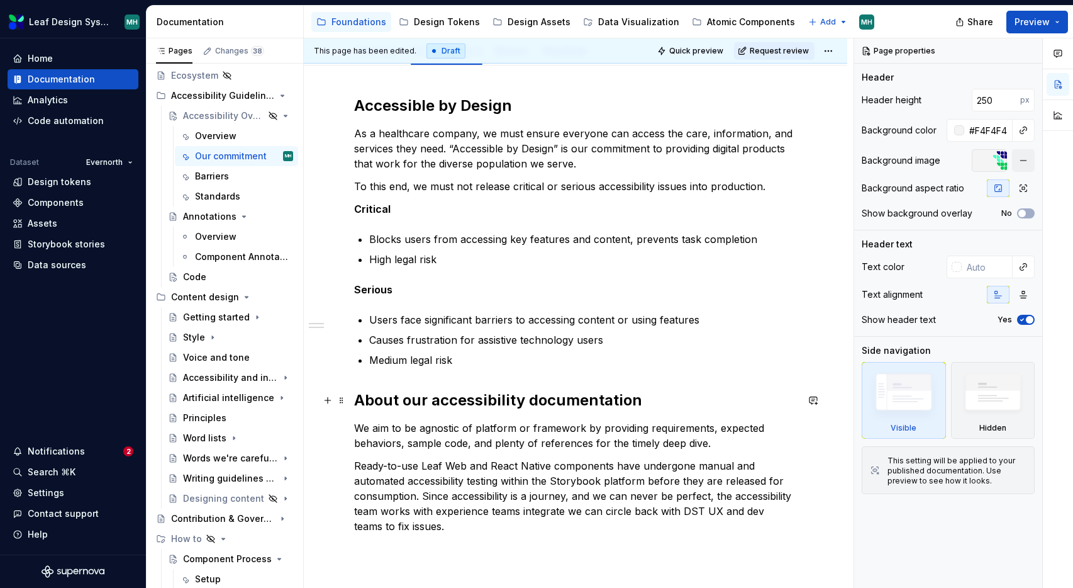
scroll to position [189, 0]
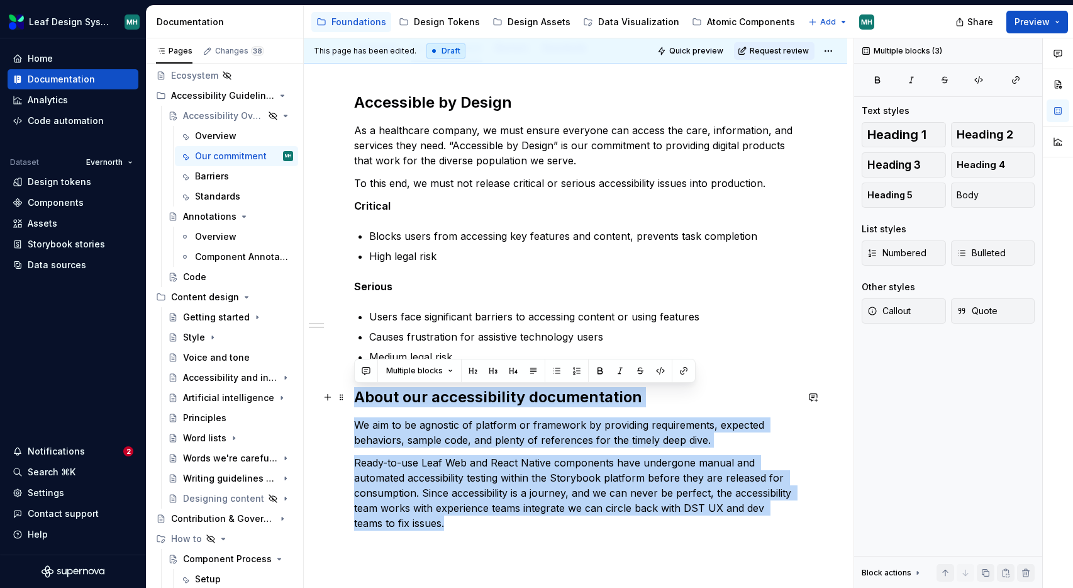
drag, startPoint x: 427, startPoint y: 520, endPoint x: 356, endPoint y: 398, distance: 141.5
click at [356, 398] on div "Accessible by Design As a healthcare company, we must ensure everyone can acces…" at bounding box center [575, 311] width 443 height 438
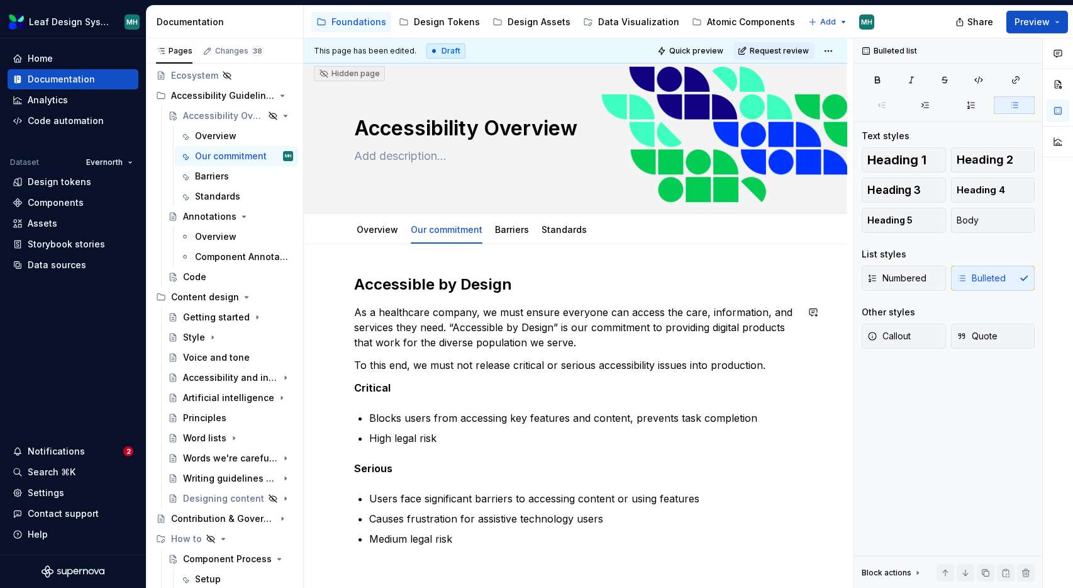
scroll to position [1, 0]
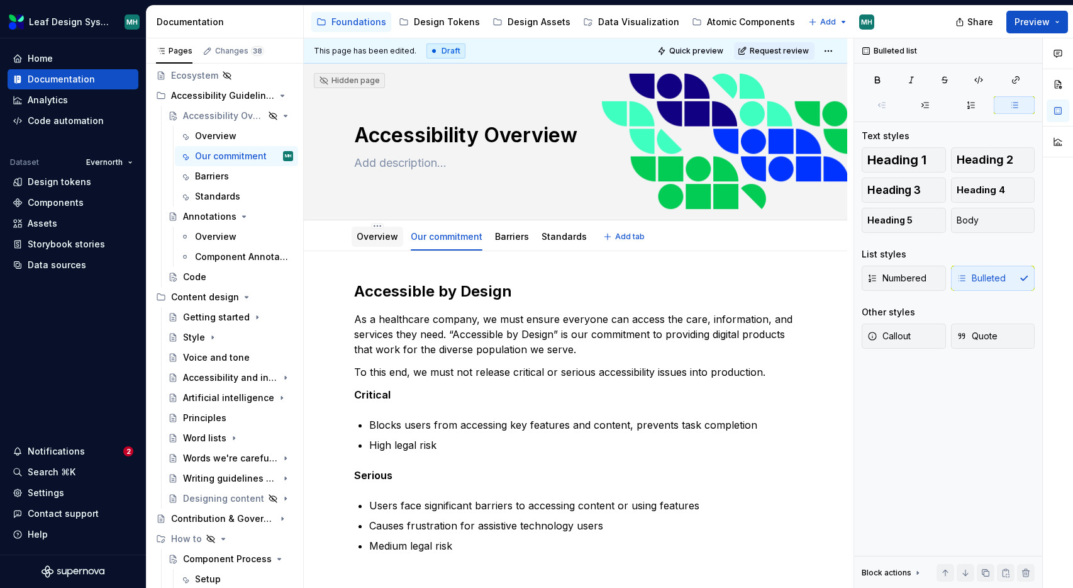
click at [374, 237] on link "Overview" at bounding box center [378, 236] width 42 height 11
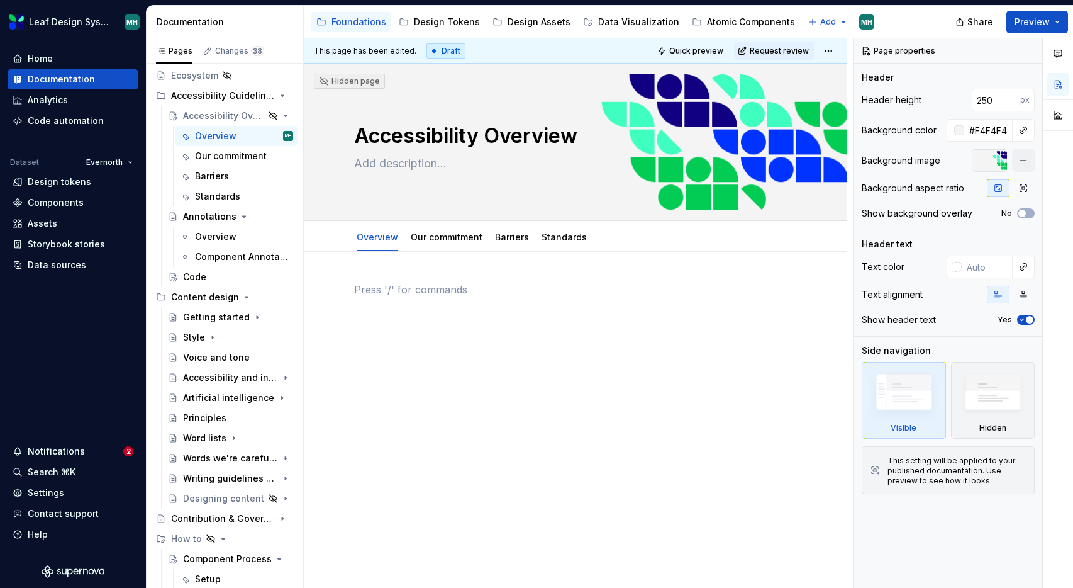
click at [391, 320] on div at bounding box center [575, 306] width 443 height 48
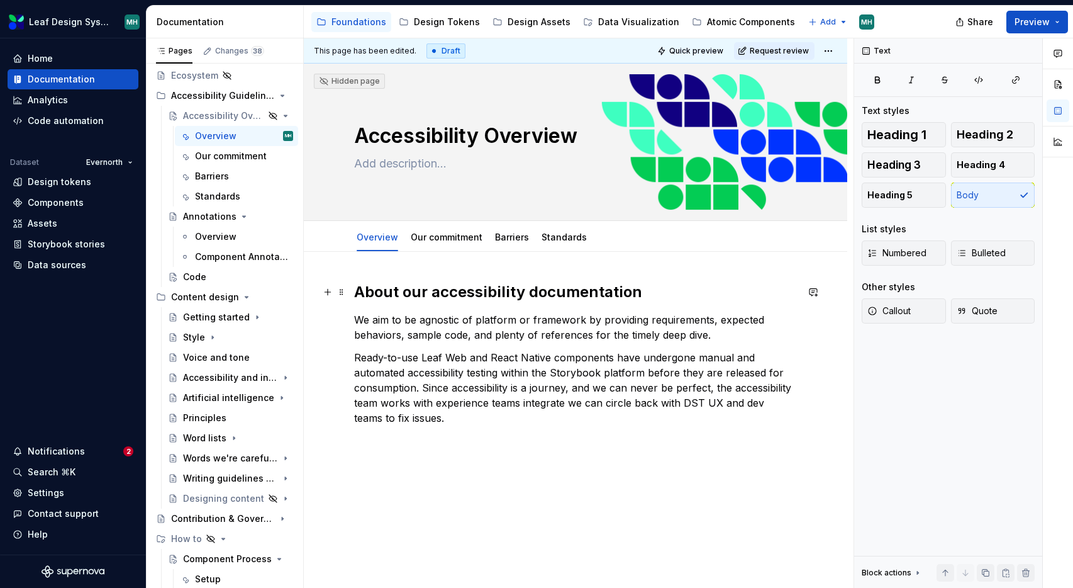
click at [354, 290] on h2 "About our accessibility documentation" at bounding box center [575, 292] width 443 height 20
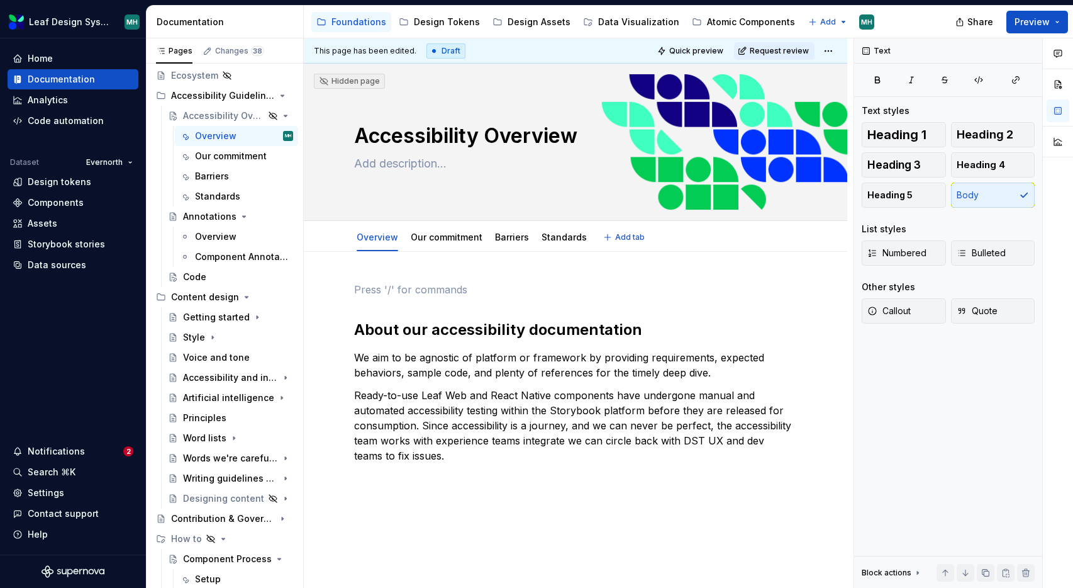
type textarea "*"
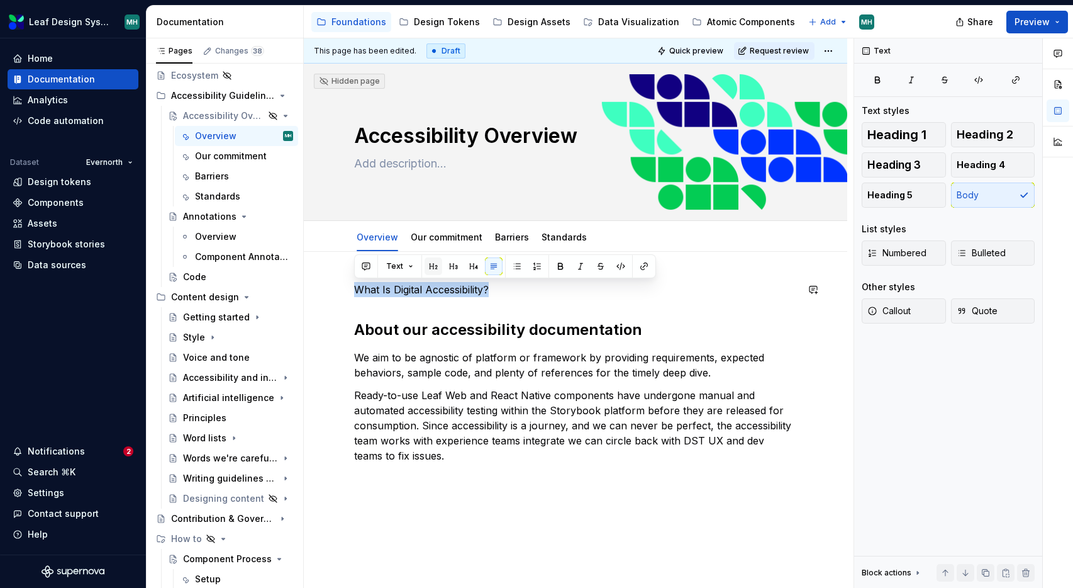
click at [433, 267] on button "button" at bounding box center [434, 266] width 18 height 18
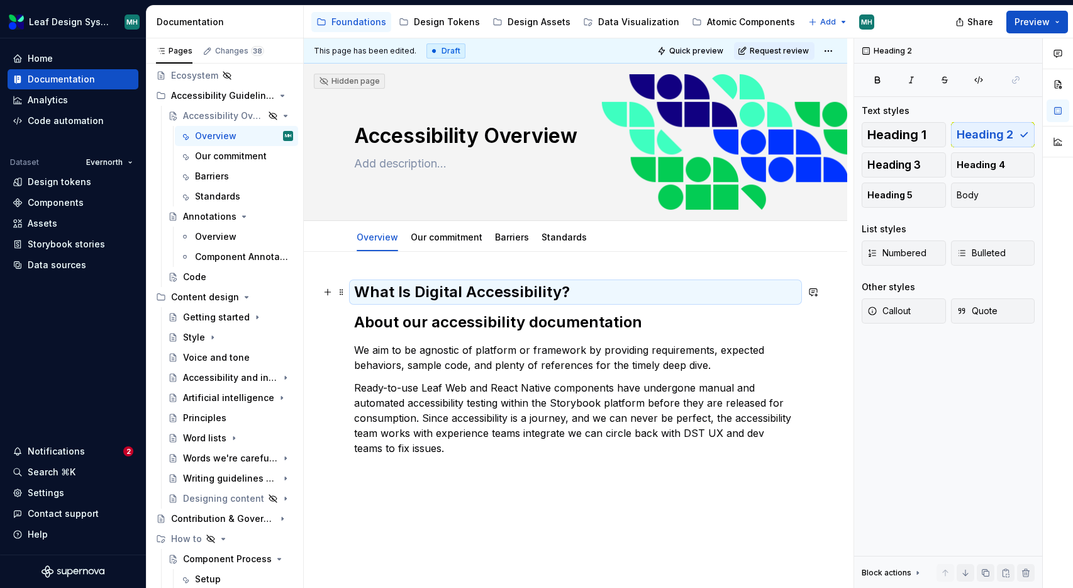
click at [575, 293] on h2 "What Is Digital Accessibility?" at bounding box center [575, 292] width 443 height 20
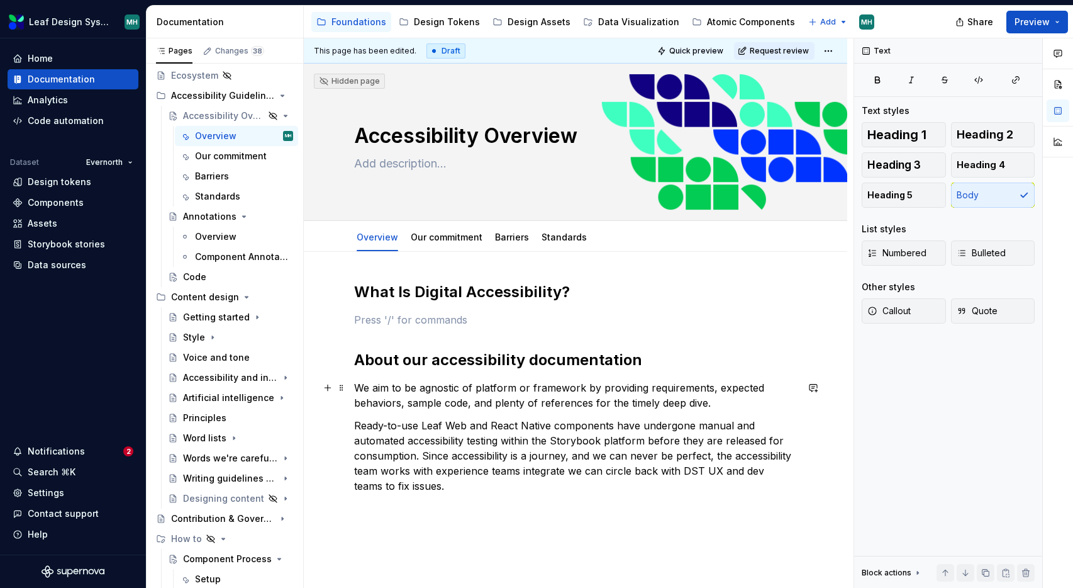
paste div
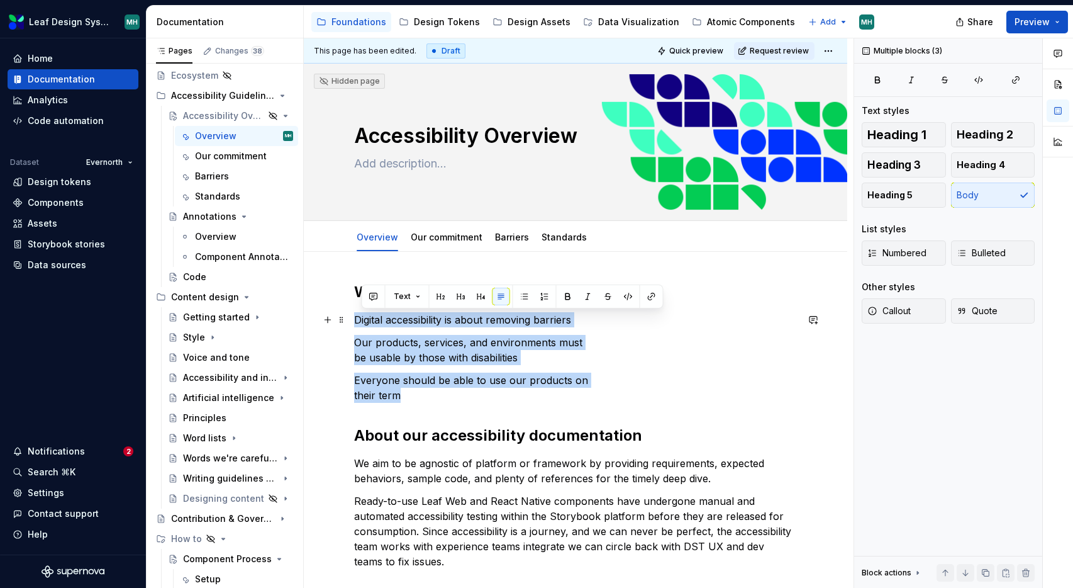
drag, startPoint x: 408, startPoint y: 396, endPoint x: 353, endPoint y: 318, distance: 95.1
click at [353, 318] on div "What Is Digital Accessibility? Digital accessibility is about removing barriers…" at bounding box center [576, 506] width 544 height 508
click at [518, 296] on button "button" at bounding box center [517, 297] width 18 height 18
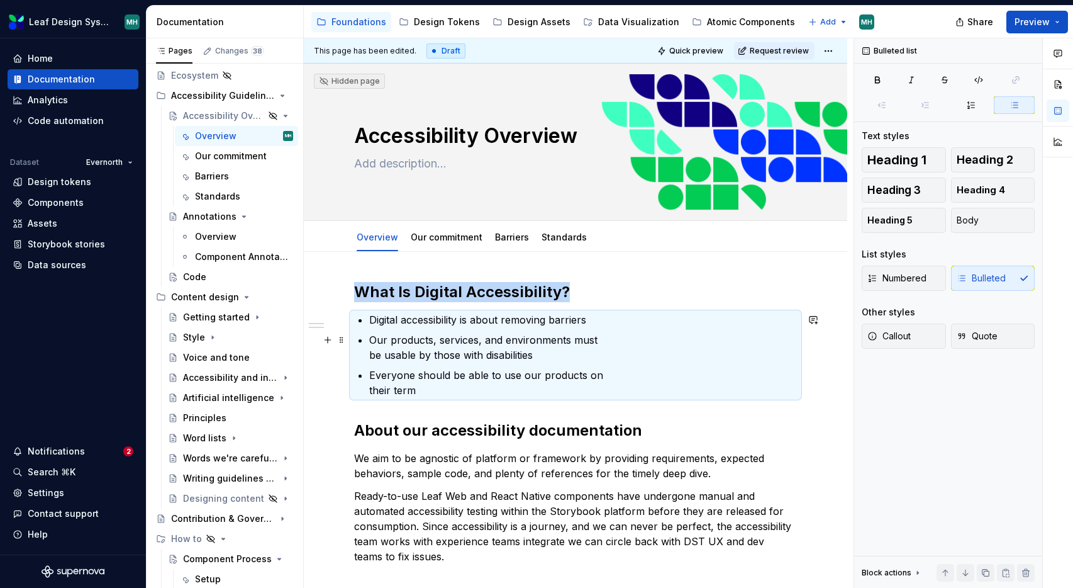
click at [542, 355] on p "Our products, services, and environments must be usable by those with disabilit…" at bounding box center [583, 347] width 428 height 30
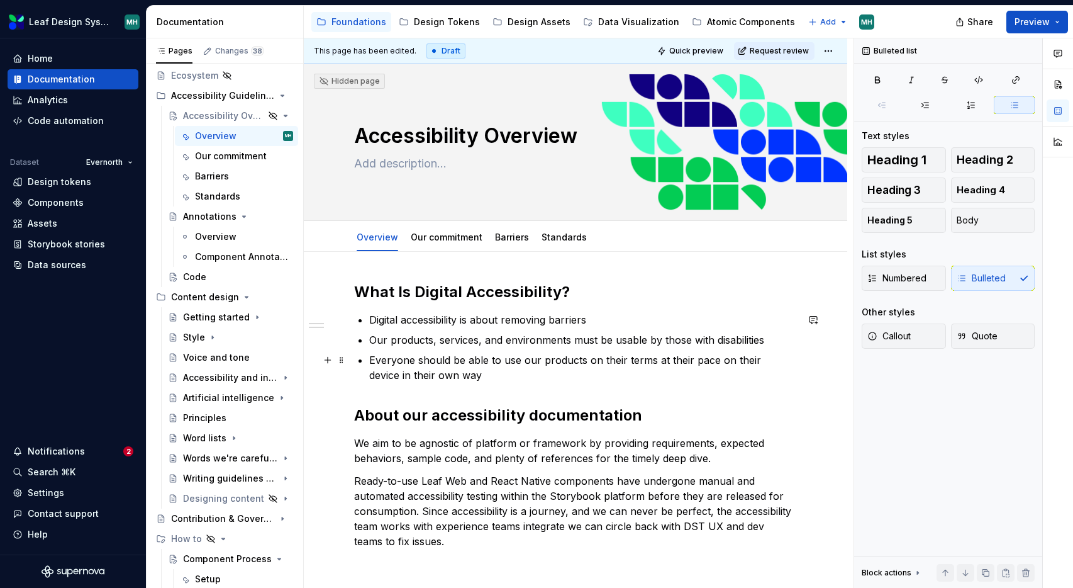
click at [462, 371] on p "Everyone should be able to use our products on their terms at their pace on the…" at bounding box center [583, 367] width 428 height 30
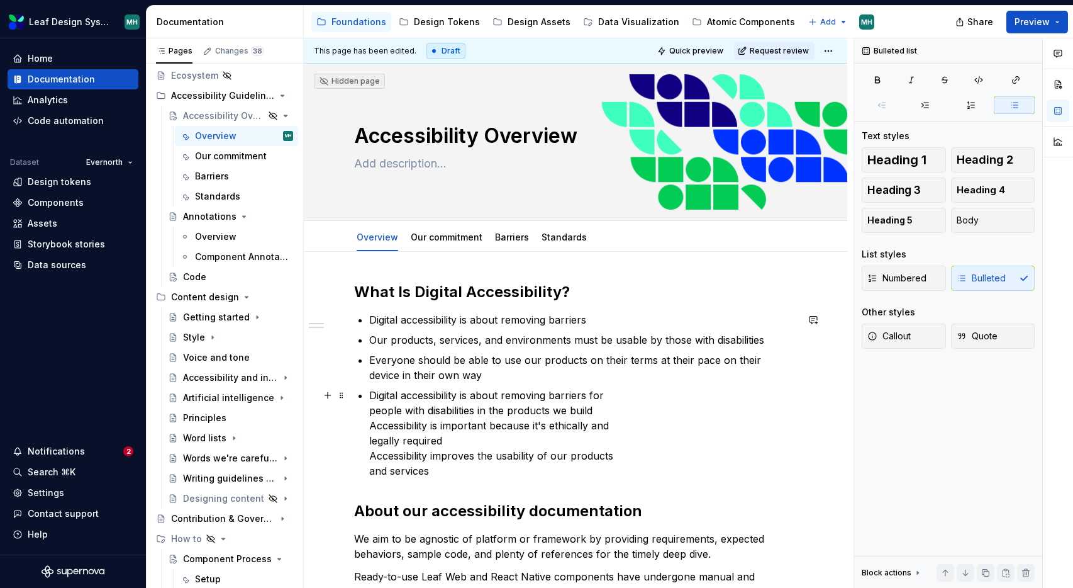
click at [368, 398] on div "What Is Digital Accessibility? Digital accessibility is about removing barriers…" at bounding box center [575, 463] width 443 height 362
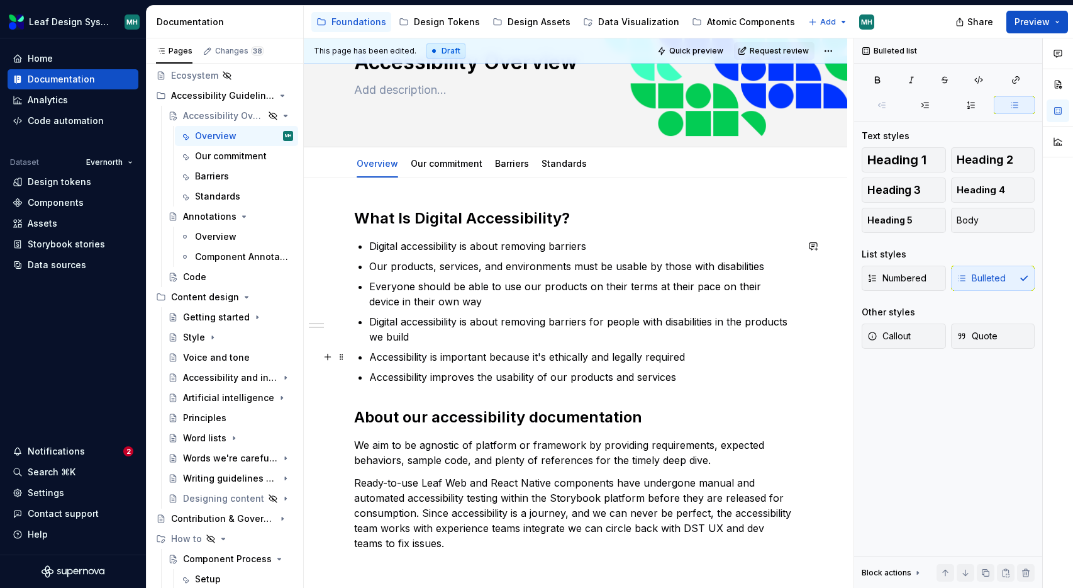
scroll to position [91, 0]
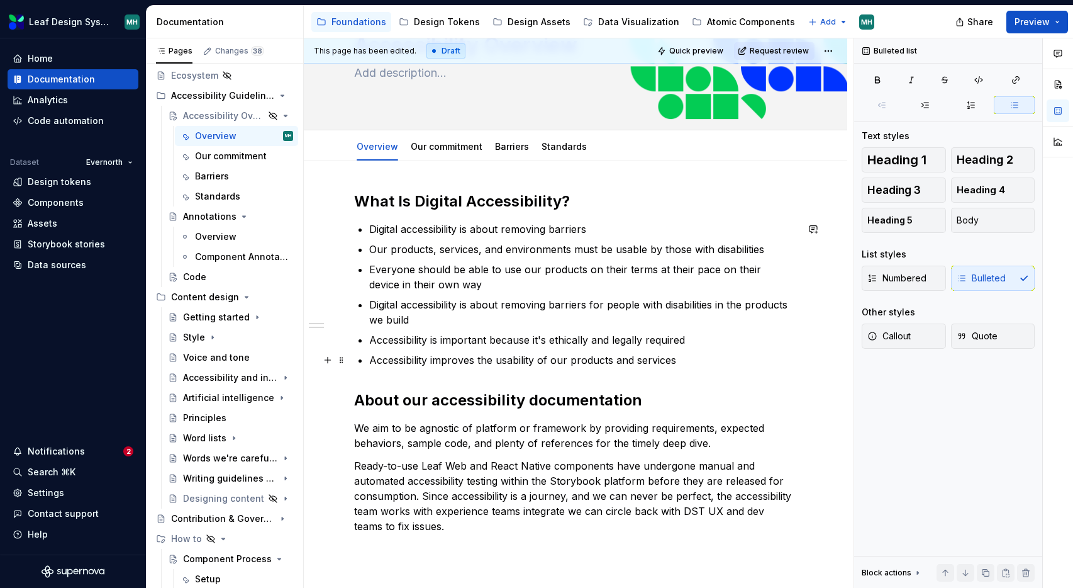
click at [693, 354] on p "Accessibility improves the usability of our products and services" at bounding box center [583, 359] width 428 height 15
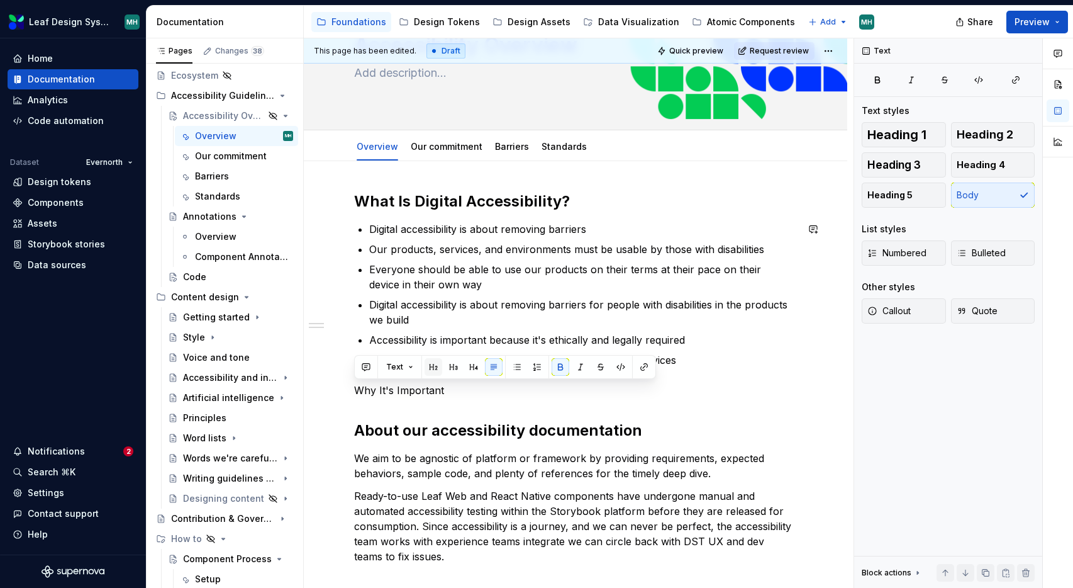
click at [430, 366] on button "button" at bounding box center [434, 367] width 18 height 18
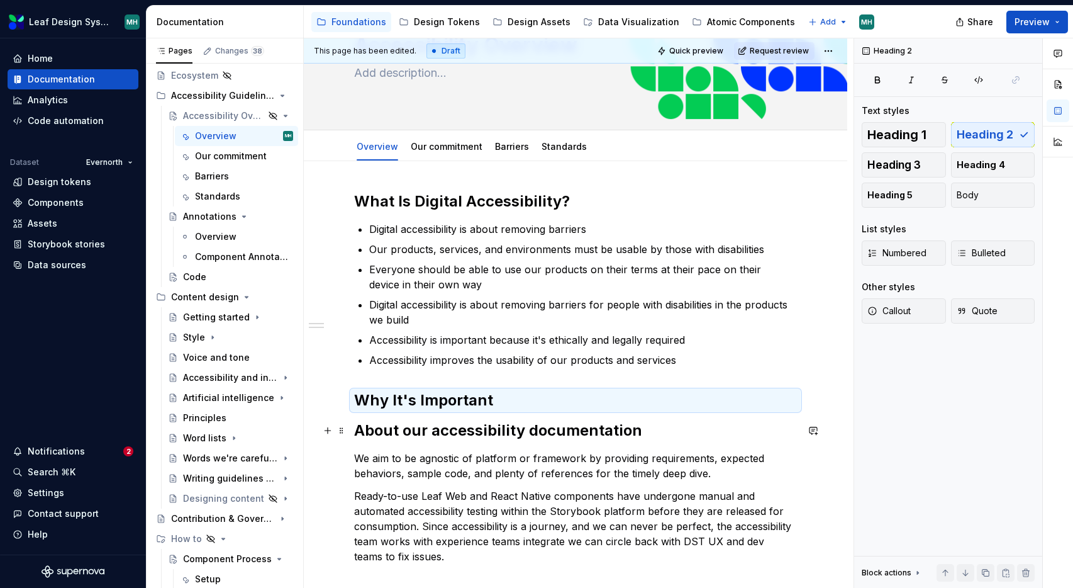
click at [366, 430] on h2 "About our accessibility documentation" at bounding box center [575, 430] width 443 height 20
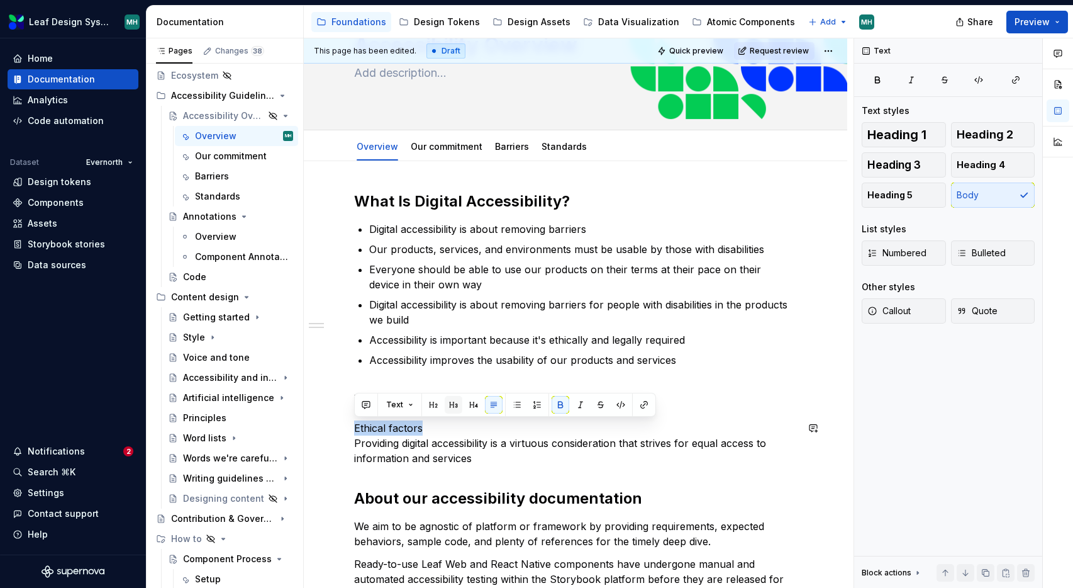
click at [447, 401] on button "button" at bounding box center [454, 405] width 18 height 18
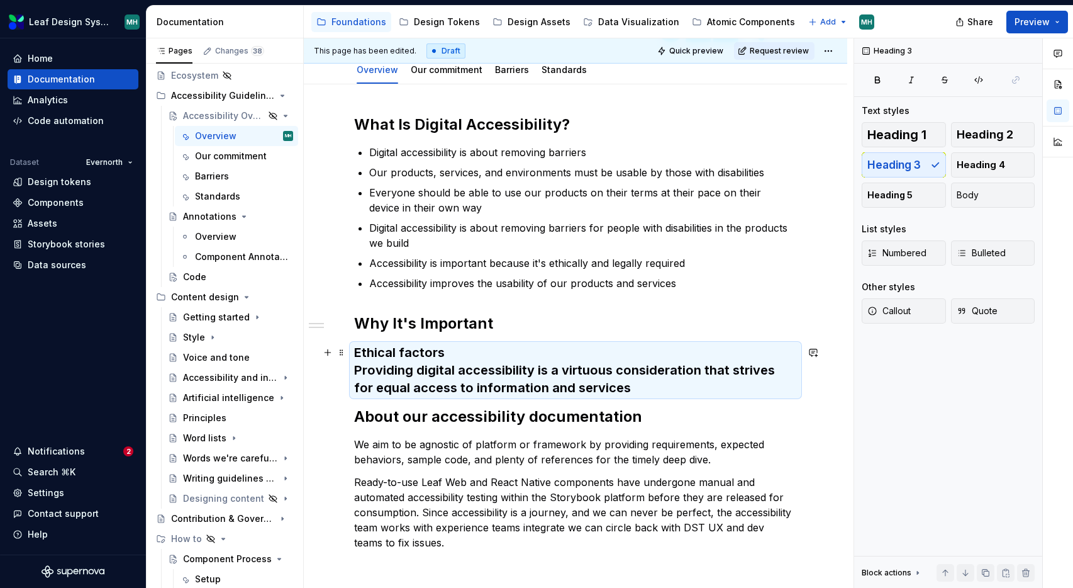
scroll to position [169, 0]
click at [630, 390] on h3 "Ethical factors Providing digital accessibility is a virtuous consideration tha…" at bounding box center [575, 368] width 443 height 53
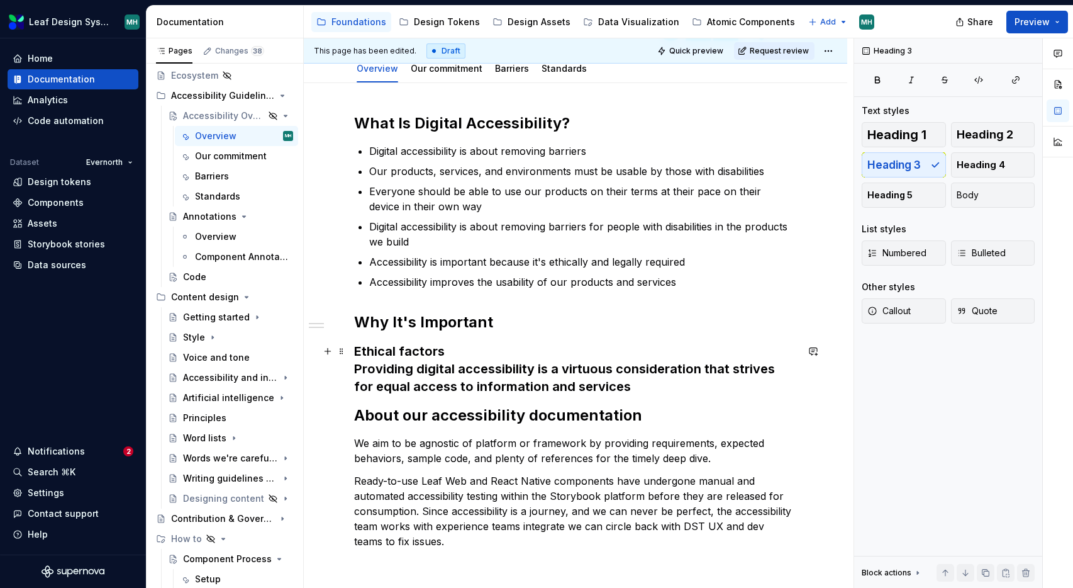
click at [609, 388] on h3 "Ethical factors Providing digital accessibility is a virtuous consideration tha…" at bounding box center [575, 368] width 443 height 53
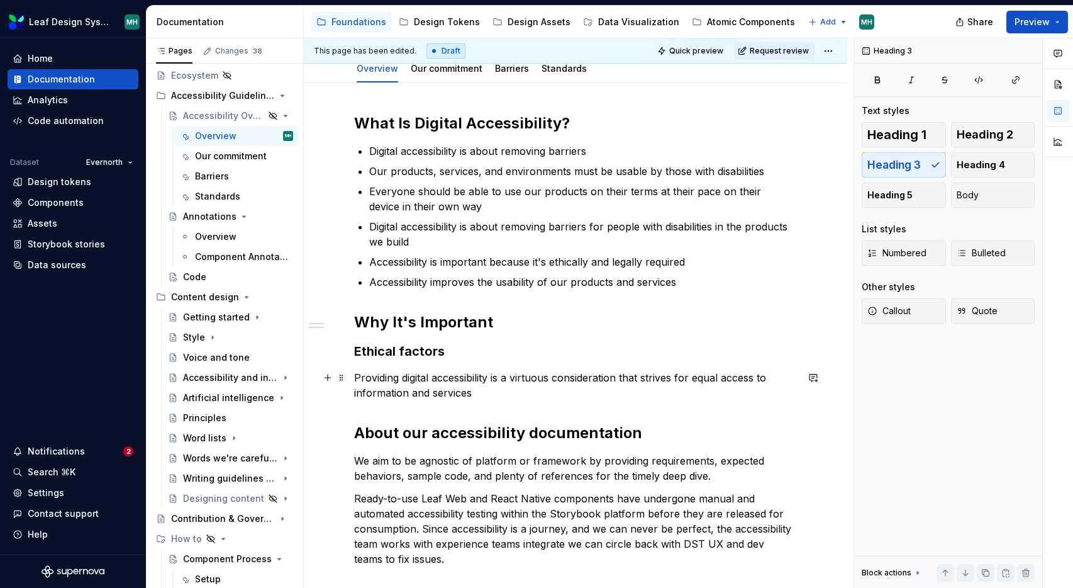
click at [483, 395] on p "Providing digital accessibility is a virtuous consideration that strives for eq…" at bounding box center [575, 385] width 443 height 30
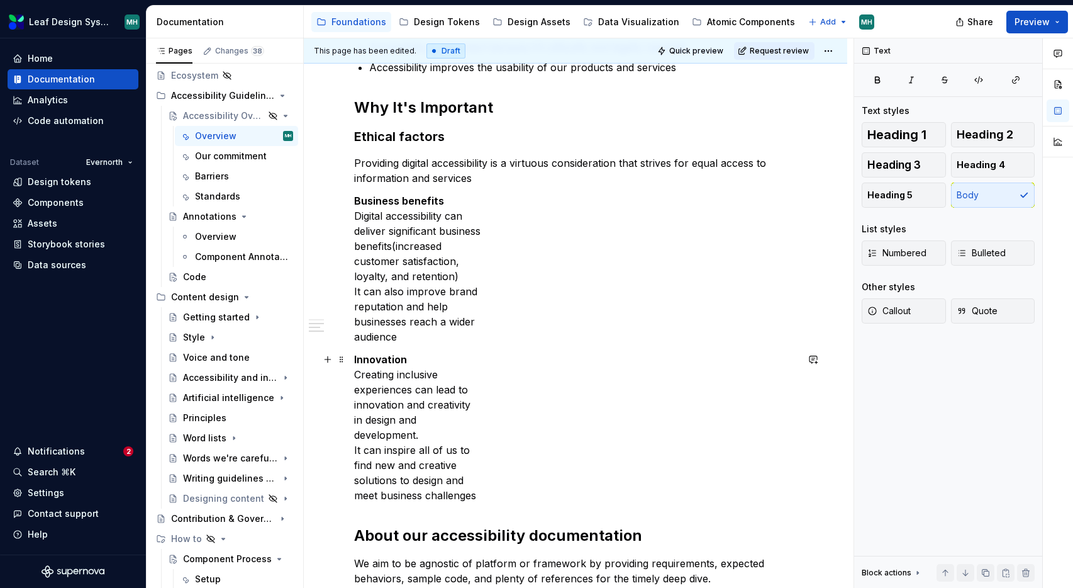
scroll to position [379, 0]
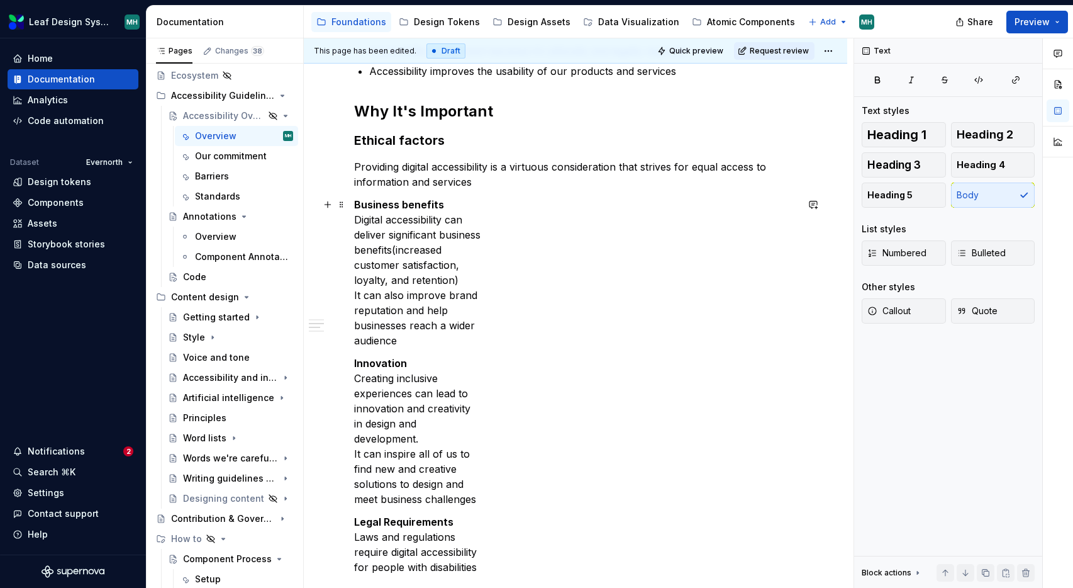
click at [352, 217] on div "What Is Digital Accessibility? Digital accessibility is about removing barriers…" at bounding box center [576, 401] width 544 height 1059
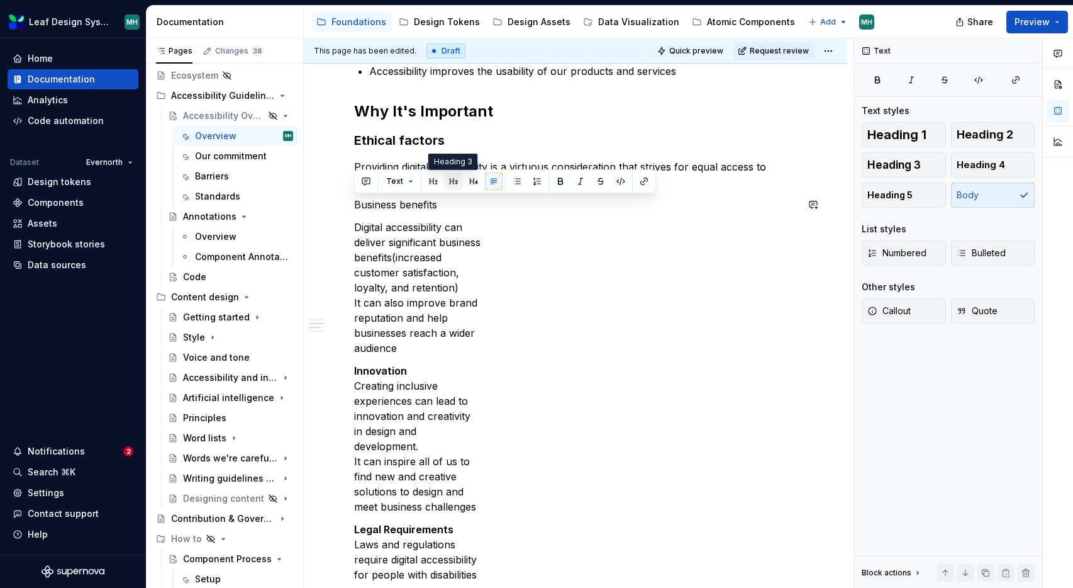
click at [452, 181] on button "button" at bounding box center [454, 181] width 18 height 18
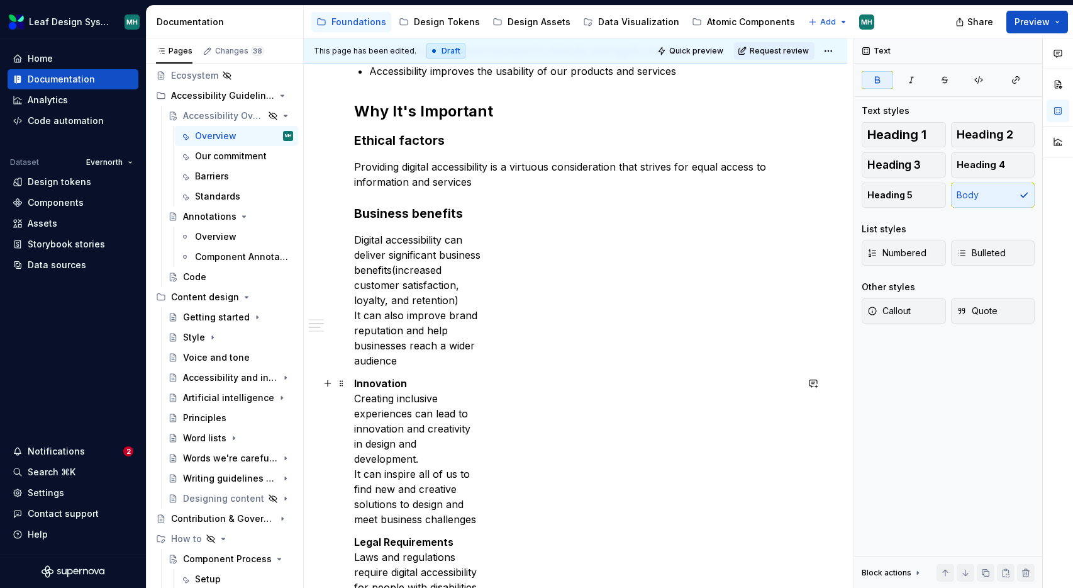
click at [388, 384] on strong "Innovation" at bounding box center [380, 383] width 53 height 13
click at [385, 403] on p "Innovation Creating inclusive experiences can lead to innovation and creativity…" at bounding box center [575, 451] width 443 height 151
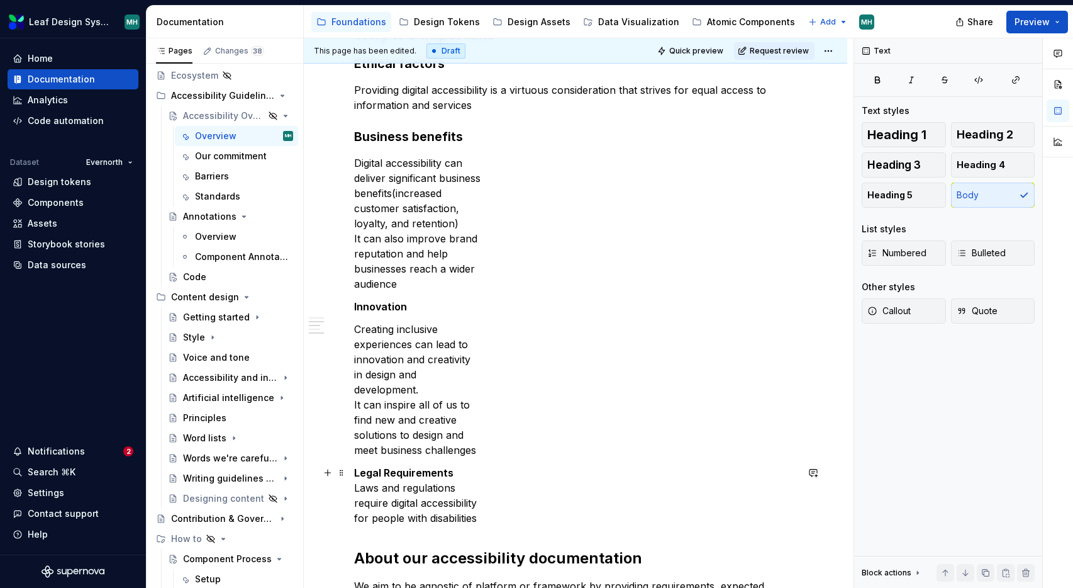
scroll to position [462, 0]
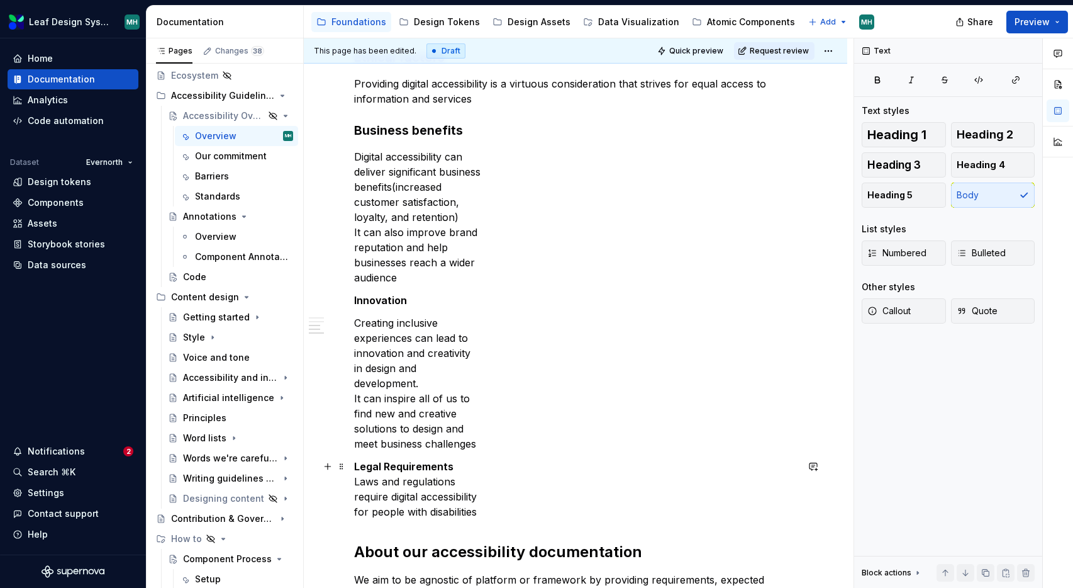
click at [361, 483] on p "Legal Requirements Laws and regulations require digital accessibility for peopl…" at bounding box center [575, 489] width 443 height 60
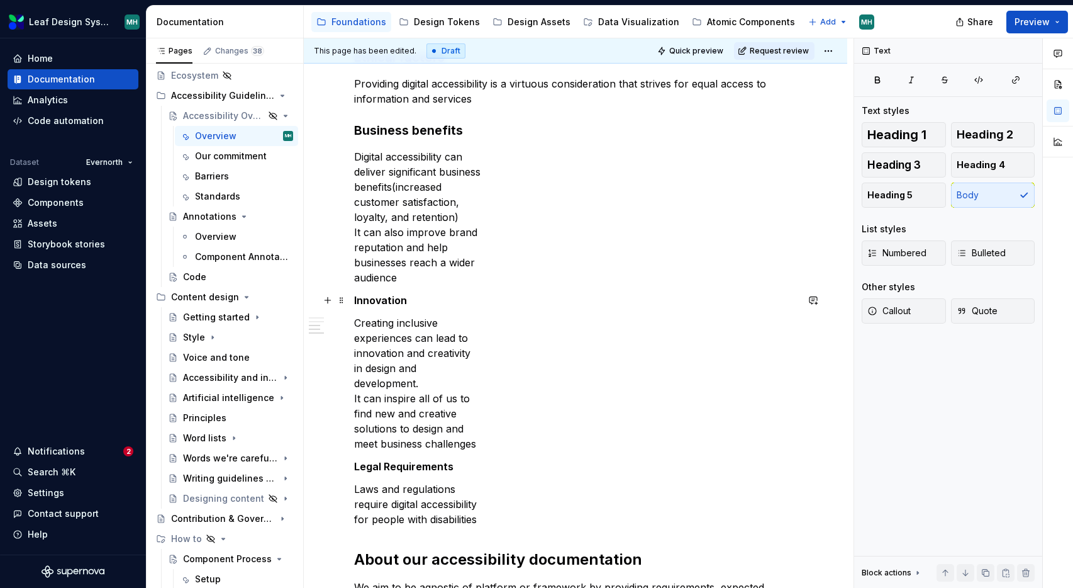
click at [377, 303] on strong "Innovation" at bounding box center [380, 300] width 53 height 13
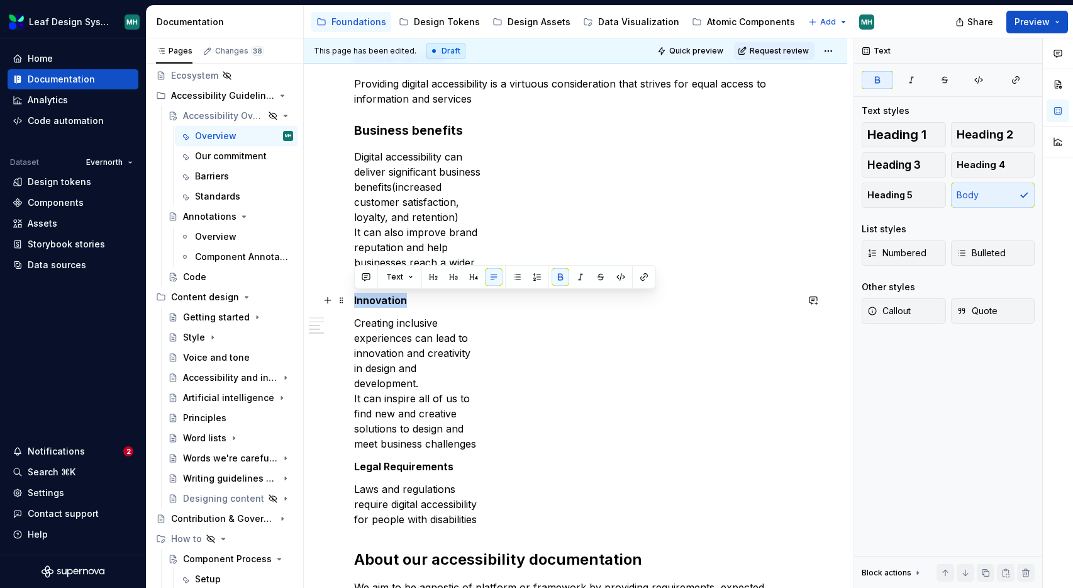
click at [377, 303] on strong "Innovation" at bounding box center [380, 300] width 53 height 13
click at [453, 275] on button "button" at bounding box center [454, 277] width 18 height 18
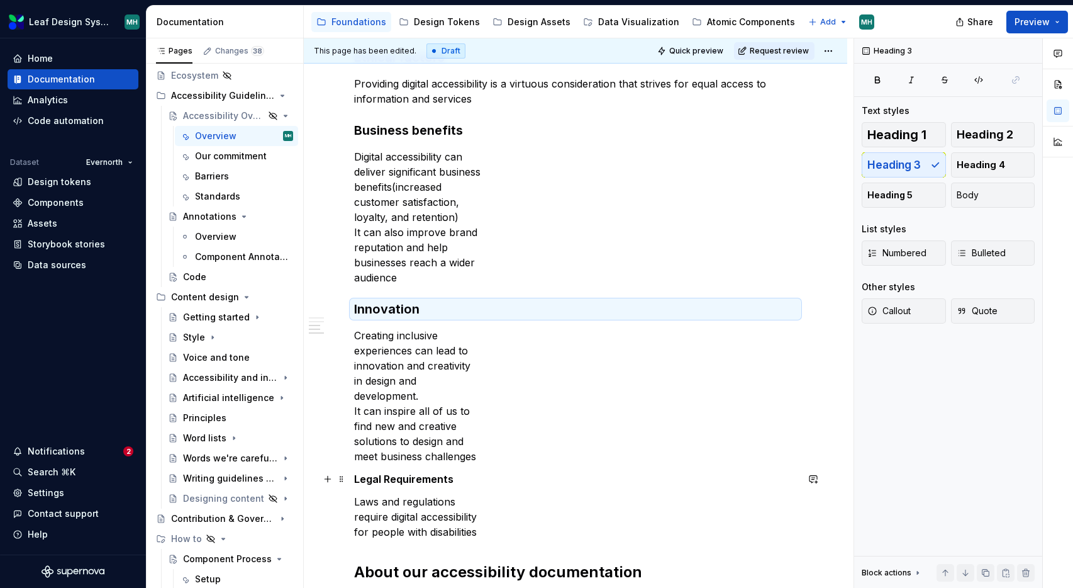
click at [454, 479] on p "Legal Requirements" at bounding box center [575, 478] width 443 height 15
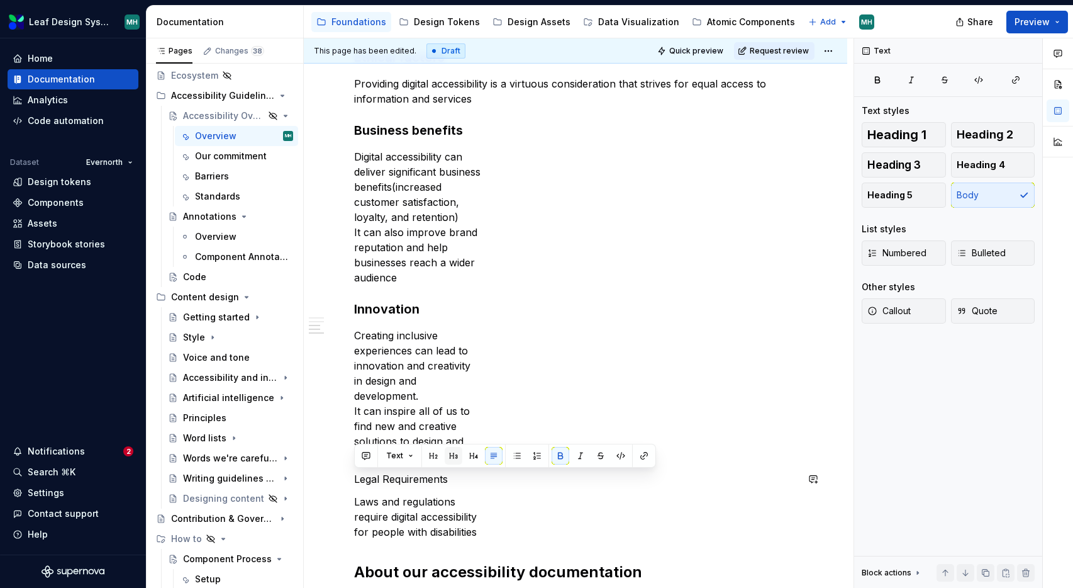
click at [449, 457] on button "button" at bounding box center [454, 456] width 18 height 18
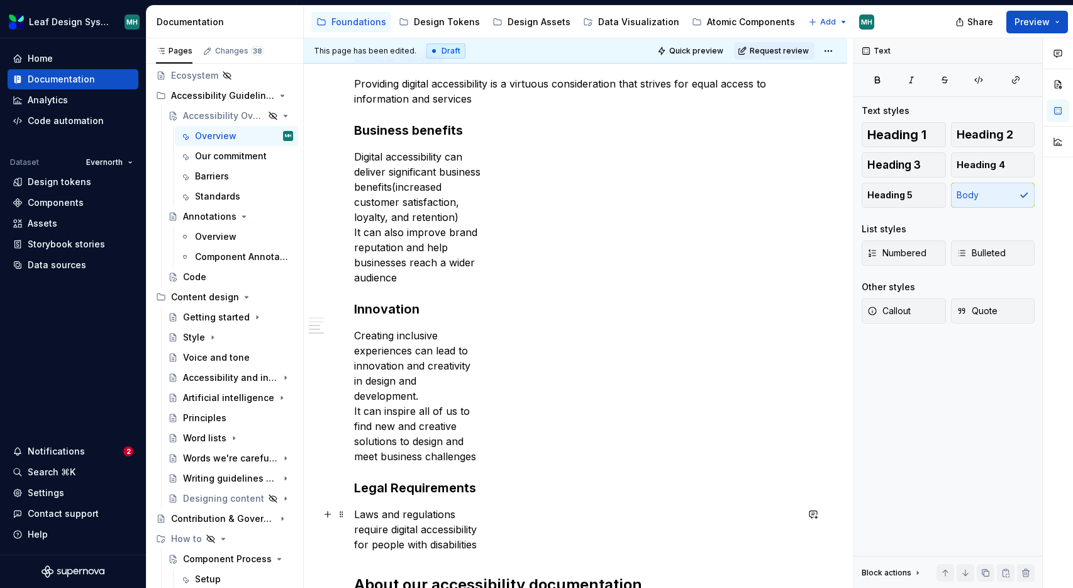
click at [479, 545] on p "Laws and regulations require digital accessibility for people with disabilities" at bounding box center [575, 528] width 443 height 45
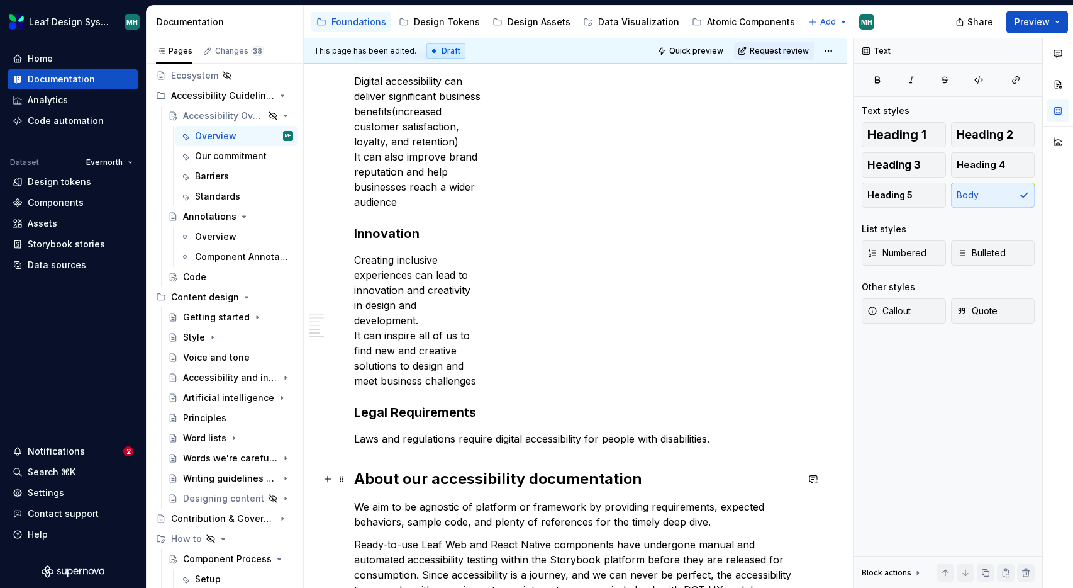
scroll to position [488, 0]
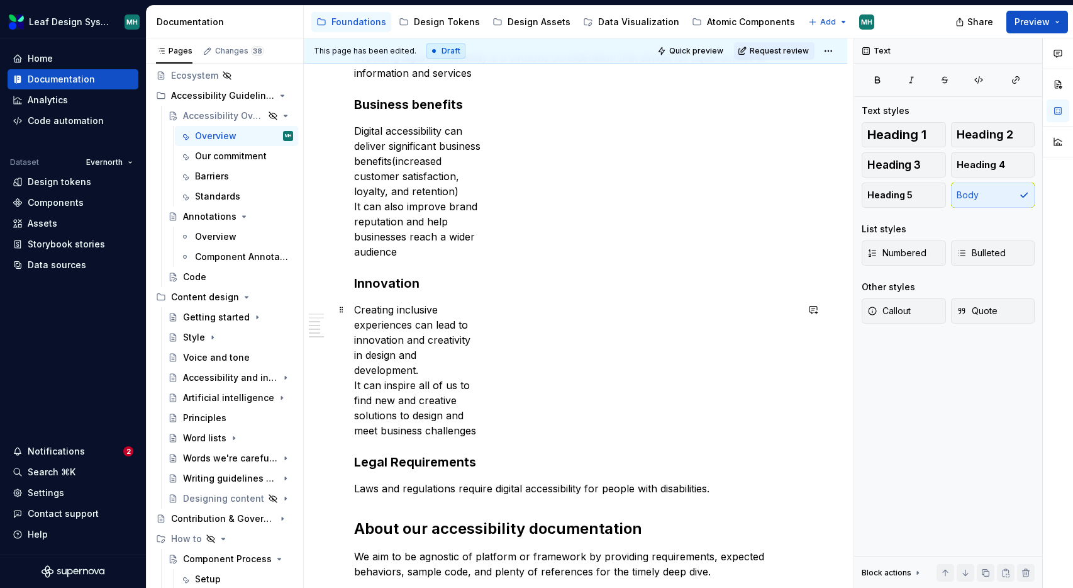
click at [494, 429] on p "Creating inclusive experiences can lead to innovation and creativity in design …" at bounding box center [575, 370] width 443 height 136
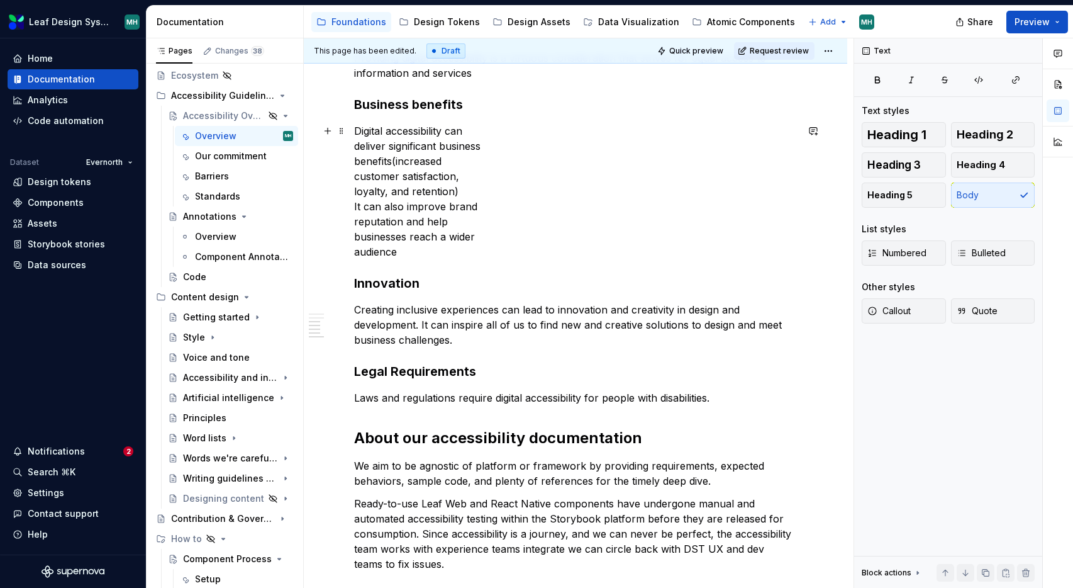
click at [423, 248] on p "Digital accessibility can deliver significant business benefits(increased custo…" at bounding box center [575, 191] width 443 height 136
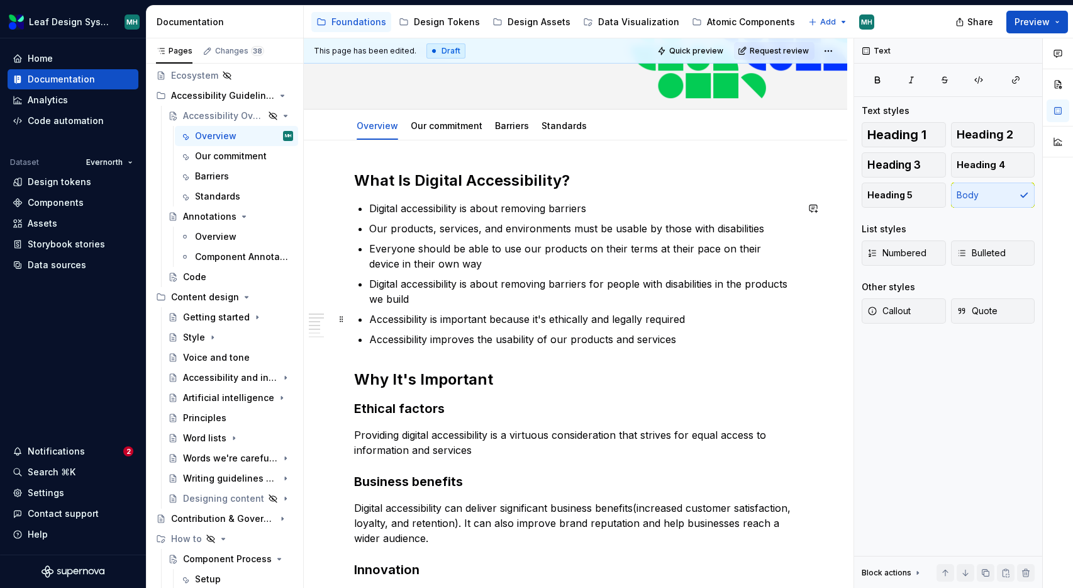
scroll to position [110, 0]
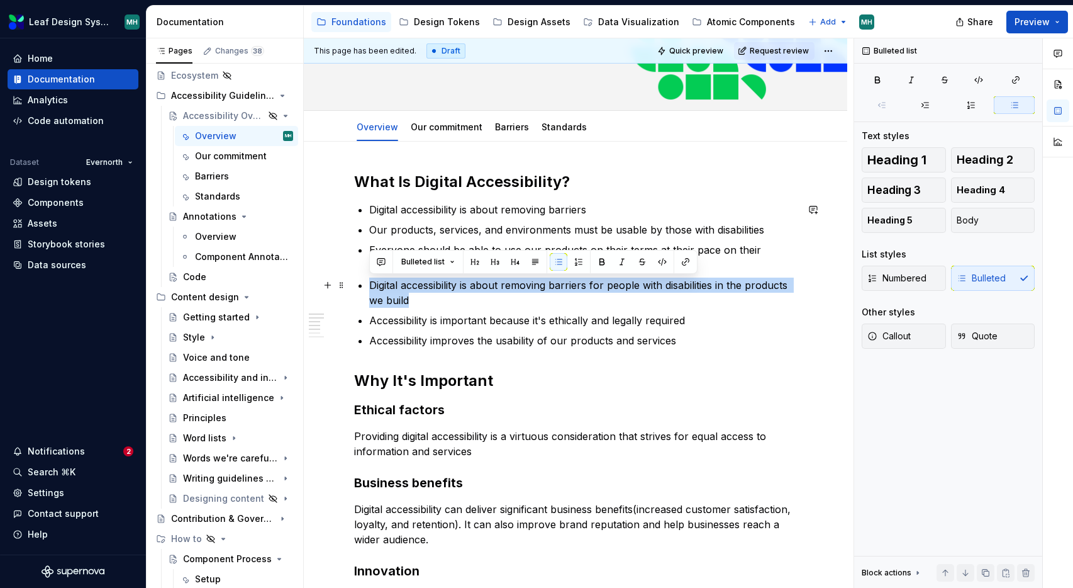
drag, startPoint x: 416, startPoint y: 298, endPoint x: 368, endPoint y: 282, distance: 51.1
click at [368, 282] on div "What Is Digital Accessibility? Digital accessibility is about removing barriers…" at bounding box center [575, 515] width 443 height 687
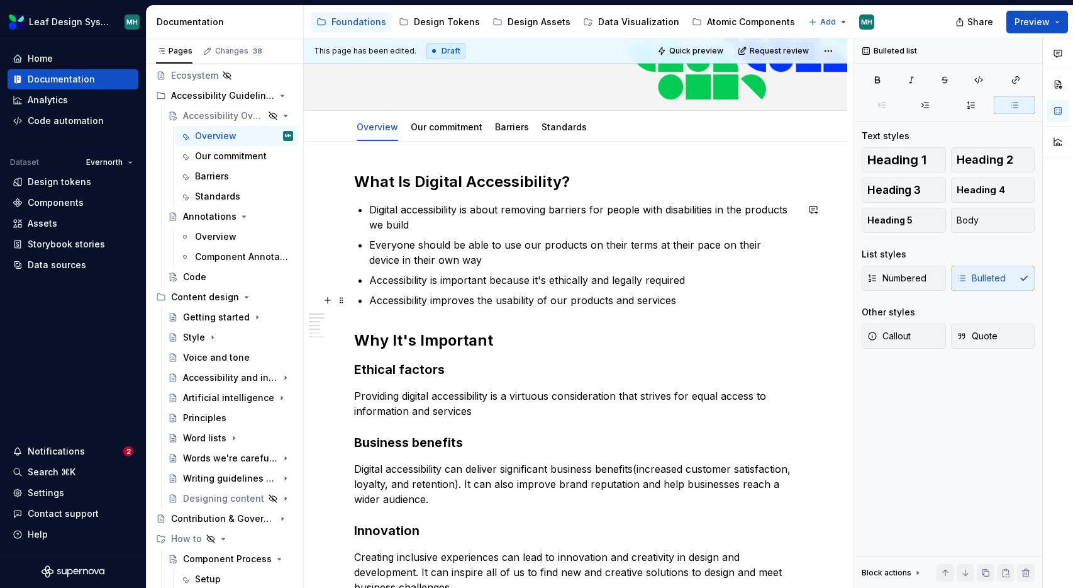
click at [431, 299] on p "Accessibility improves the usability of our products and services" at bounding box center [583, 300] width 428 height 15
click at [536, 301] on p "Accessibility improves the usability of our products and services" at bounding box center [583, 300] width 428 height 15
click at [433, 279] on p "Accessibility is important because it's ethically and legally required" at bounding box center [583, 279] width 428 height 15
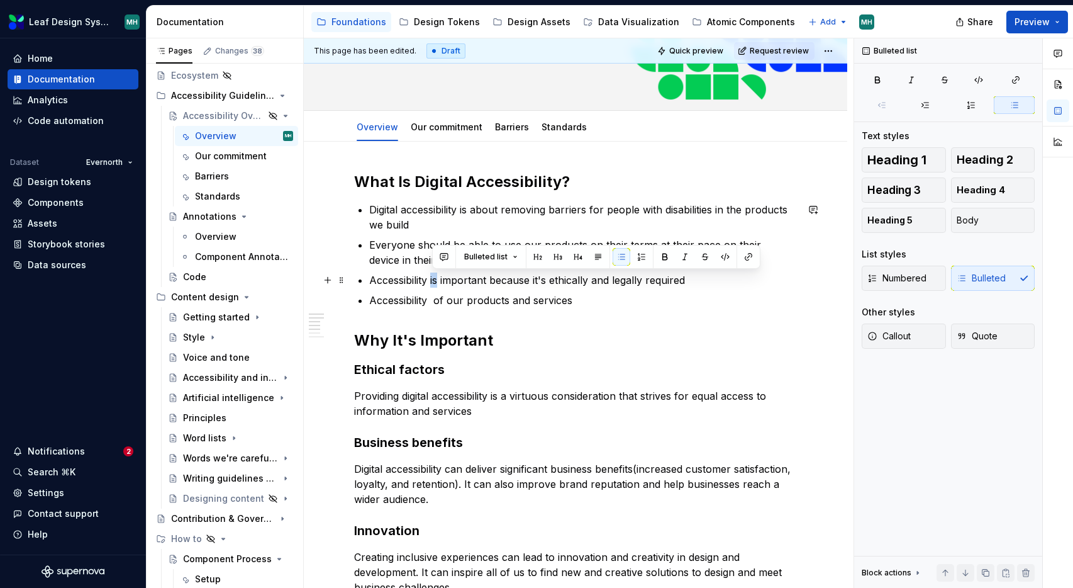
click at [433, 279] on p "Accessibility is important because it's ethically and legally required" at bounding box center [583, 279] width 428 height 15
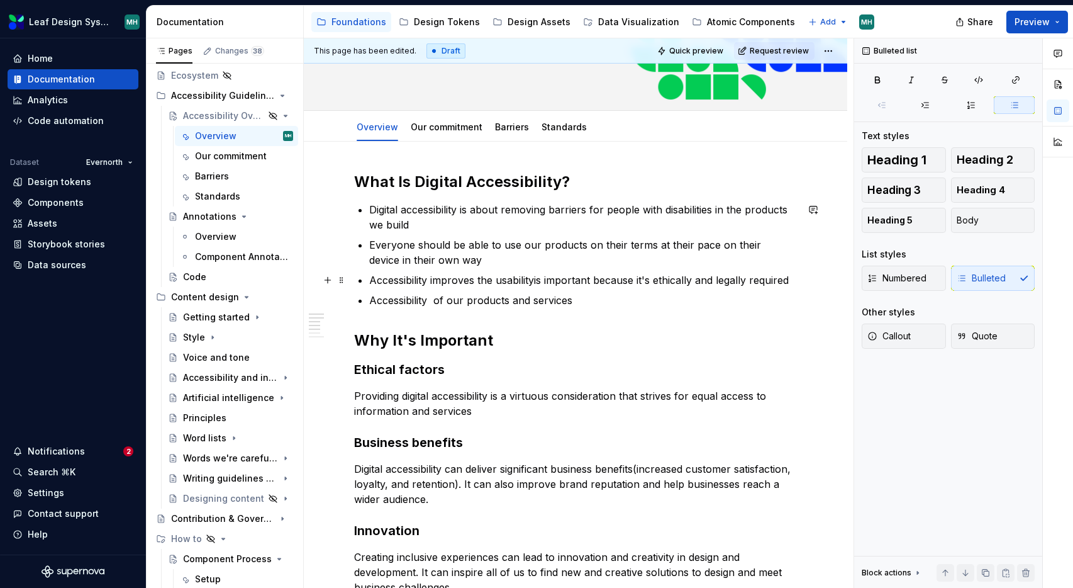
click at [483, 277] on p "Accessibility improves the usabilityis important because it's ethically and leg…" at bounding box center [583, 279] width 428 height 15
click at [516, 281] on p "Accessibility improves usabilityis important because it's ethically and legally…" at bounding box center [583, 279] width 428 height 15
click at [402, 179] on h2 "What Is Digital Accessibility?" at bounding box center [575, 182] width 443 height 20
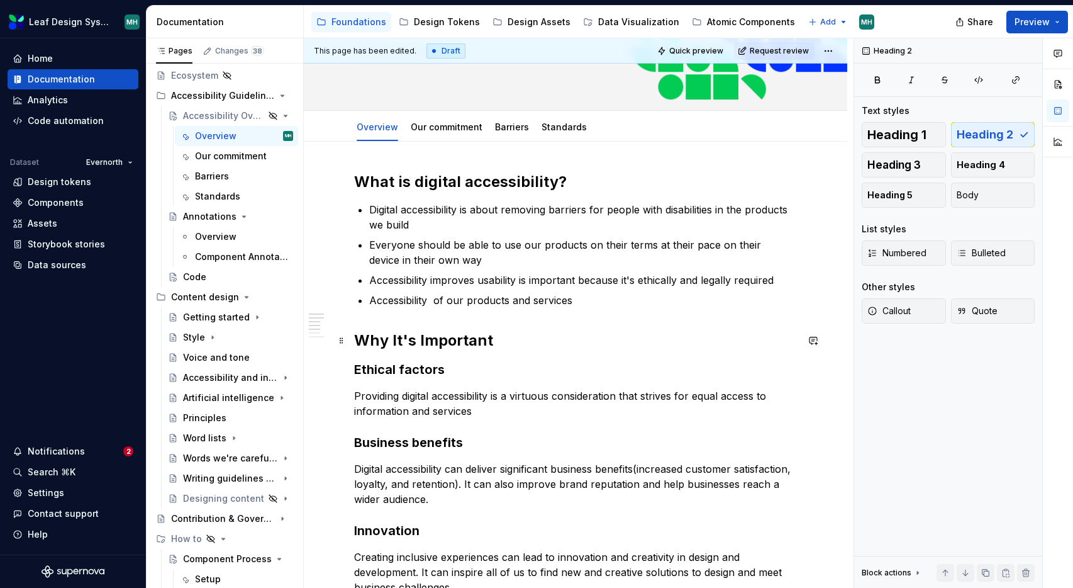
click at [396, 346] on h2 "Why It's Important" at bounding box center [575, 340] width 443 height 20
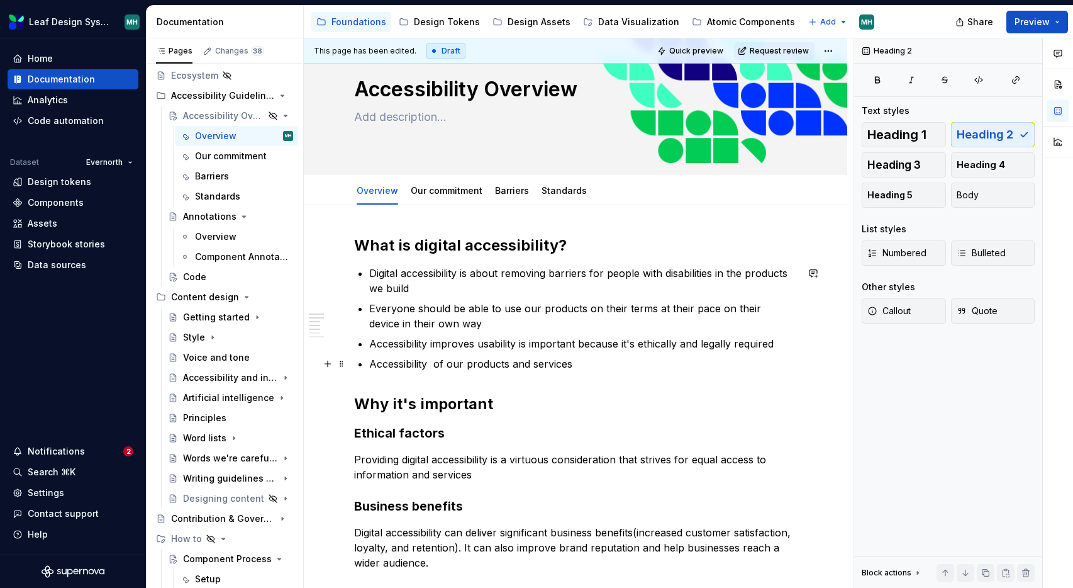
scroll to position [0, 0]
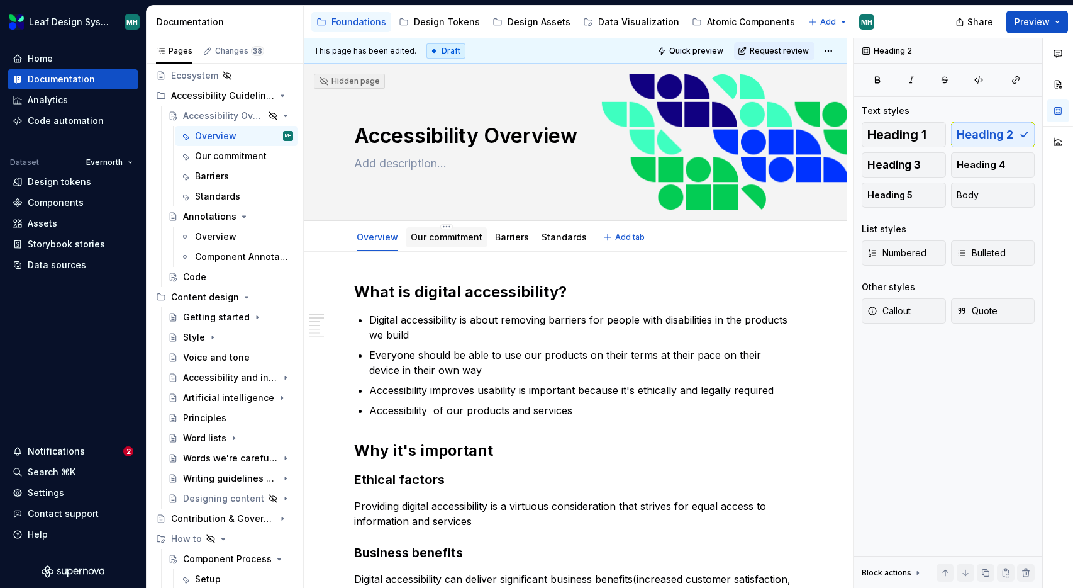
click at [453, 236] on link "Our commitment" at bounding box center [447, 237] width 72 height 11
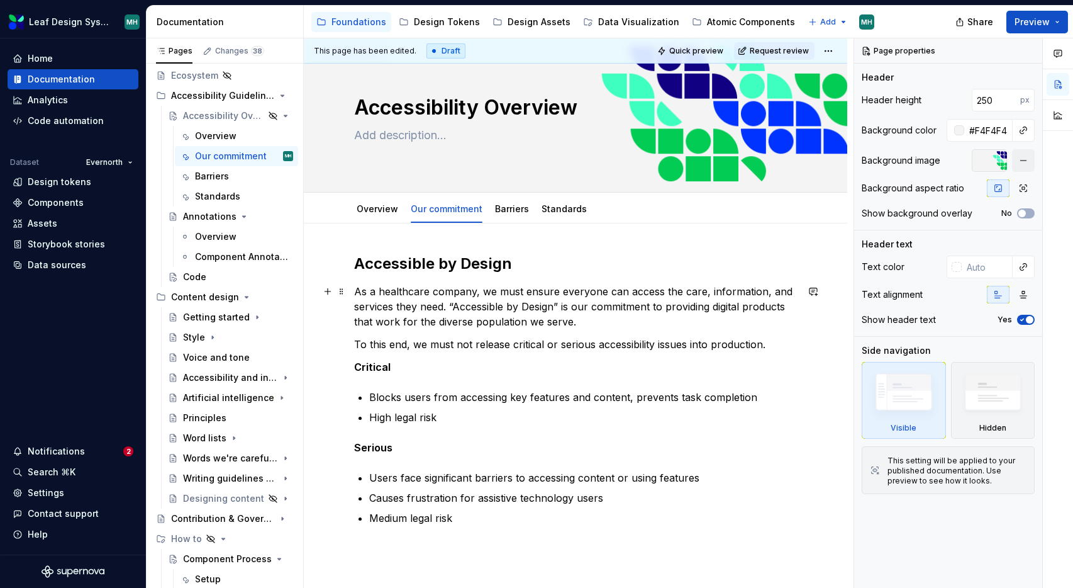
scroll to position [30, 0]
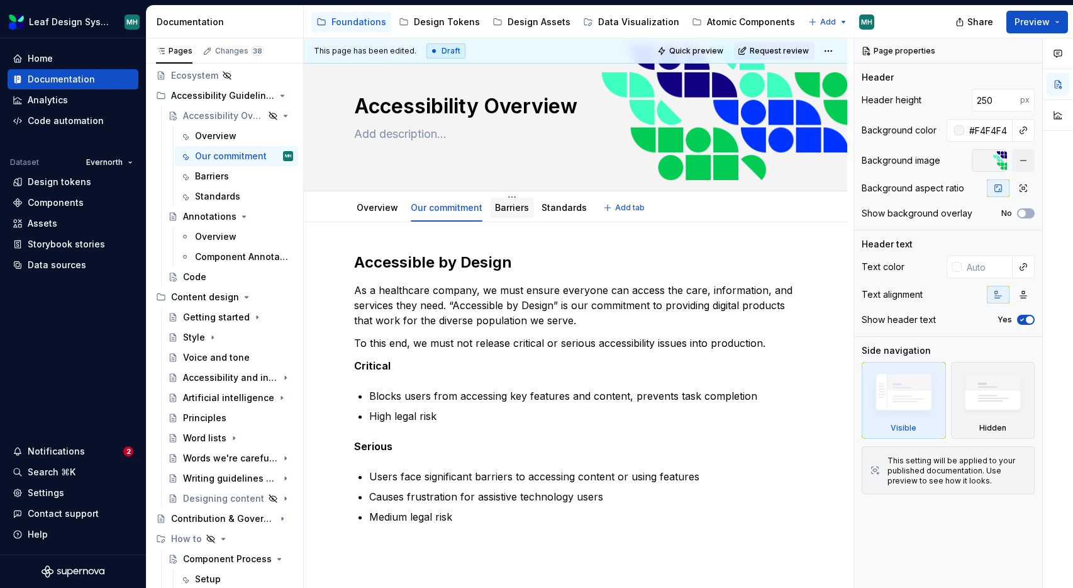
click at [519, 204] on link "Barriers" at bounding box center [512, 207] width 34 height 11
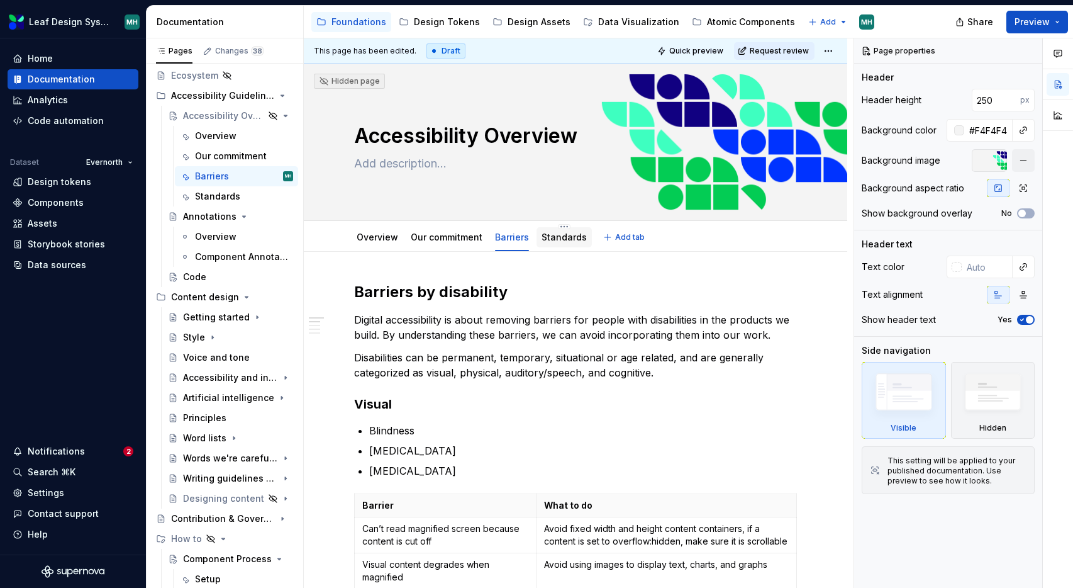
click at [568, 237] on link "Standards" at bounding box center [564, 237] width 45 height 11
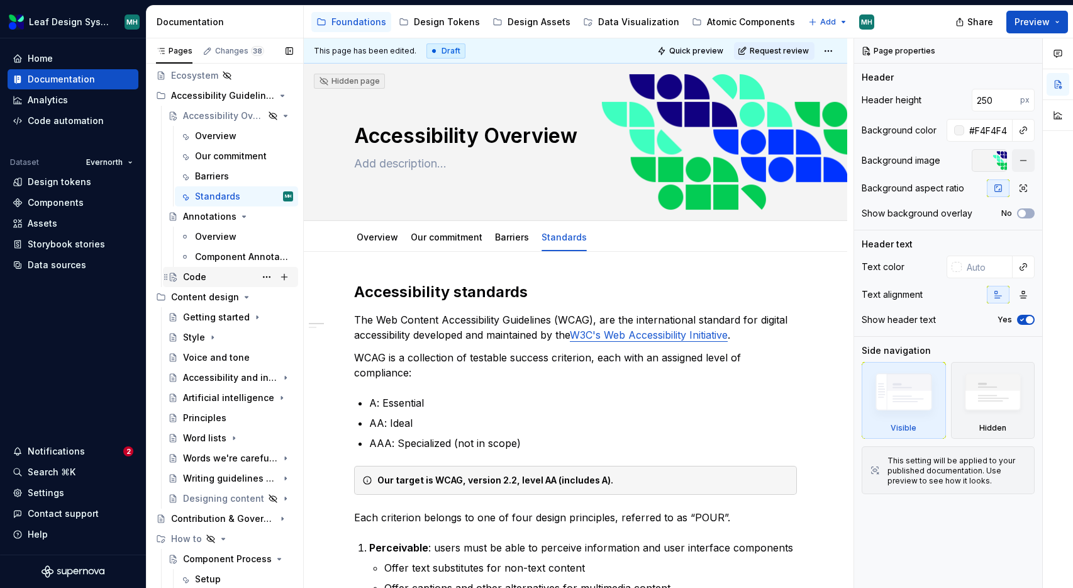
click at [196, 276] on div "Code" at bounding box center [194, 277] width 23 height 13
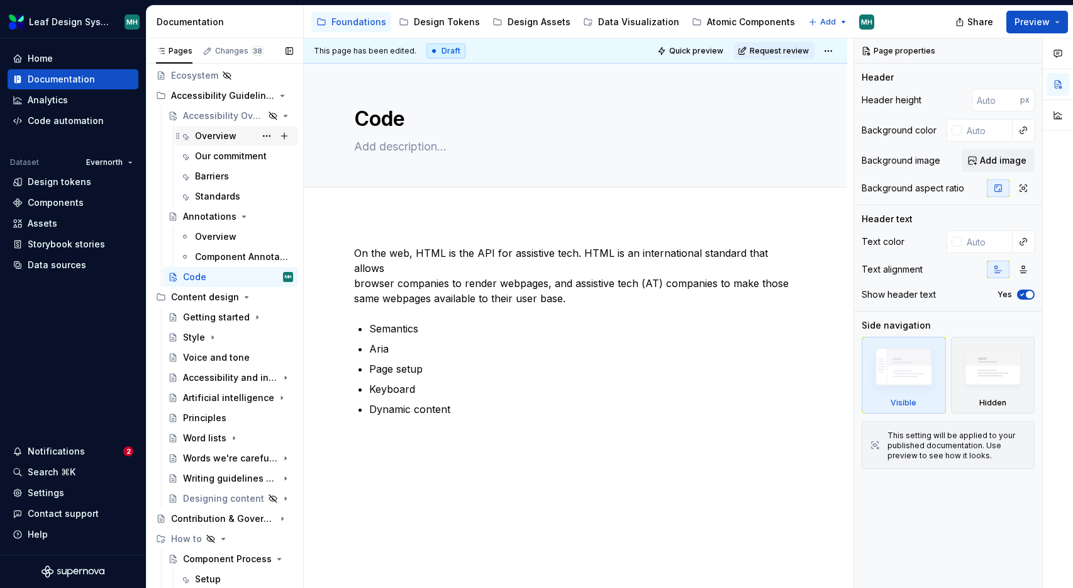
click at [219, 134] on div "Overview" at bounding box center [216, 136] width 42 height 13
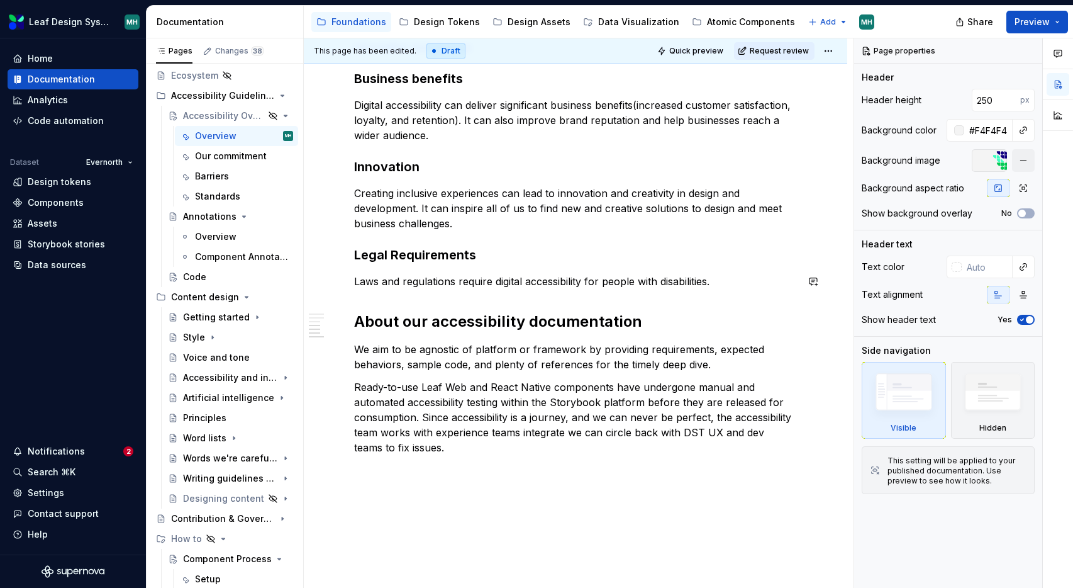
scroll to position [532, 0]
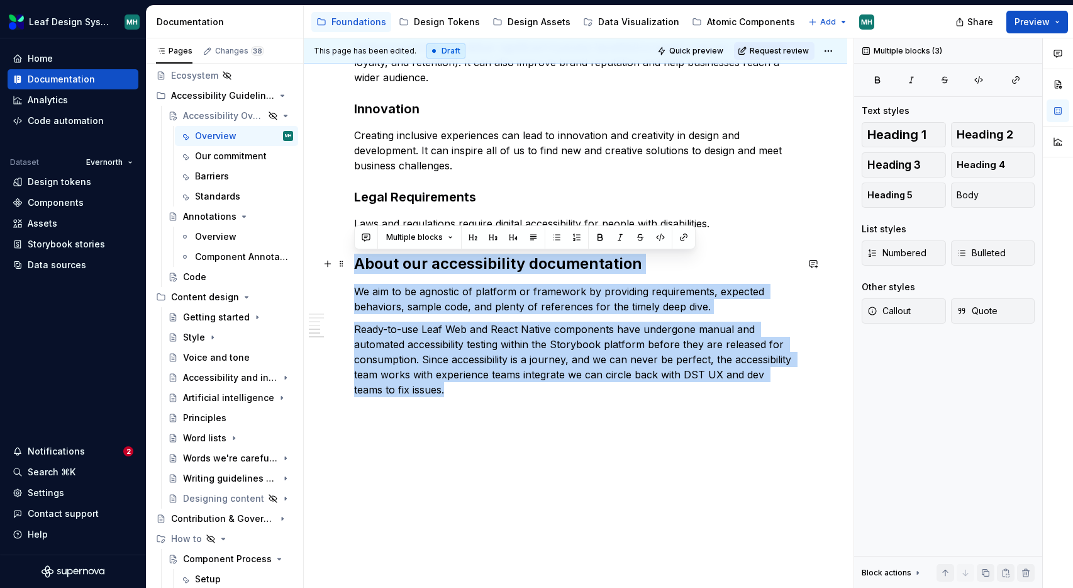
drag, startPoint x: 426, startPoint y: 390, endPoint x: 352, endPoint y: 272, distance: 139.6
click at [352, 272] on div "What is digital accessibility? Digital accessibility is about removing barriers…" at bounding box center [576, 154] width 544 height 868
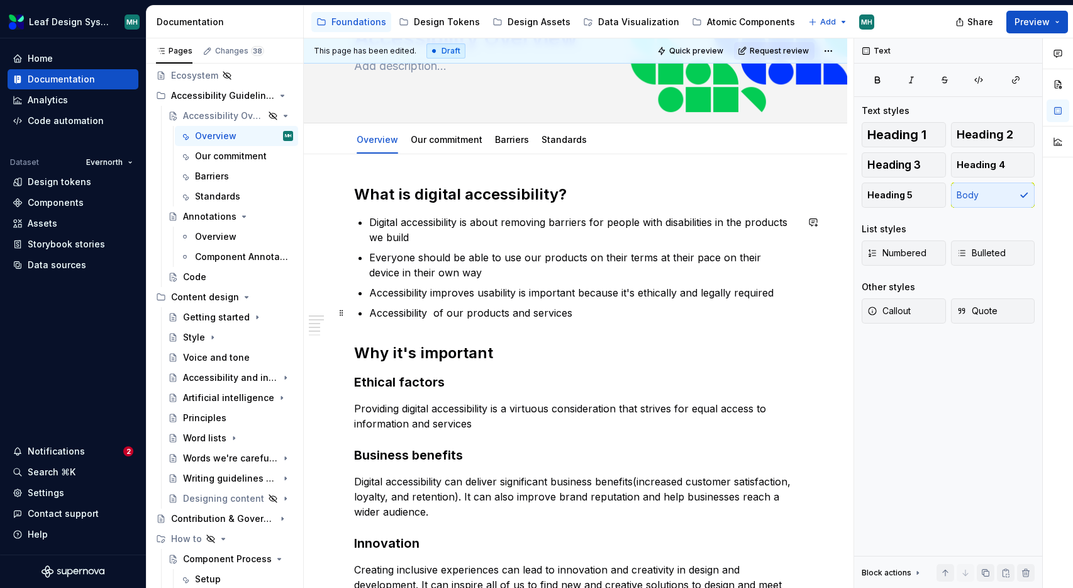
scroll to position [86, 0]
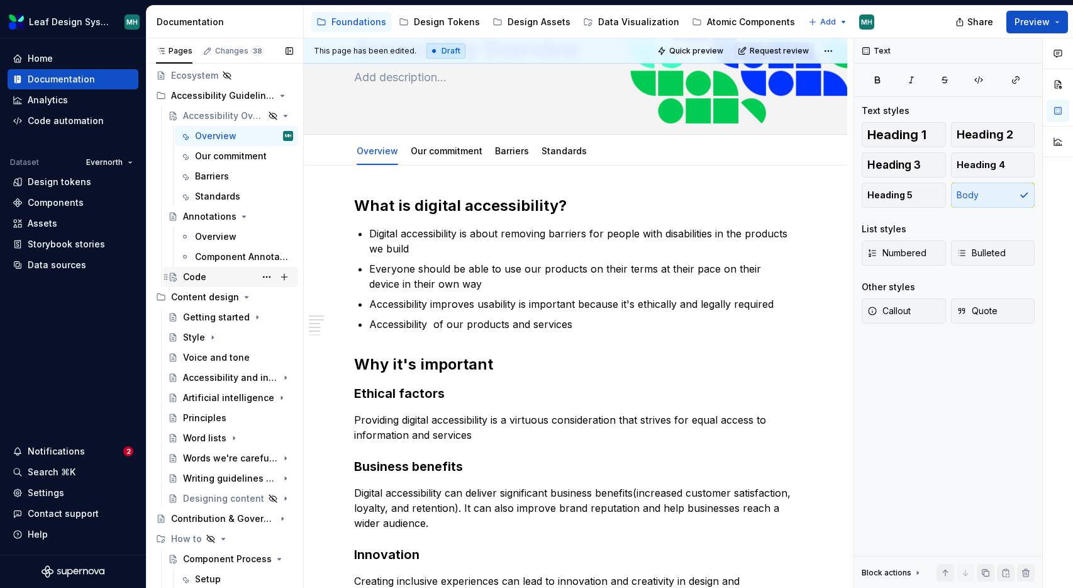
click at [194, 278] on div "Code" at bounding box center [194, 277] width 23 height 13
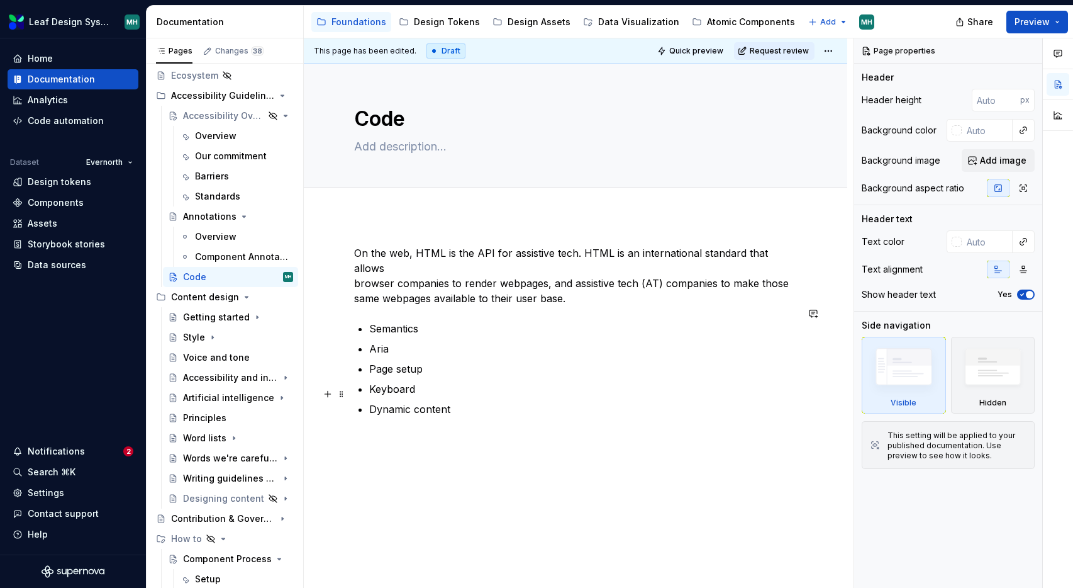
click at [462, 401] on p "Dynamic content" at bounding box center [583, 408] width 428 height 15
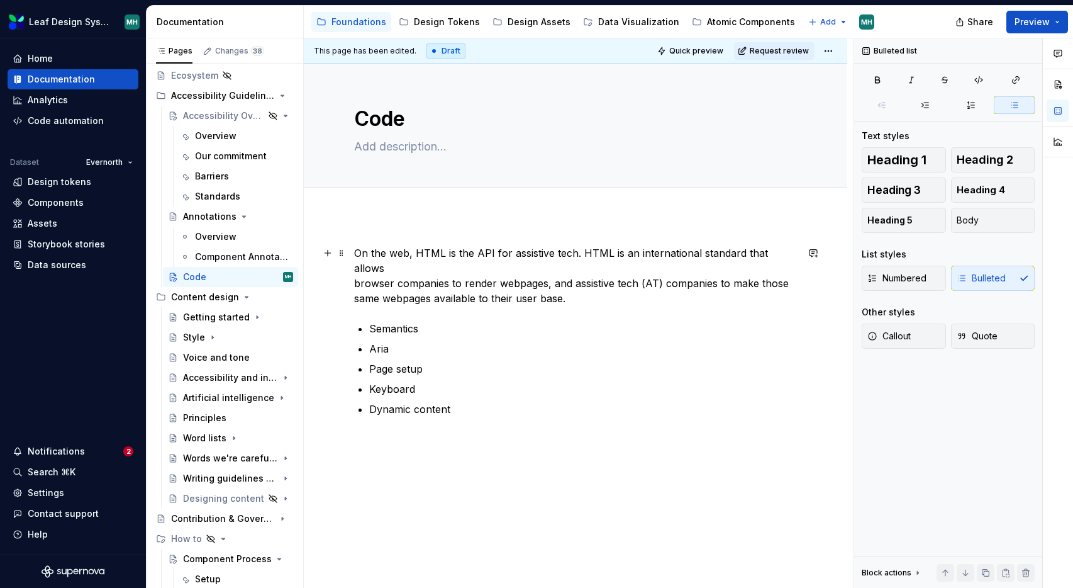
click at [354, 257] on p "On the web, HTML is the API for assistive tech. HTML is an international standa…" at bounding box center [575, 275] width 443 height 60
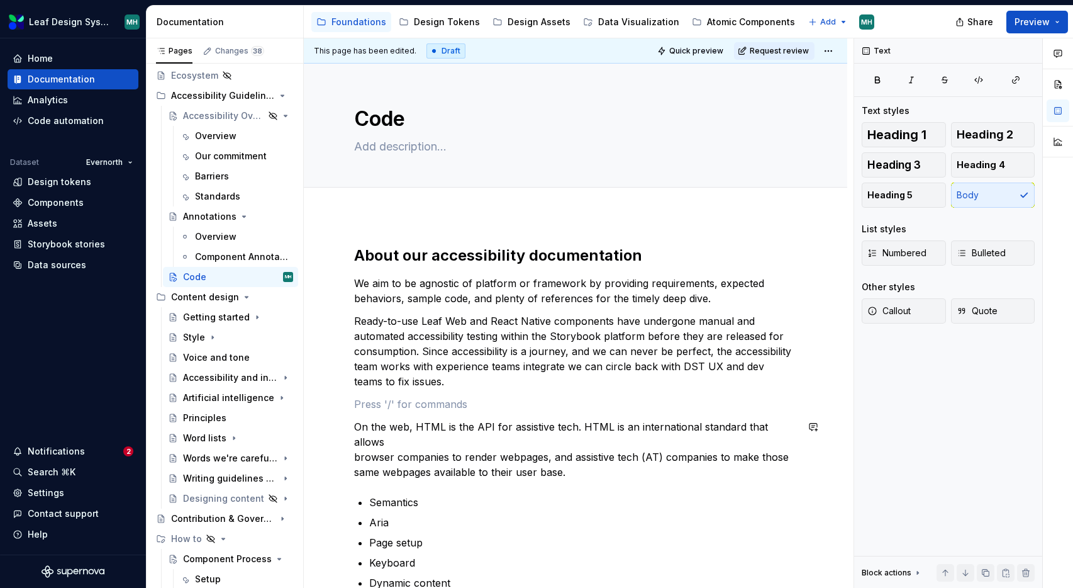
type textarea "*"
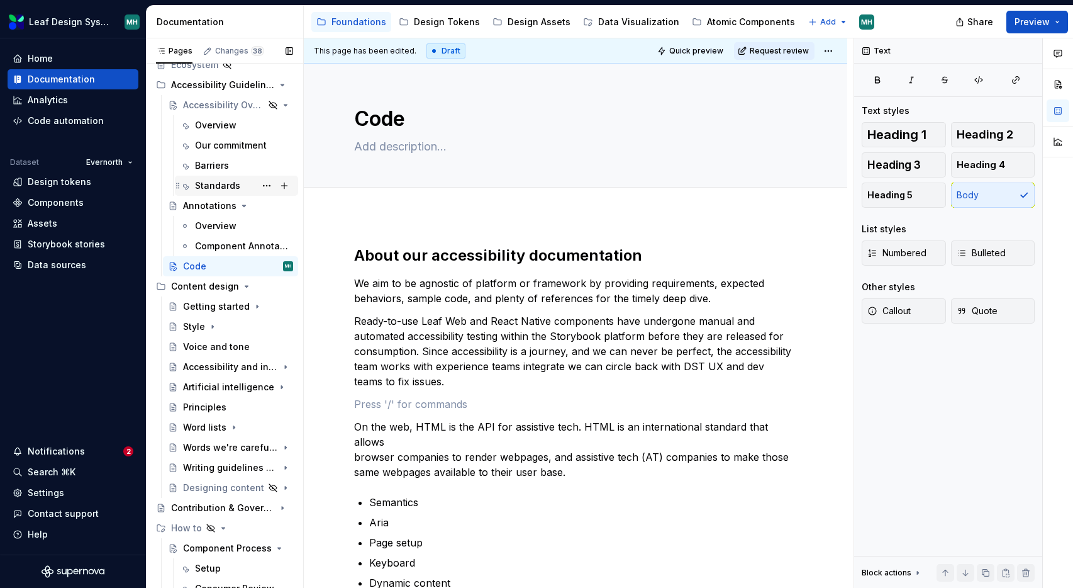
scroll to position [136, 0]
click at [378, 258] on h2 "About our accessibility documentation" at bounding box center [575, 255] width 443 height 20
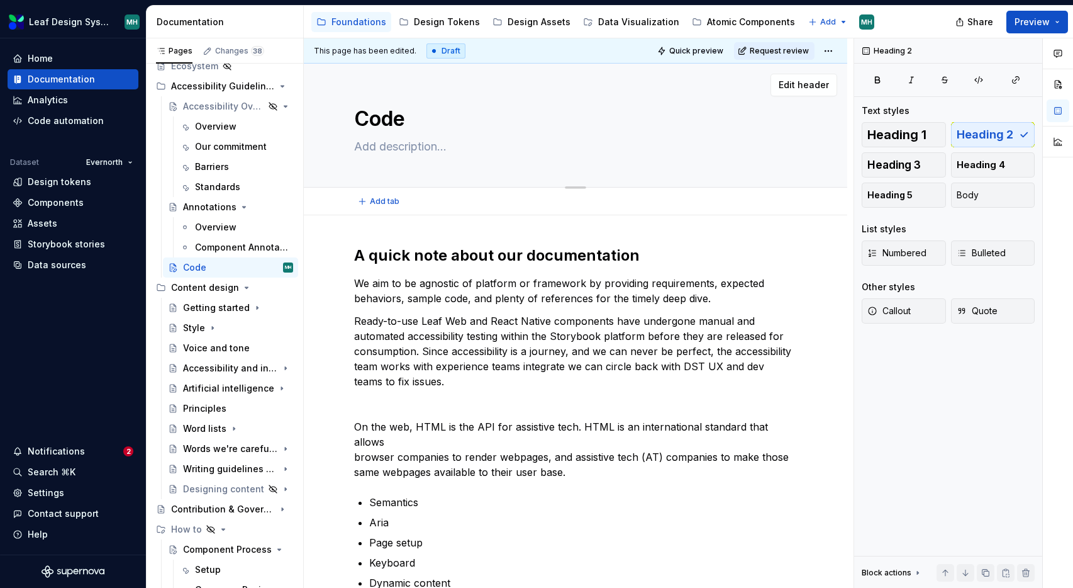
click at [360, 123] on textarea "Code" at bounding box center [573, 119] width 443 height 30
type textarea "*"
type textarea "ACode"
type textarea "*"
type textarea "AcCode"
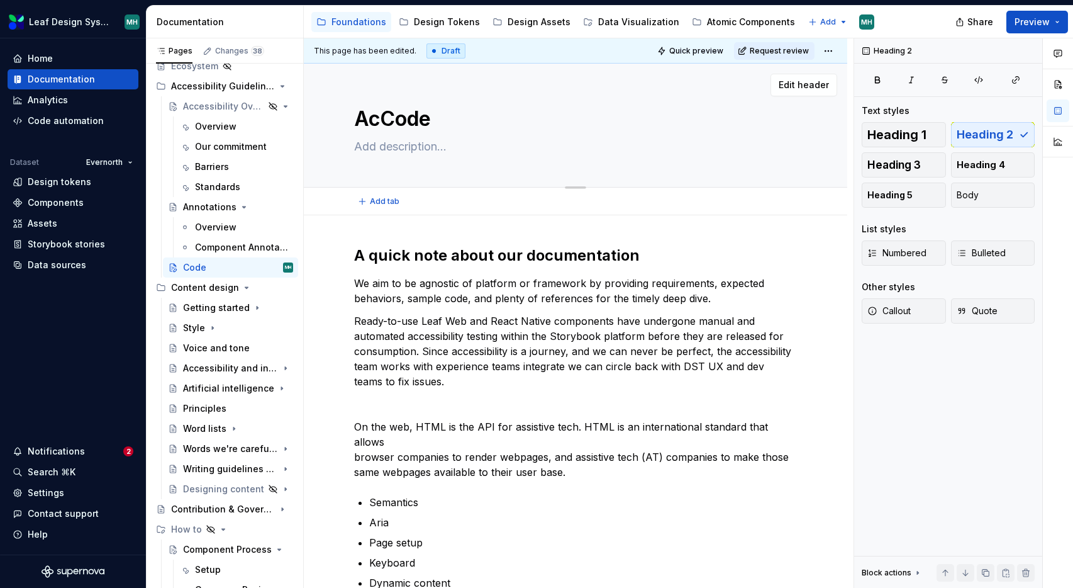
type textarea "*"
type textarea "AcceCode"
type textarea "*"
type textarea "AccesCode"
type textarea "*"
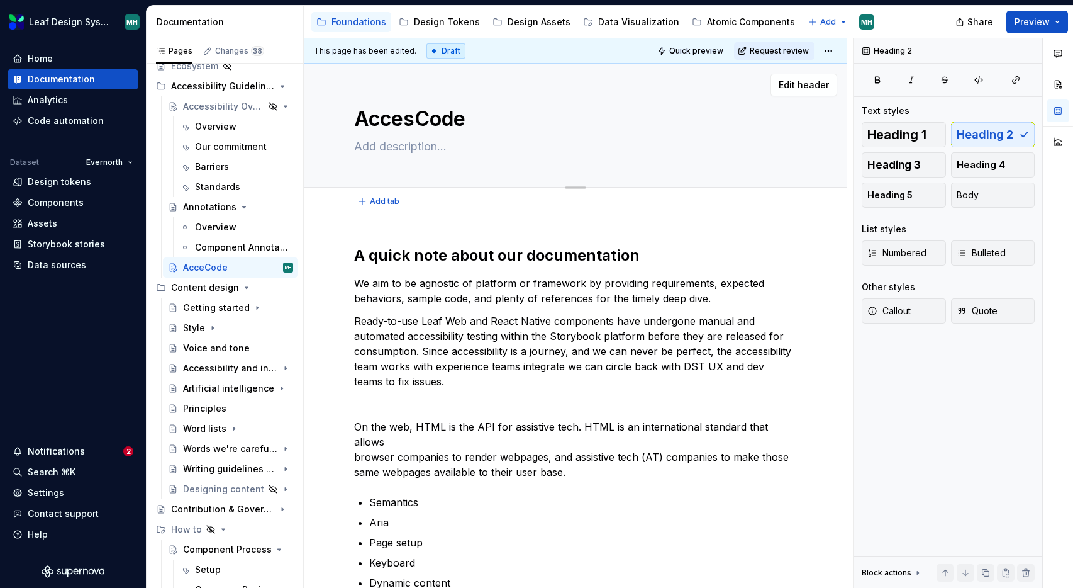
type textarea "AccessCode"
type textarea "*"
type textarea "AccessibCode"
type textarea "*"
type textarea "AccessiblCode"
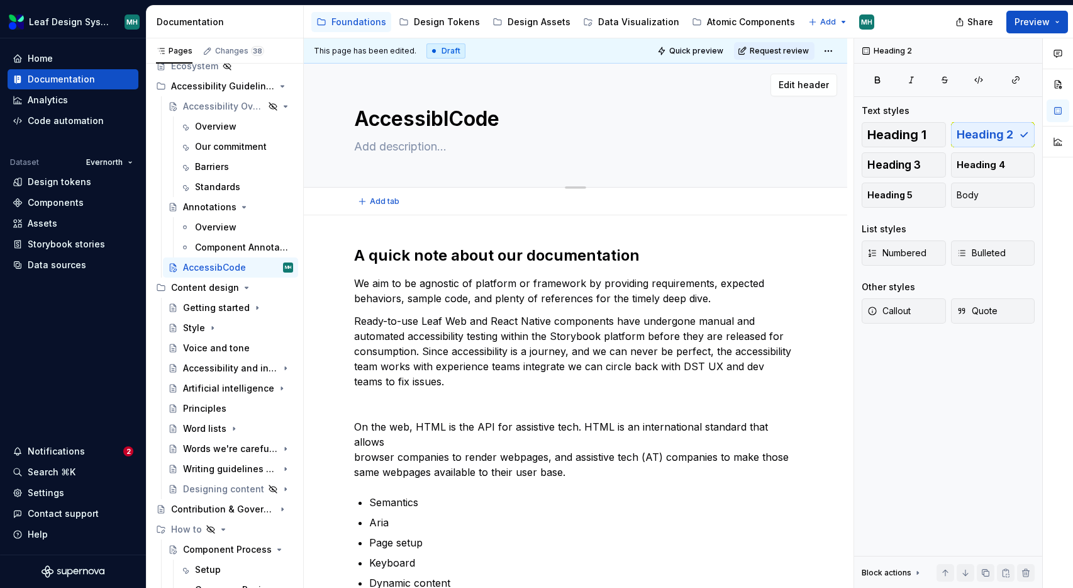
type textarea "*"
type textarea "AccessibleCode"
type textarea "*"
type textarea "Accessible Code"
type textarea "*"
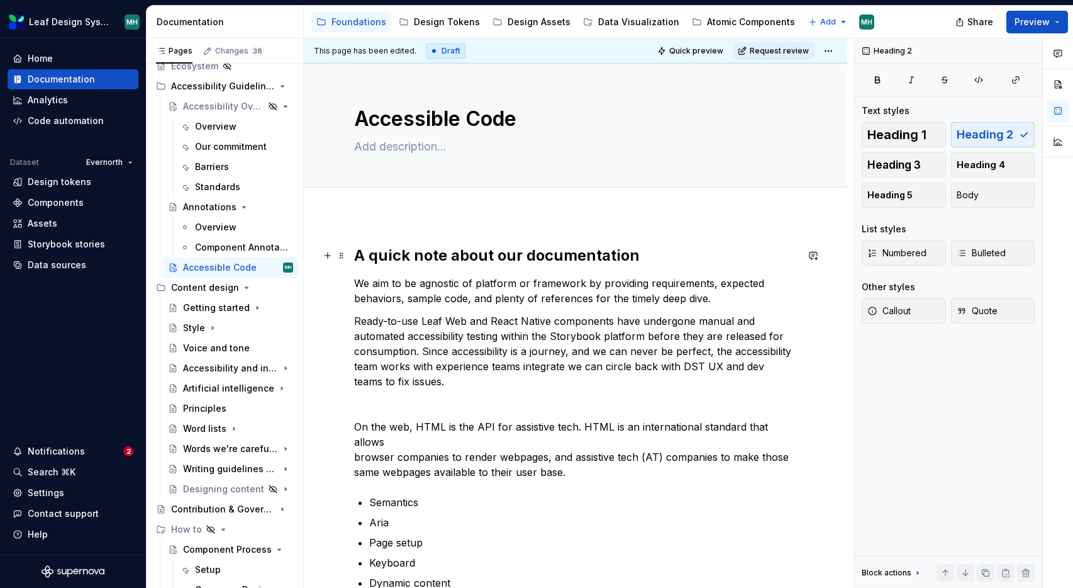
type textarea "Accessible Code"
click at [549, 259] on h2 "A quick note about our documentation" at bounding box center [575, 255] width 443 height 20
click at [458, 259] on h2 "A quick note about our docs" at bounding box center [575, 255] width 443 height 20
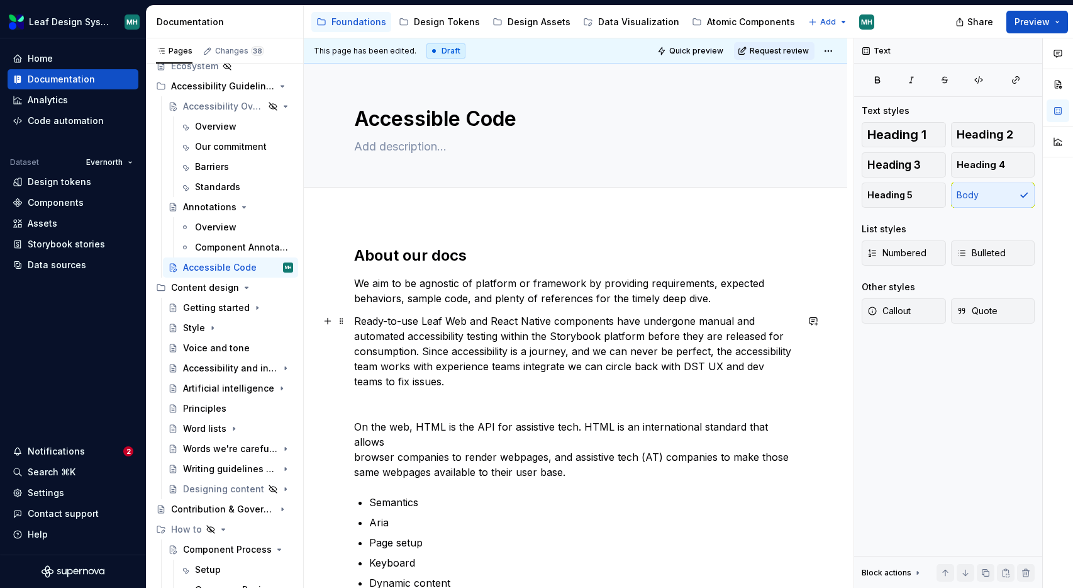
click at [622, 340] on p "Ready-to-use Leaf Web and React Native components have undergone manual and aut…" at bounding box center [575, 350] width 443 height 75
click at [646, 337] on p "Ready-to-use Leaf Web and React Native components have undergone manual and aut…" at bounding box center [575, 350] width 443 height 75
click at [416, 352] on p "Ready-to-use Leaf Web and React Native components have undergone manual and aut…" at bounding box center [575, 350] width 443 height 75
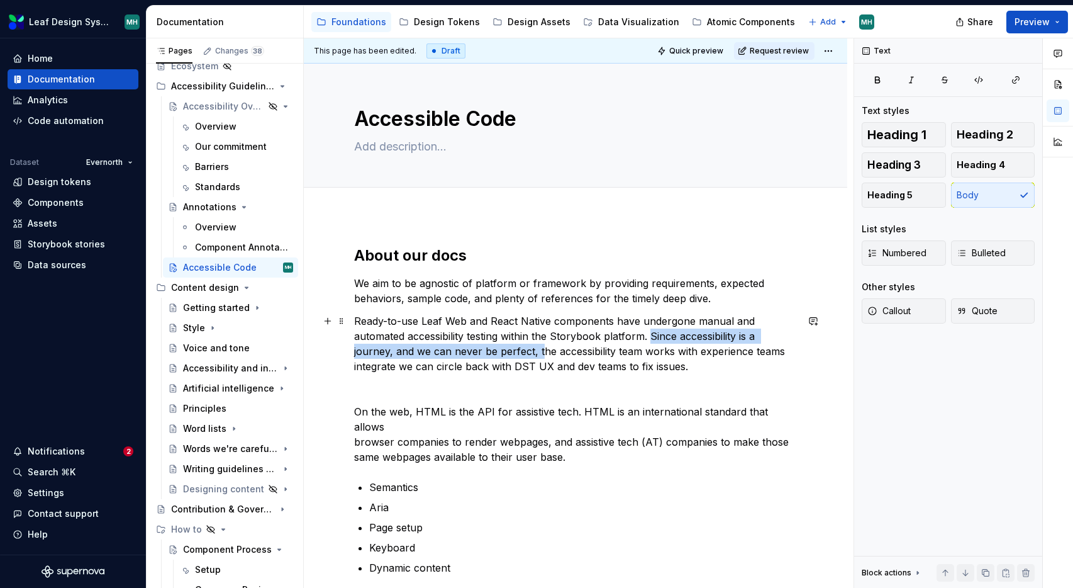
click at [498, 352] on p "Ready-to-use Leaf Web and React Native components have undergone manual and aut…" at bounding box center [575, 343] width 443 height 60
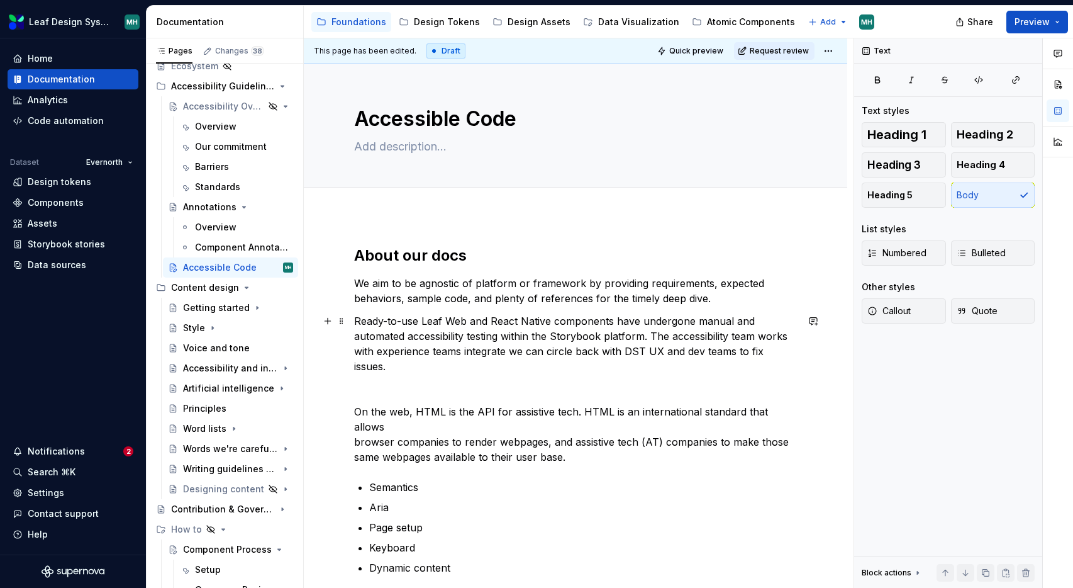
click at [652, 338] on p "Ready-to-use Leaf Web and React Native components have undergone manual and aut…" at bounding box center [575, 343] width 443 height 60
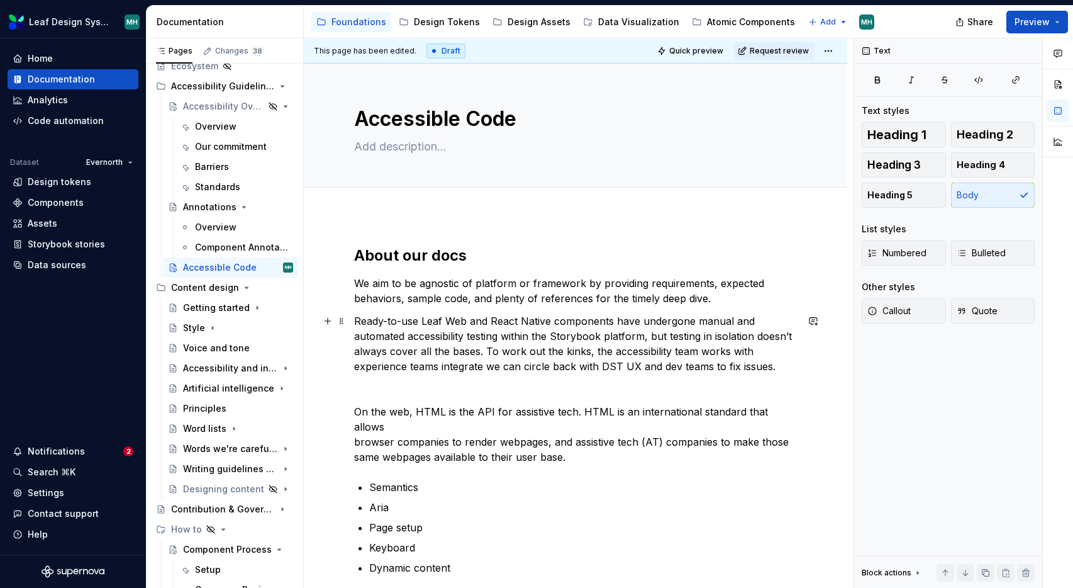
click at [460, 365] on p "Ready-to-use Leaf Web and React Native components have undergone manual and aut…" at bounding box center [575, 343] width 443 height 60
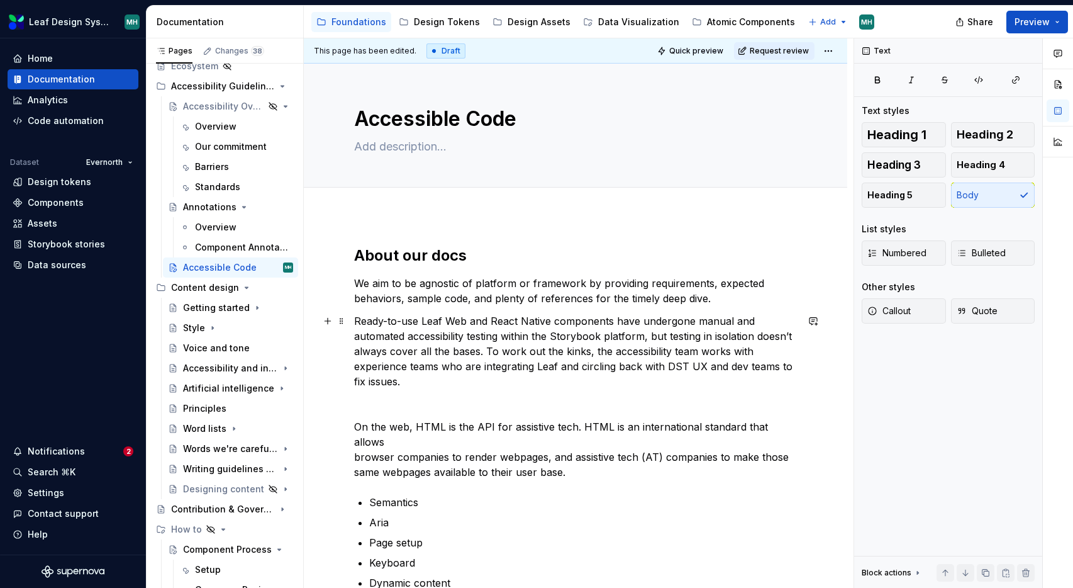
click at [686, 369] on p "Ready-to-use Leaf Web and React Native components have undergone manual and aut…" at bounding box center [575, 350] width 443 height 75
click at [413, 381] on p "Ready-to-use Leaf Web and React Native components have undergone manual and aut…" at bounding box center [575, 350] width 443 height 75
click at [486, 384] on p "Ready-to-use Leaf Web and React Native components have undergone manual and aut…" at bounding box center [575, 350] width 443 height 75
click at [708, 288] on p "We aim to be agnostic of platform or framework by providing requirements, expec…" at bounding box center [575, 291] width 443 height 30
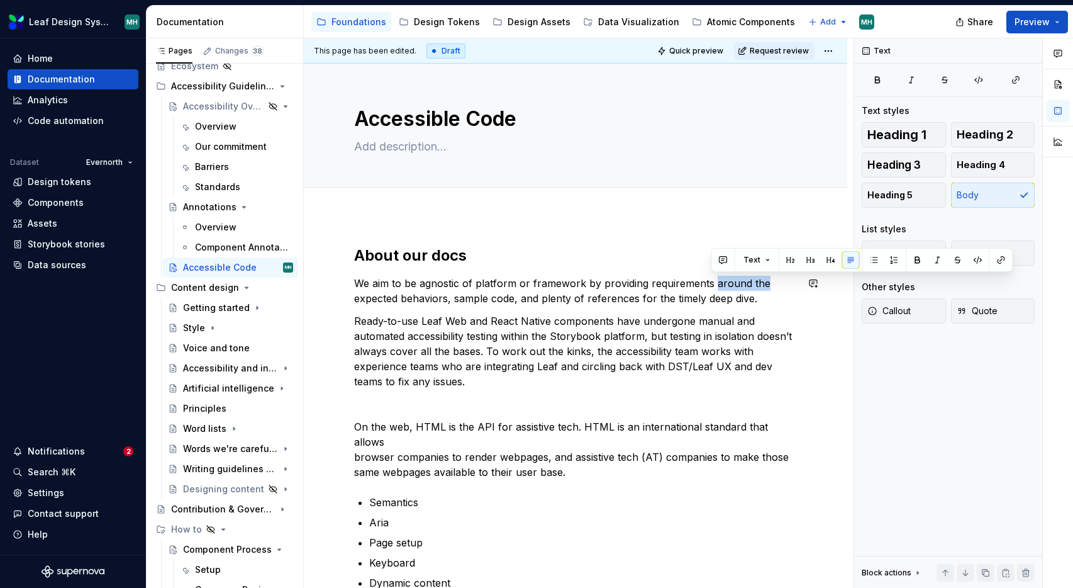
click at [711, 287] on p "We aim to be agnostic of platform or framework by providing requirements around…" at bounding box center [575, 291] width 443 height 30
click at [381, 283] on p "We aim to be agnostic of platform or framework by providing requirements for ex…" at bounding box center [575, 291] width 443 height 30
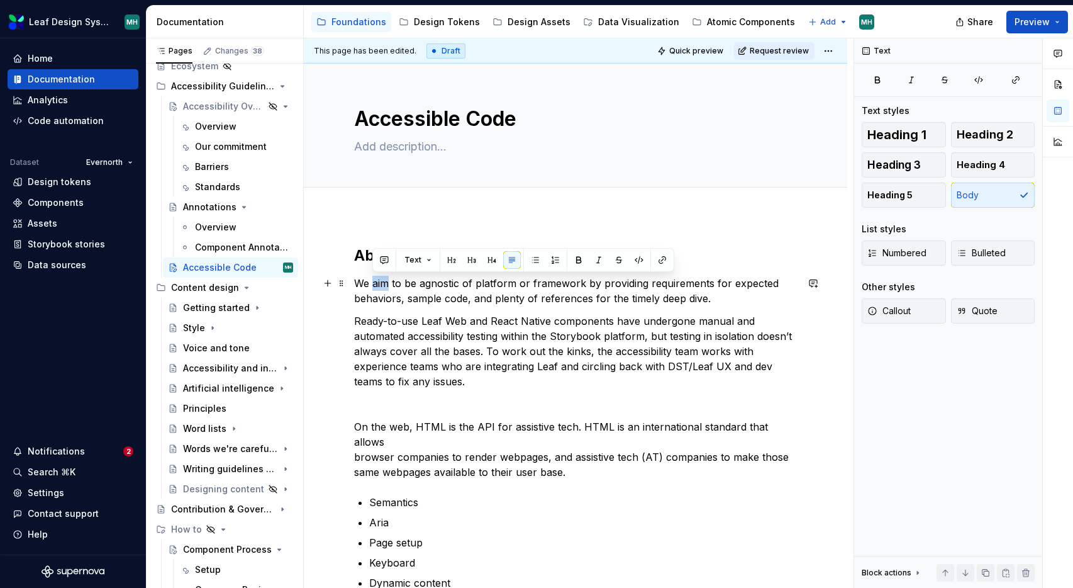
click at [381, 283] on p "We aim to be agnostic of platform or framework by providing requirements for ex…" at bounding box center [575, 291] width 443 height 30
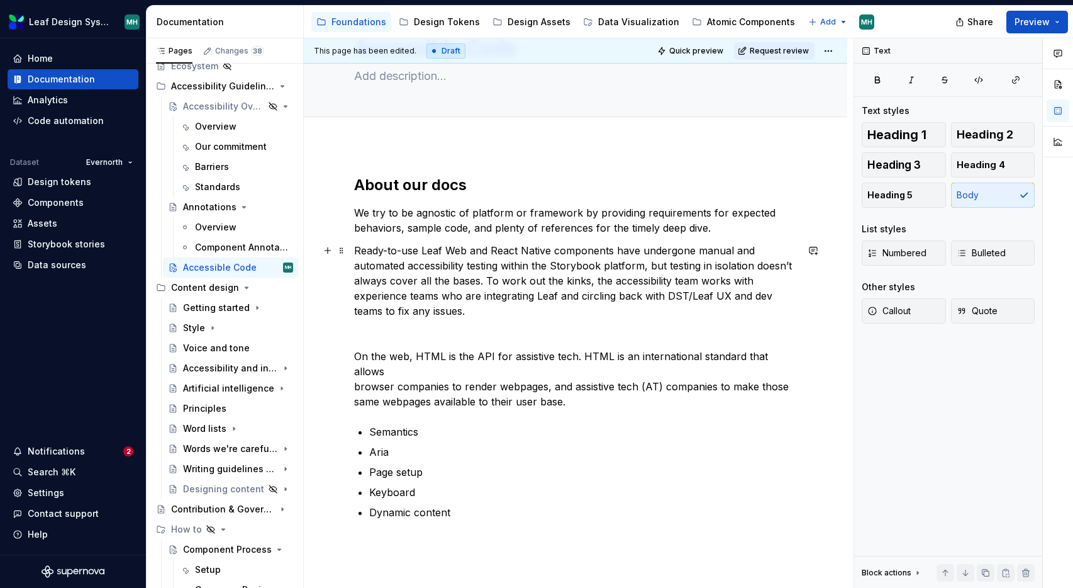
scroll to position [109, 0]
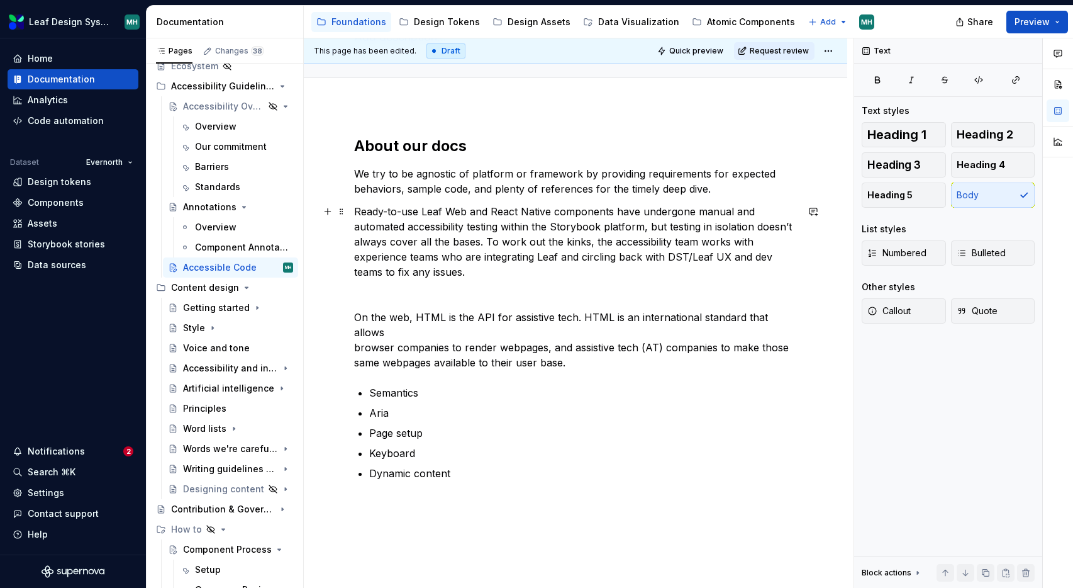
click at [613, 258] on p "Ready-to-use Leaf Web and React Native components have undergone manual and aut…" at bounding box center [575, 241] width 443 height 75
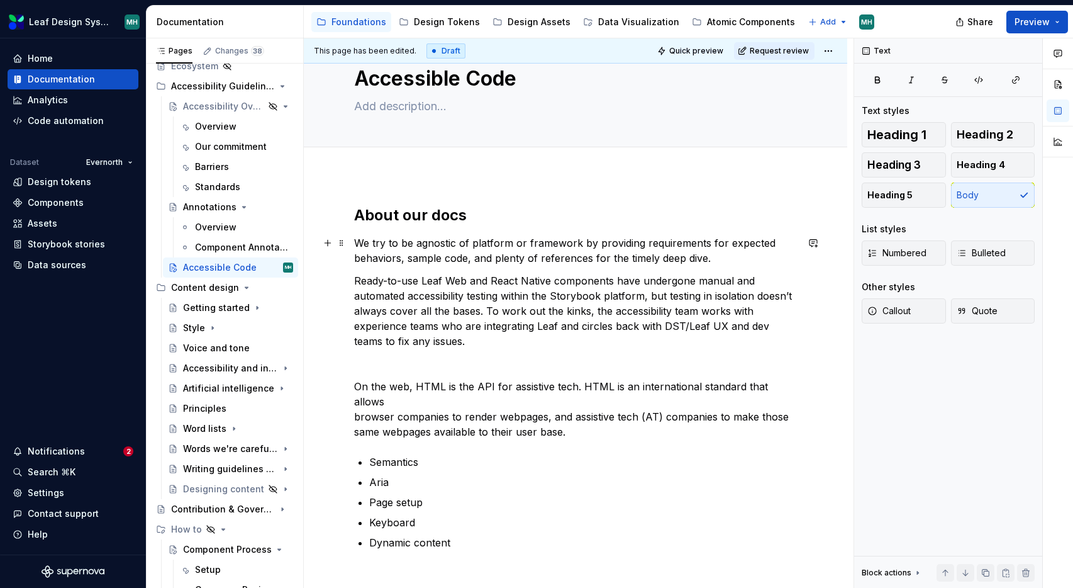
scroll to position [0, 0]
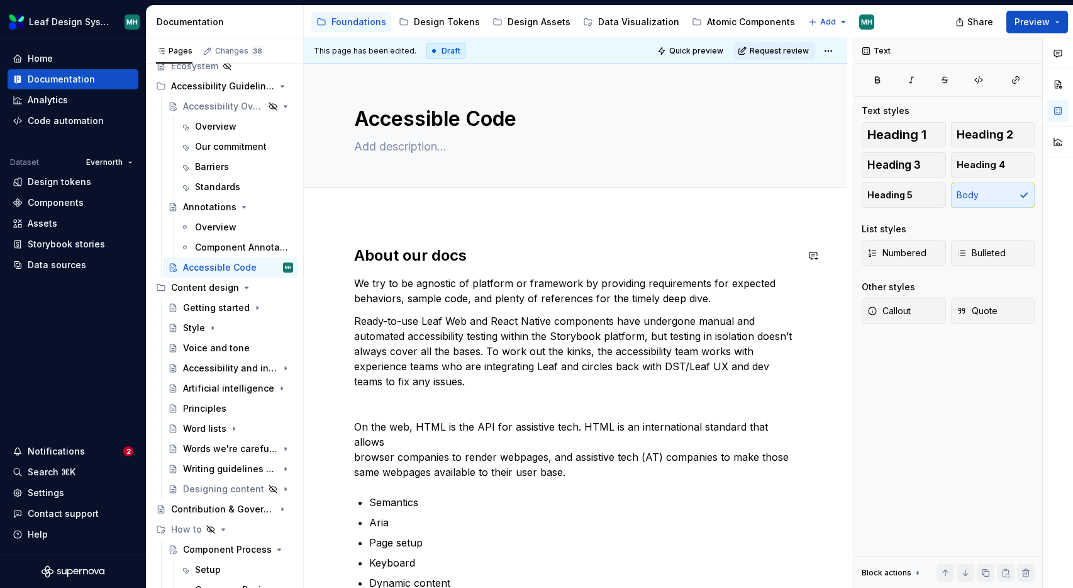
click at [492, 221] on div "About our docs We try to be agnostic of platform or framework by providing requ…" at bounding box center [576, 498] width 544 height 566
click at [437, 394] on div "About our docs and components We try to be agnostic of platform or framework by…" at bounding box center [575, 417] width 443 height 345
click at [722, 301] on p "We try to be agnostic of platform or framework by providing requirements for ex…" at bounding box center [575, 291] width 443 height 30
click at [482, 259] on h2 "About our docs and components" at bounding box center [575, 255] width 443 height 20
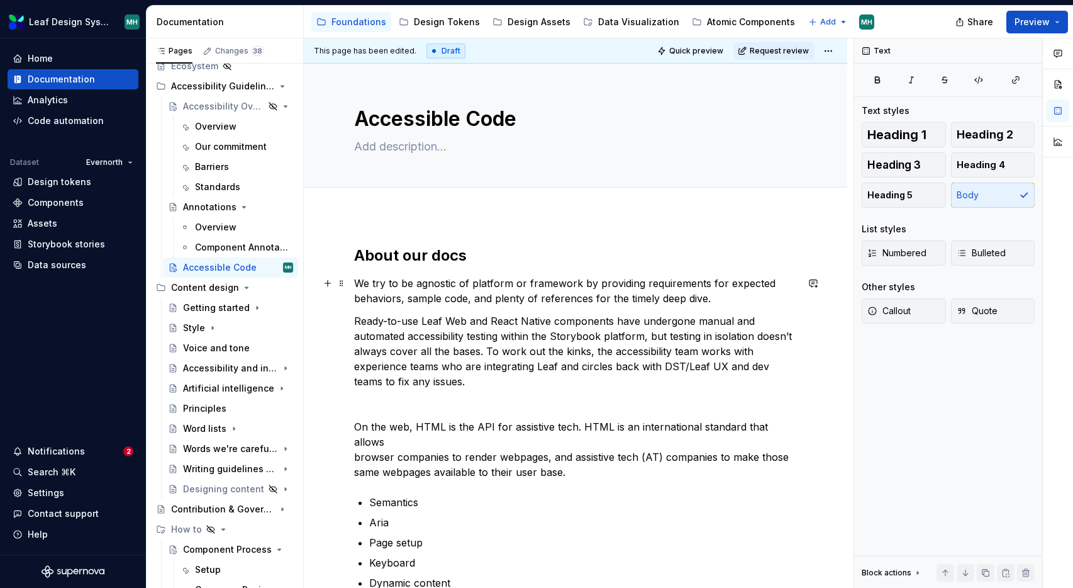
click at [730, 298] on p "We try to be agnostic of platform or framework by providing requirements for ex…" at bounding box center [575, 291] width 443 height 30
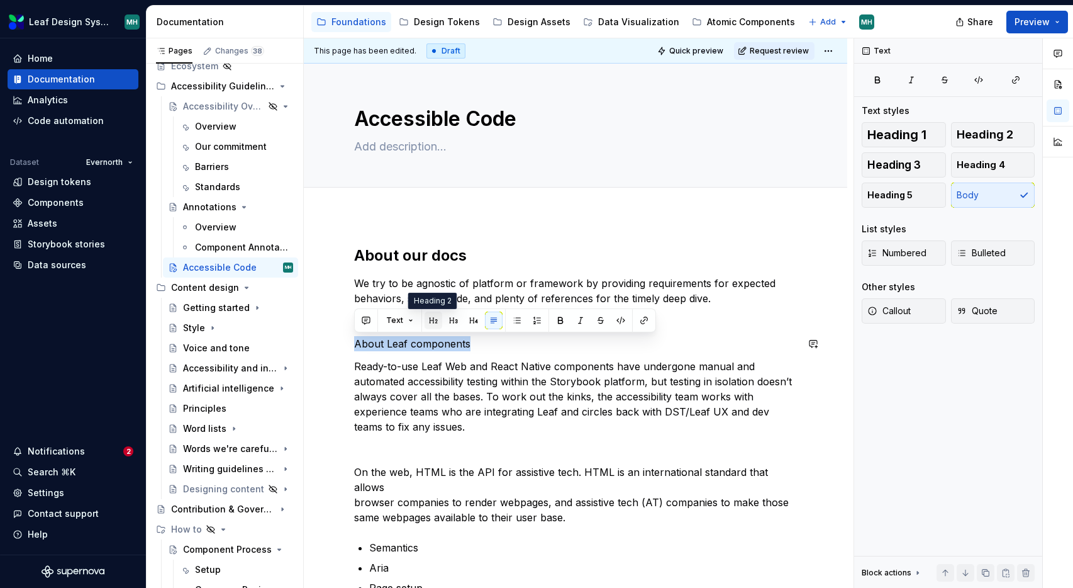
click at [430, 318] on button "button" at bounding box center [434, 320] width 18 height 18
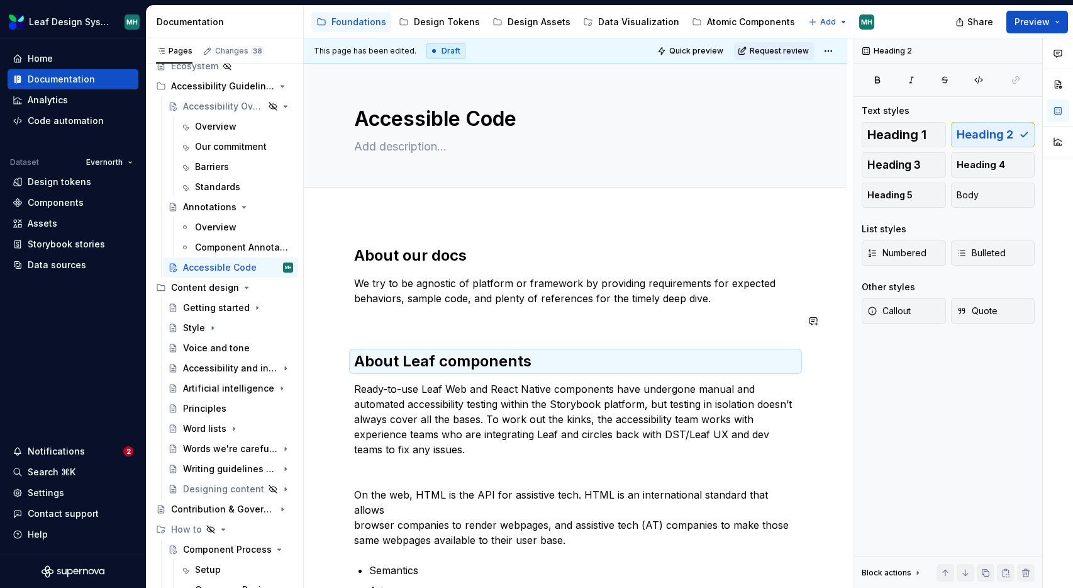
click at [456, 335] on div "About our docs We try to be agnostic of platform or framework by providing requ…" at bounding box center [575, 451] width 443 height 413
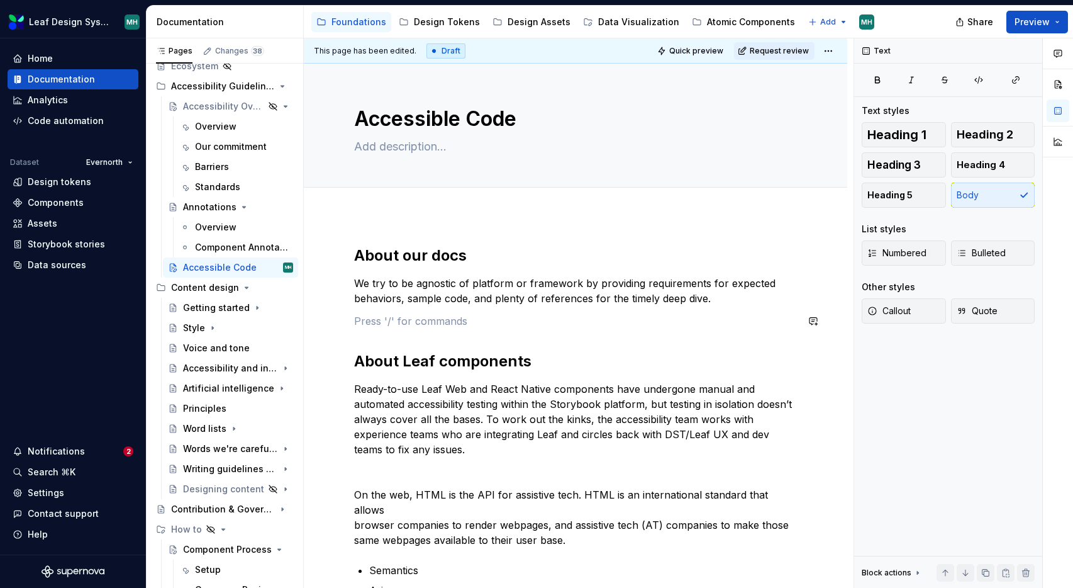
scroll to position [9, 0]
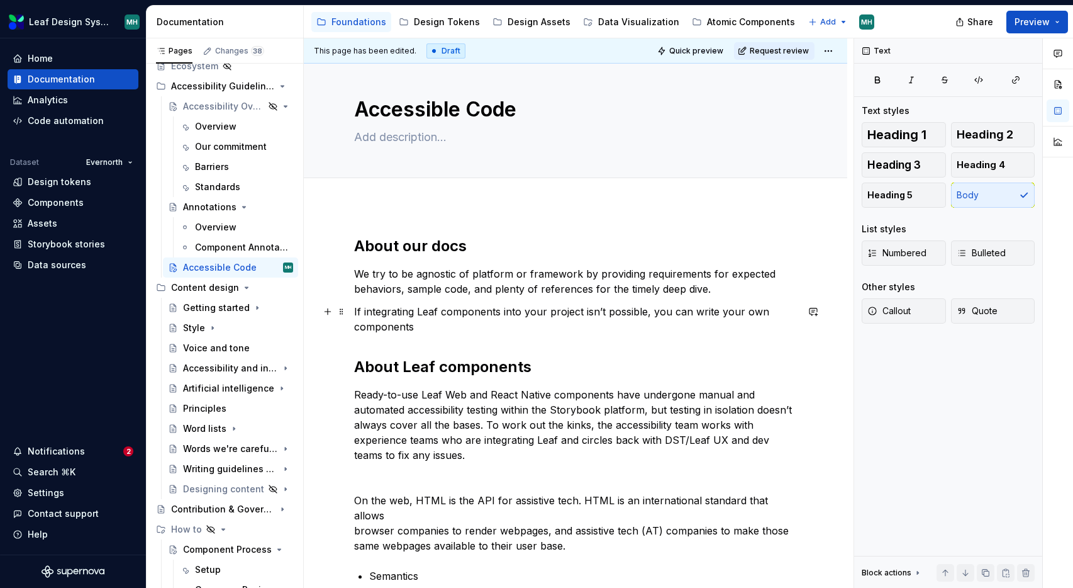
click at [765, 315] on p "If integrating Leaf components into your project isn’t possible, you can write …" at bounding box center [575, 319] width 443 height 30
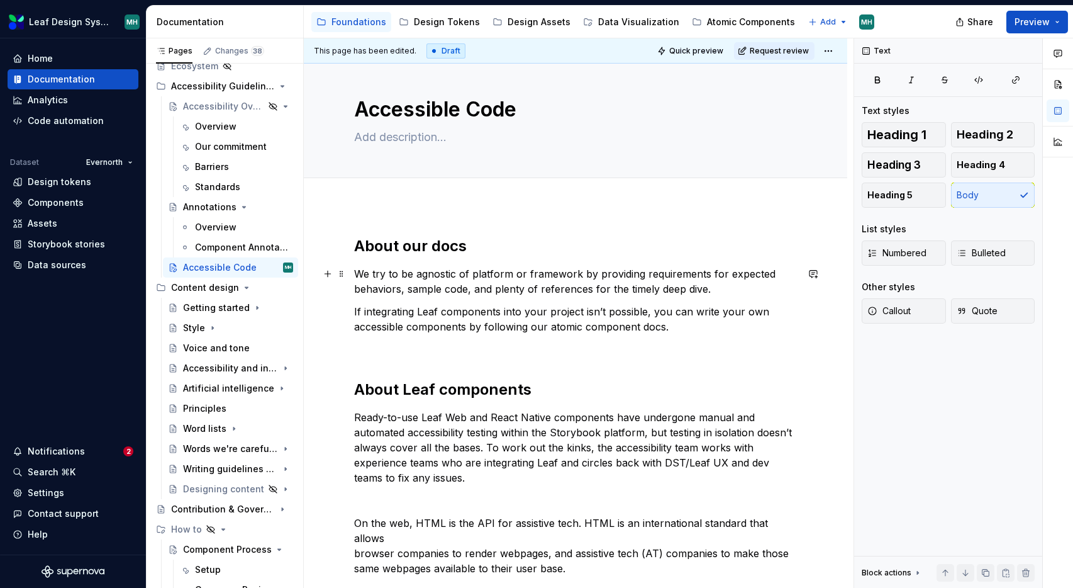
click at [732, 291] on p "We try to be agnostic of platform or framework by providing requirements for ex…" at bounding box center [575, 281] width 443 height 30
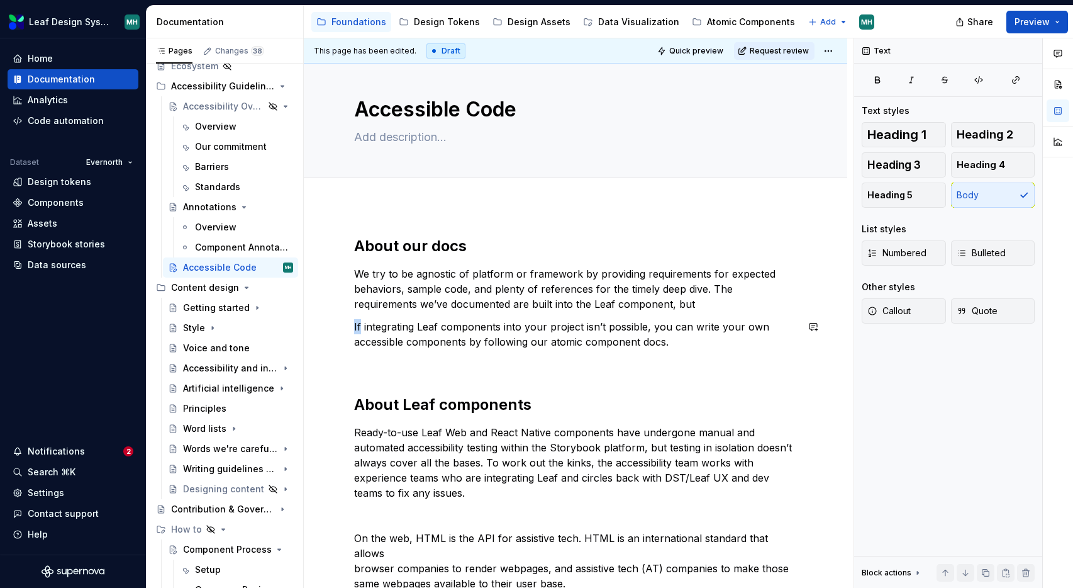
click at [359, 327] on p "If integrating Leaf components into your project isn’t possible, you can write …" at bounding box center [575, 334] width 443 height 30
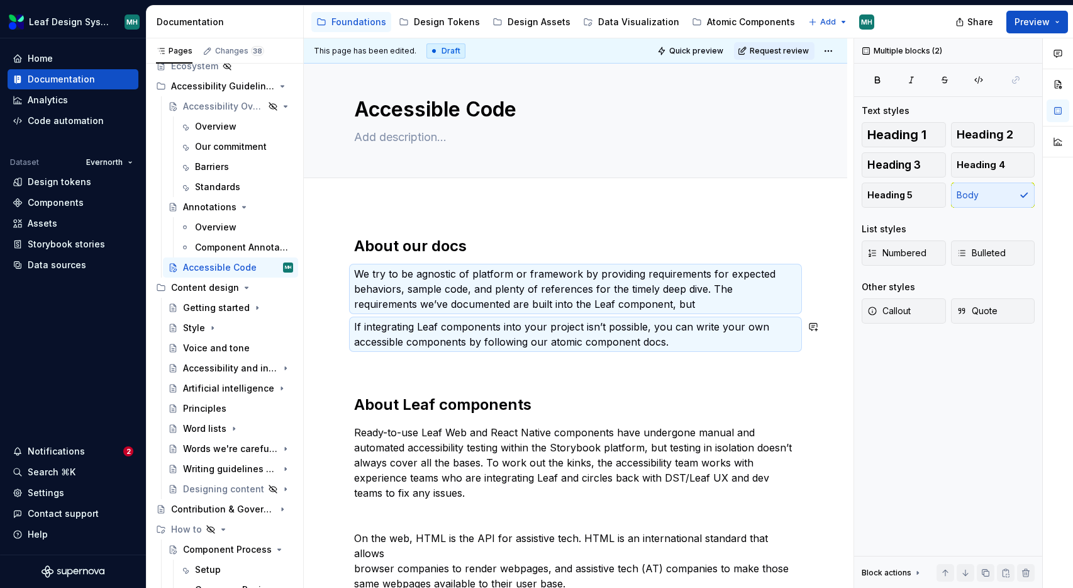
click at [354, 327] on p "If integrating Leaf components into your project isn’t possible, you can write …" at bounding box center [575, 334] width 443 height 30
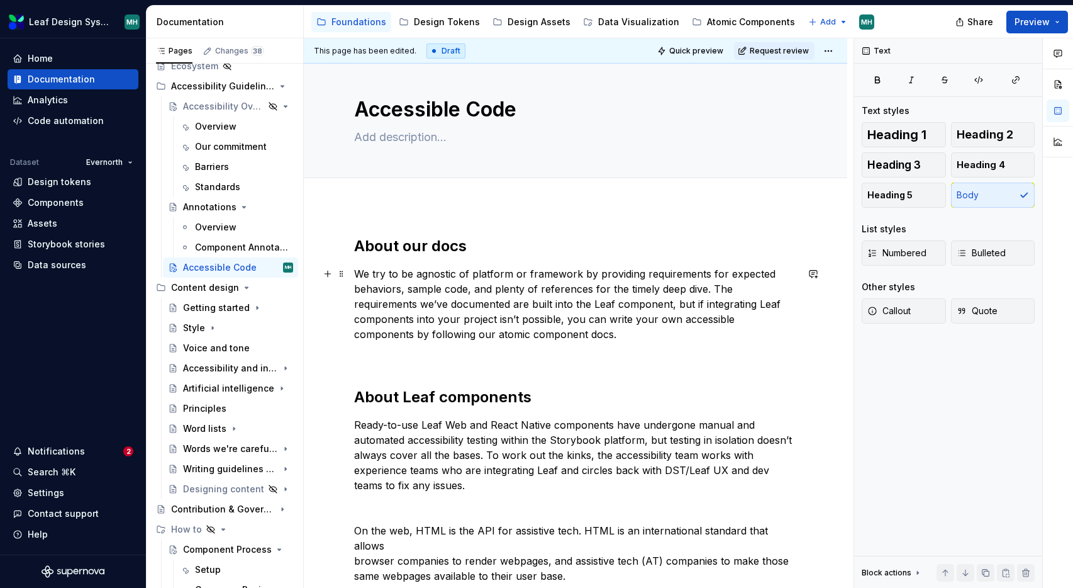
click at [605, 307] on p "We try to be agnostic of platform or framework by providing requirements for ex…" at bounding box center [575, 303] width 443 height 75
click at [515, 307] on p "We try to be agnostic of platform or framework by providing requirements for ex…" at bounding box center [575, 303] width 443 height 75
click at [615, 305] on p "We try to be agnostic of platform or framework by providing requirements for ex…" at bounding box center [575, 303] width 443 height 75
click at [454, 335] on p "We try to be agnostic of platform or framework by providing requirements for ex…" at bounding box center [575, 303] width 443 height 75
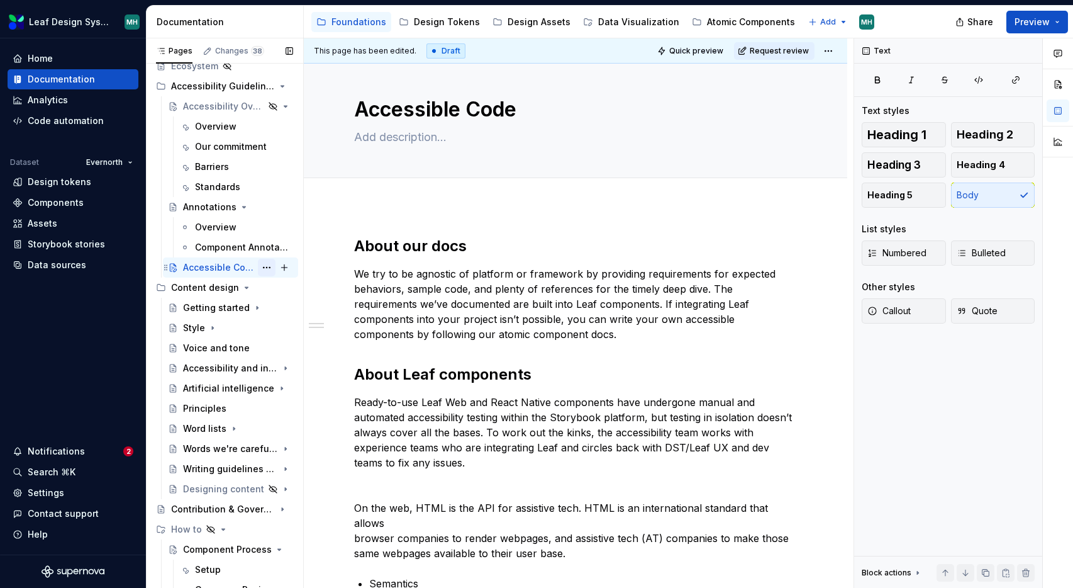
click at [266, 267] on button "Page tree" at bounding box center [267, 268] width 18 height 18
click at [446, 274] on html "Leaf Design System MH Home Documentation Analytics Code automation Dataset Ever…" at bounding box center [536, 294] width 1073 height 588
click at [454, 337] on p "We try to be agnostic of platform or framework by providing requirements for ex…" at bounding box center [575, 303] width 443 height 75
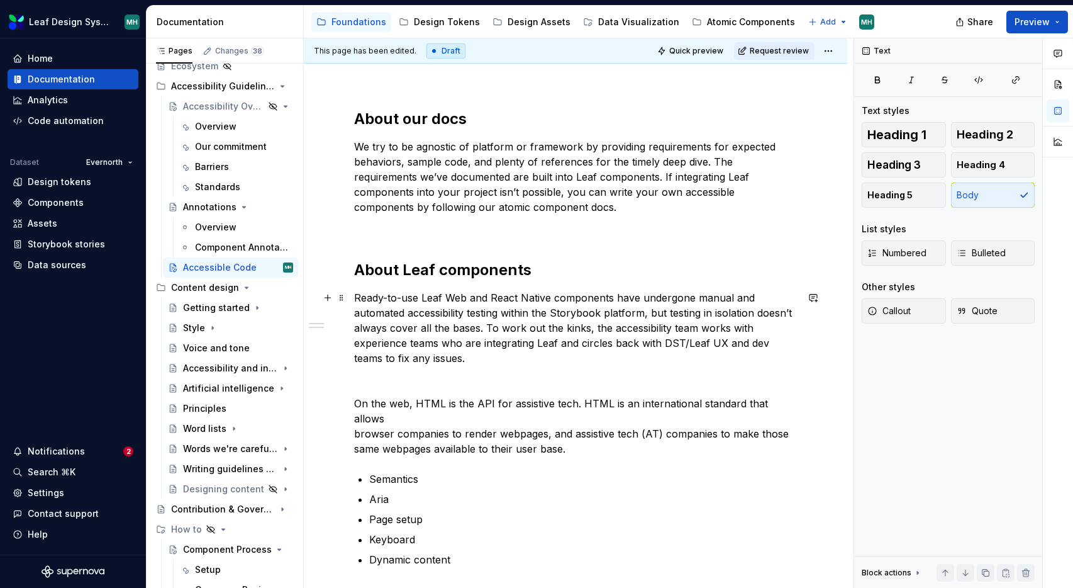
scroll to position [138, 0]
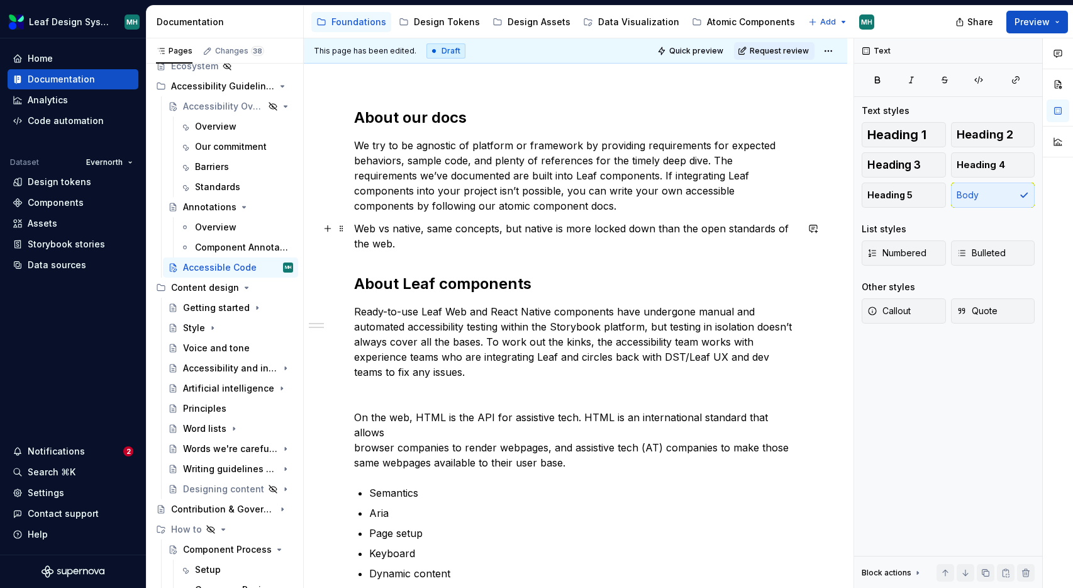
click at [440, 232] on p "Web vs native, same concepts, but native is more locked down than the open stan…" at bounding box center [575, 236] width 443 height 30
click at [417, 247] on p "Web vs native, similar concepts, but native is more locked down than the open s…" at bounding box center [575, 236] width 443 height 30
click at [489, 243] on p "Web vs native, similar concepts, but native is more locked down than the open s…" at bounding box center [575, 236] width 443 height 30
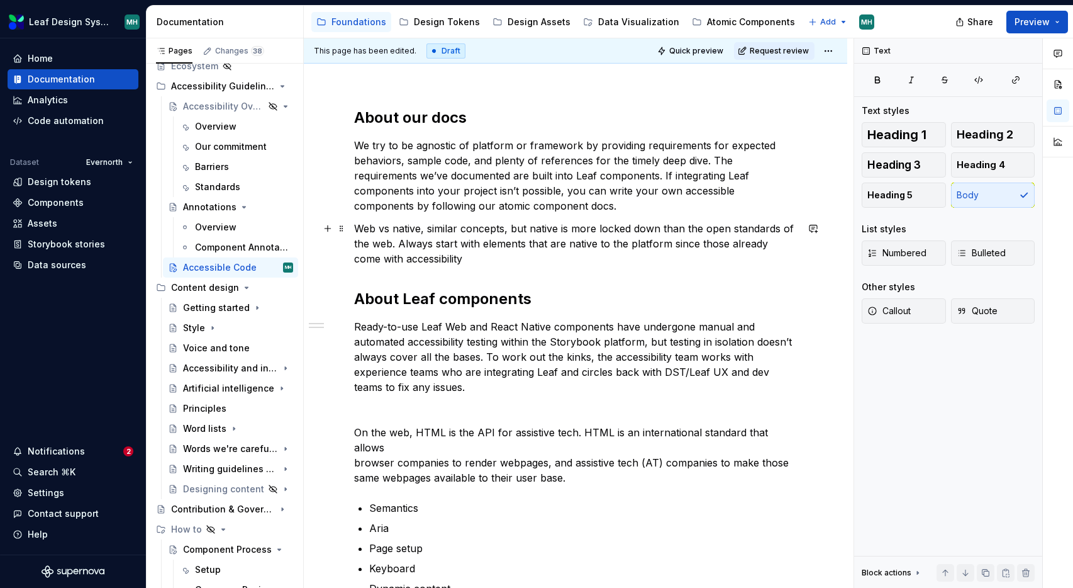
click at [746, 247] on p "Web vs native, similar concepts, but native is more locked down than the open s…" at bounding box center [575, 243] width 443 height 45
click at [524, 259] on p "Web vs native, similar concepts, but native is more locked down than the open s…" at bounding box center [575, 243] width 443 height 45
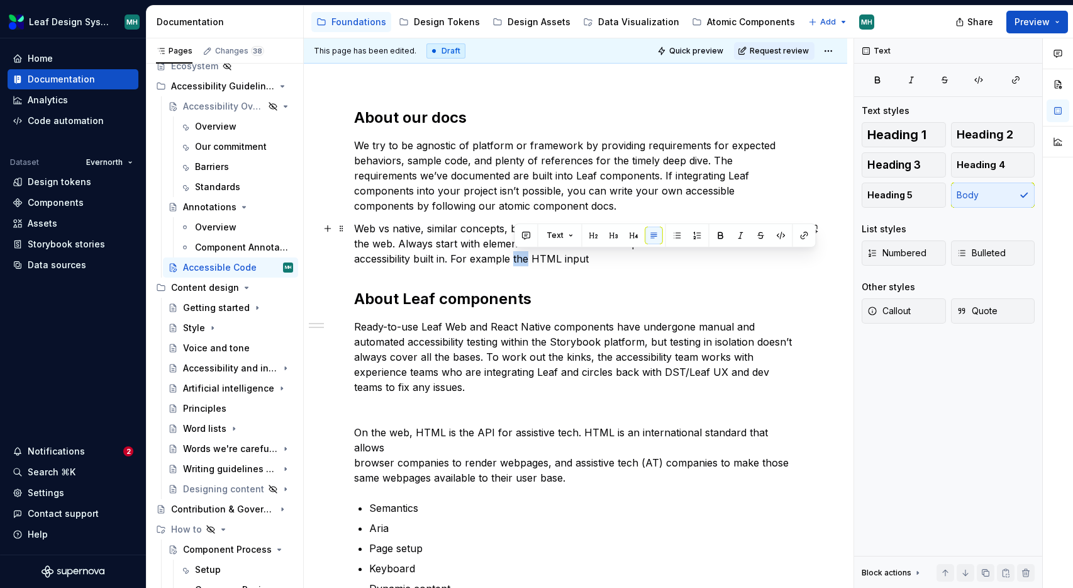
click at [524, 259] on p "Web vs native, similar concepts, but native is more locked down than the open s…" at bounding box center [575, 243] width 443 height 45
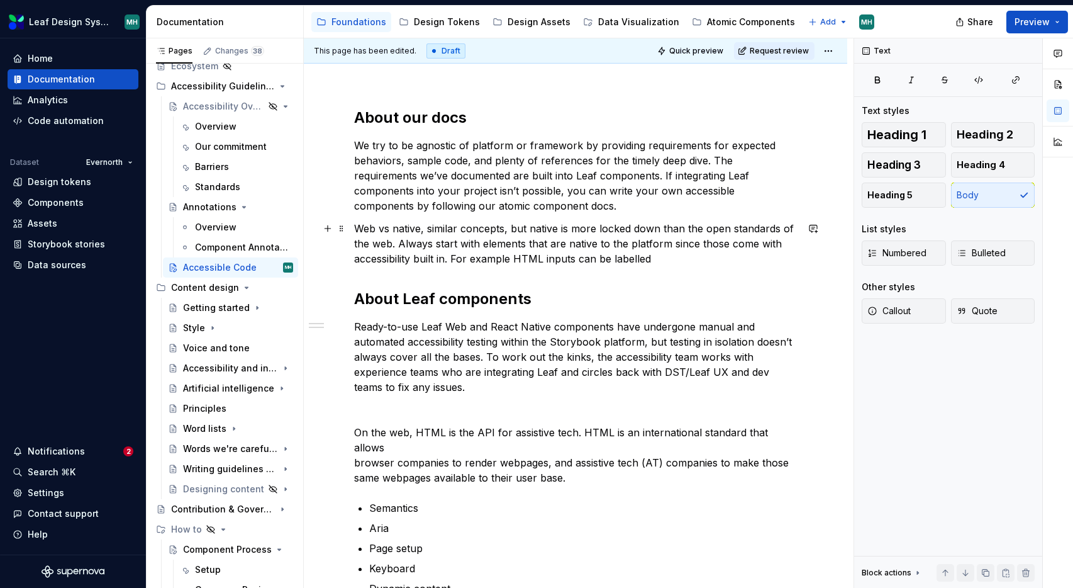
click at [513, 259] on p "Web vs native, similar concepts, but native is more locked down than the open s…" at bounding box center [575, 243] width 443 height 45
type textarea "*"
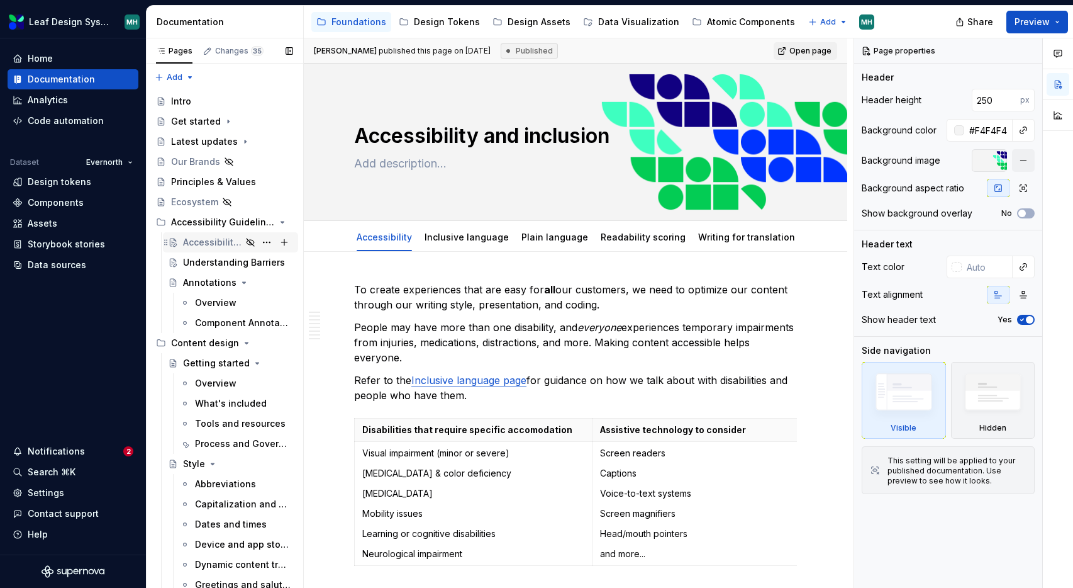
click at [205, 240] on div "Accessibility Overview" at bounding box center [212, 242] width 59 height 13
type textarea "*"
